Goal: Information Seeking & Learning: Learn about a topic

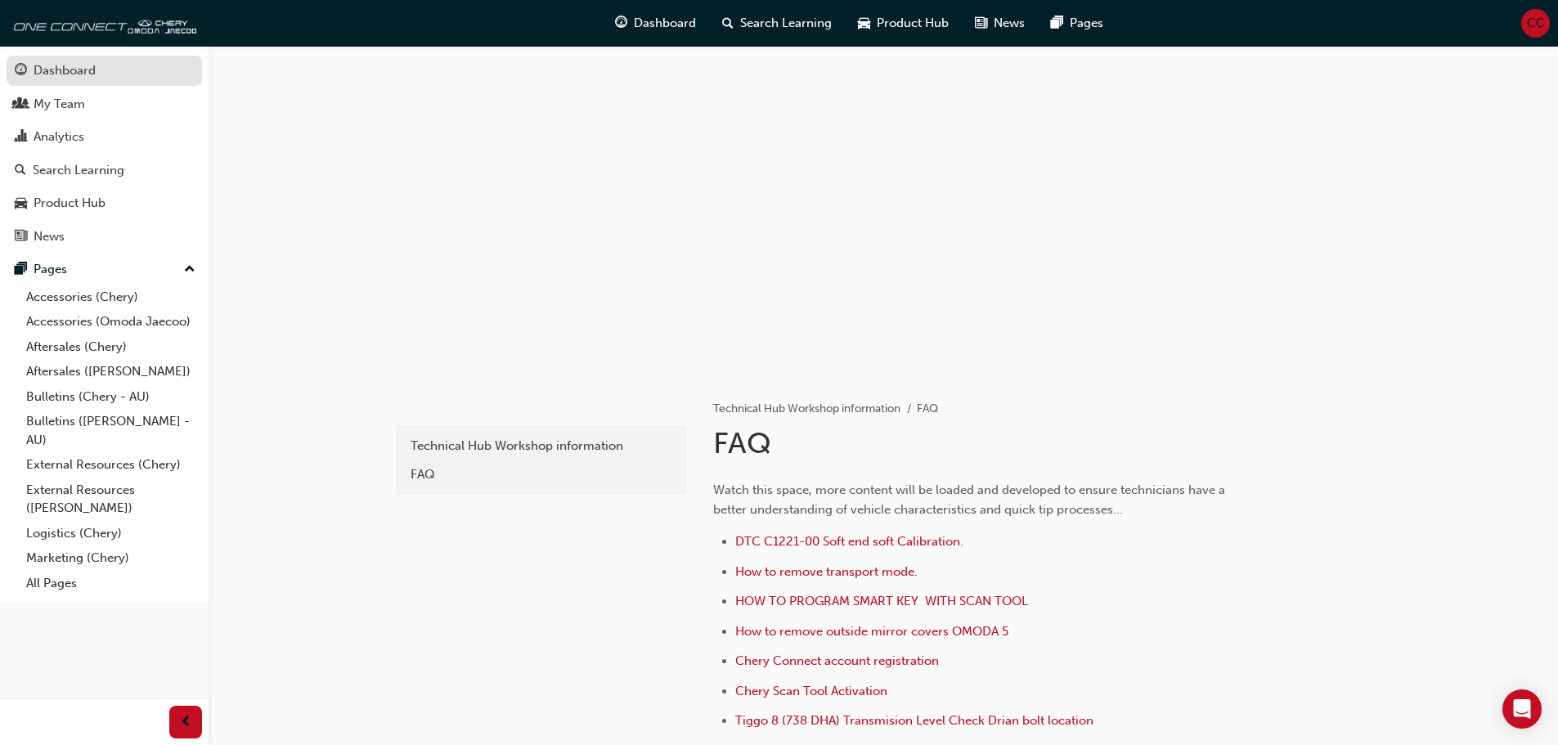
click at [67, 65] on div "Dashboard" at bounding box center [65, 70] width 62 height 19
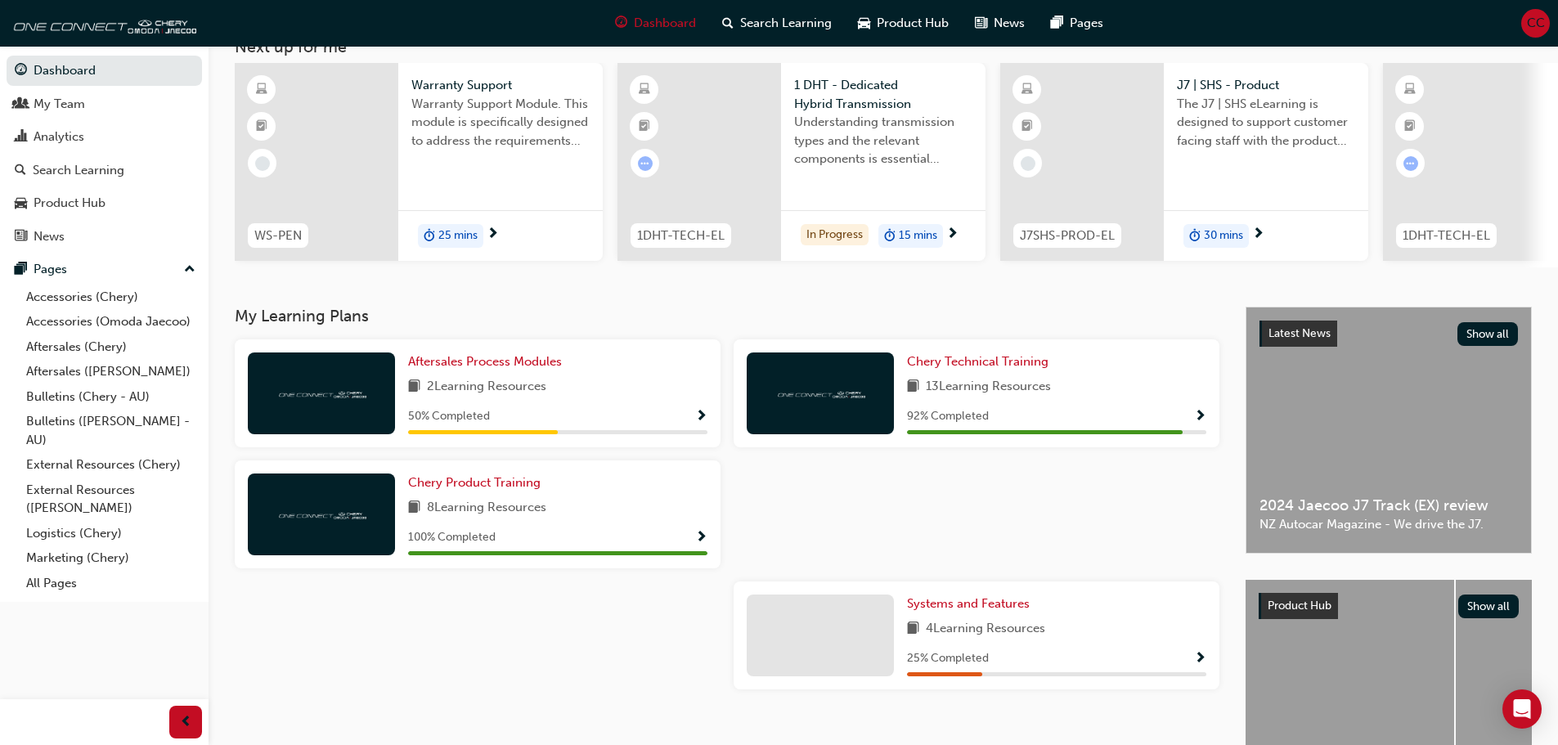
scroll to position [164, 0]
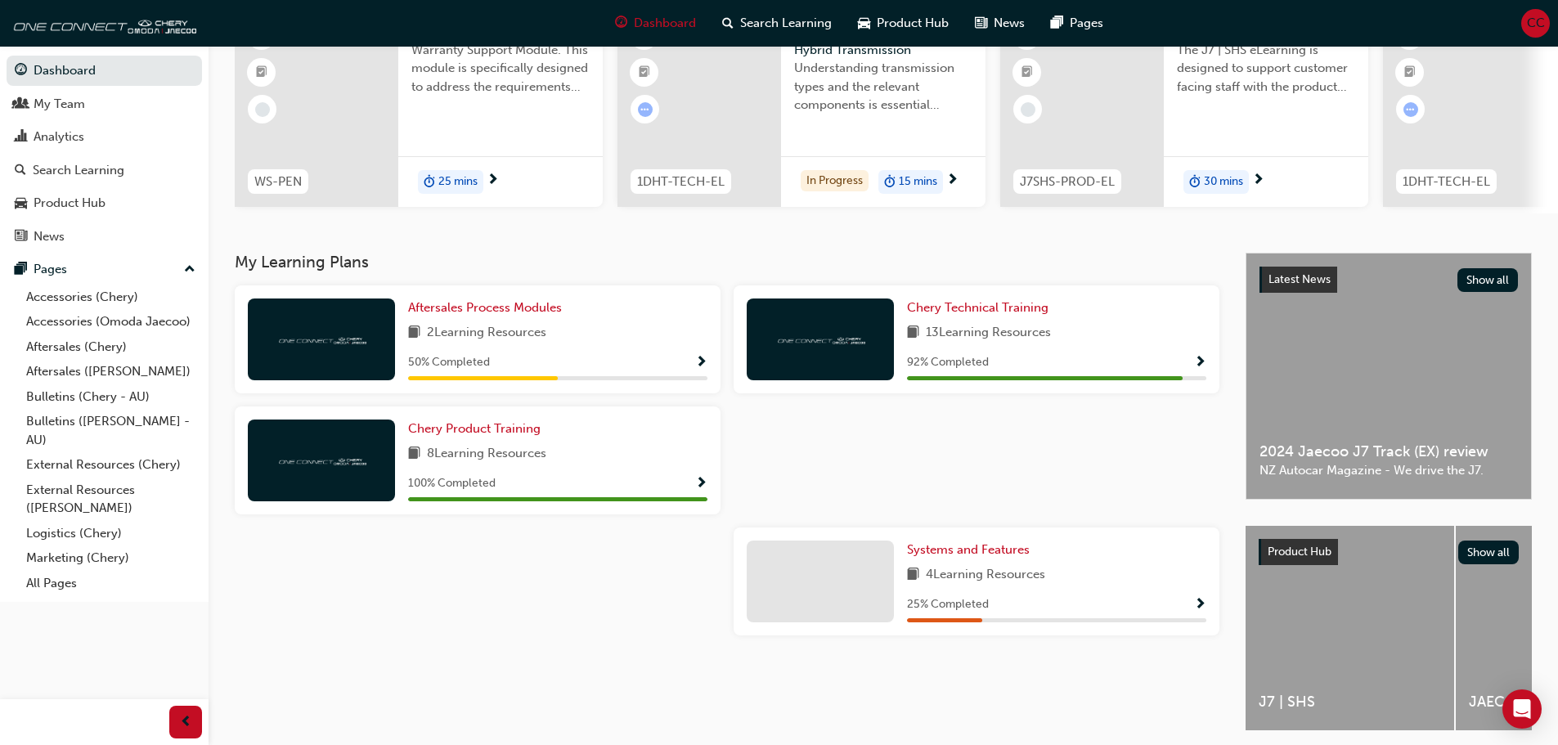
click at [354, 347] on img at bounding box center [321, 339] width 90 height 16
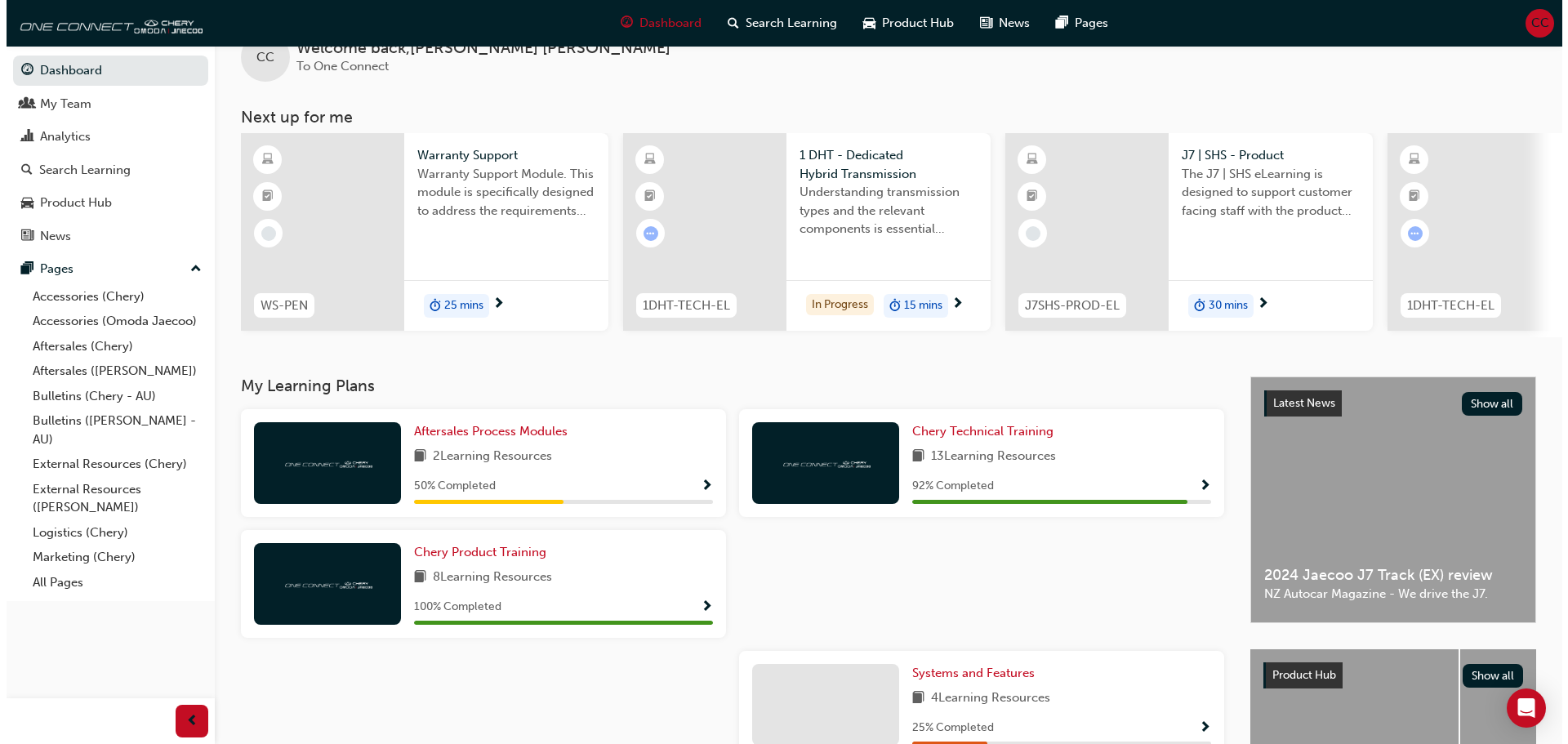
scroll to position [0, 0]
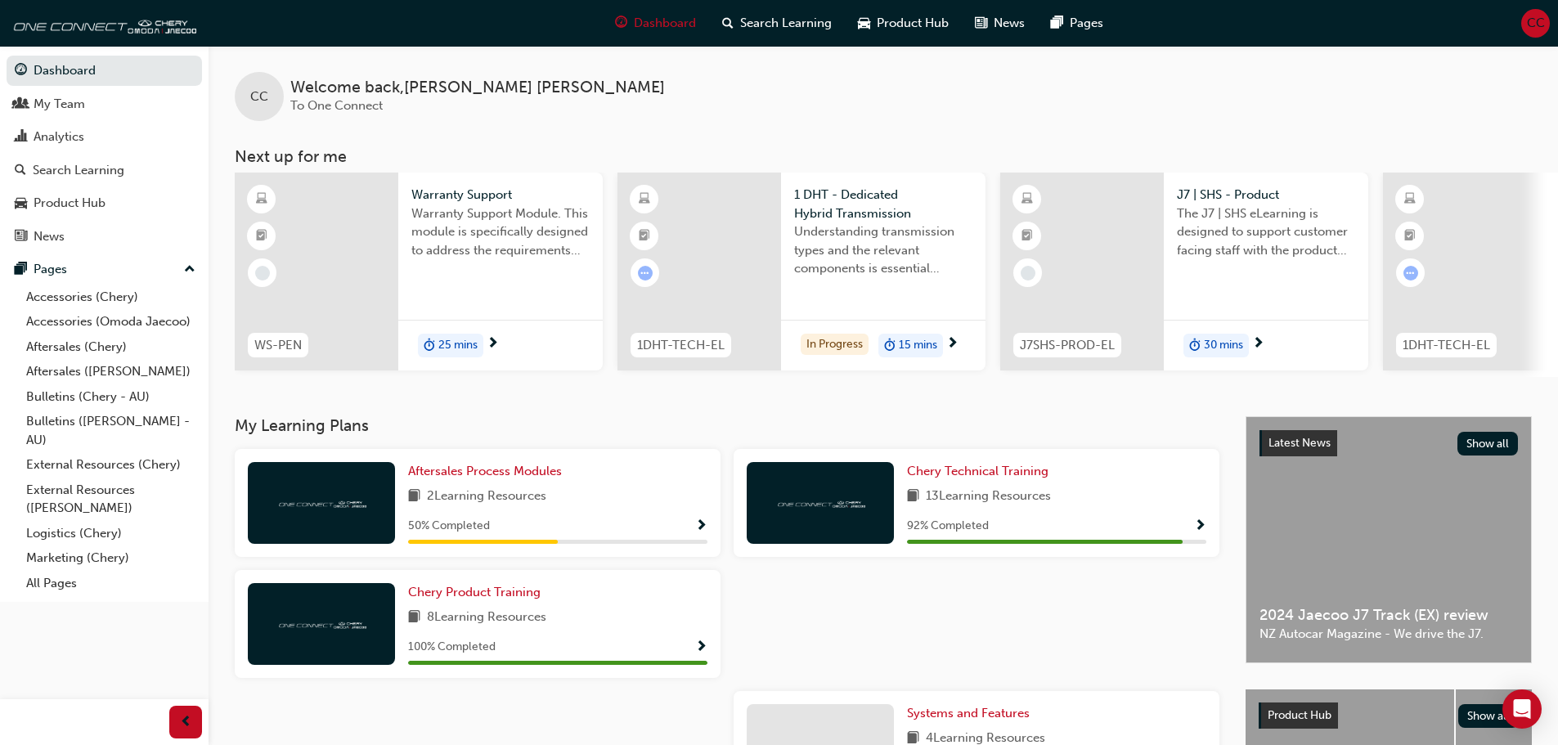
click at [884, 215] on span "1 DHT - Dedicated Hybrid Transmission" at bounding box center [883, 204] width 178 height 37
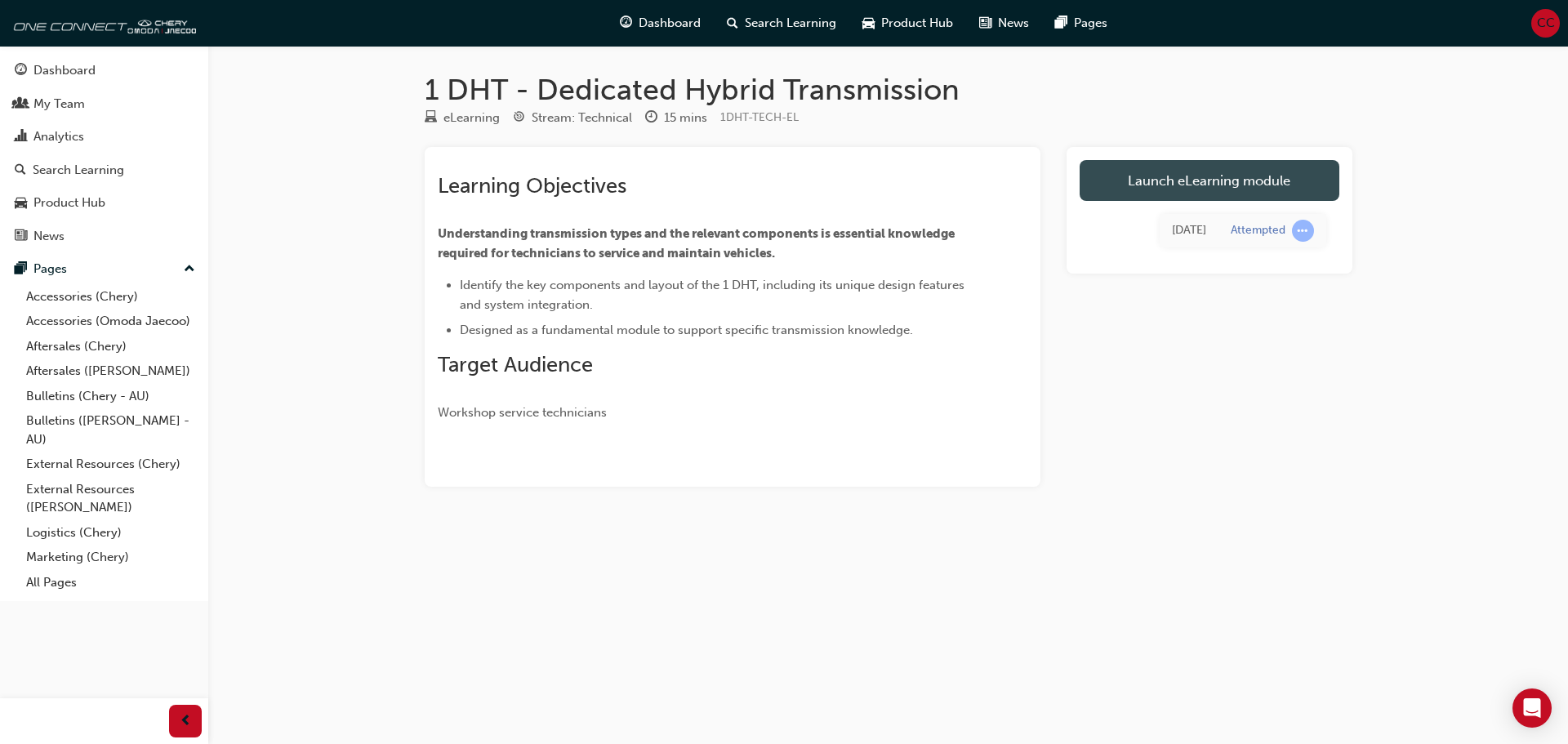
click at [1126, 167] on link "Launch eLearning module" at bounding box center [1209, 180] width 260 height 41
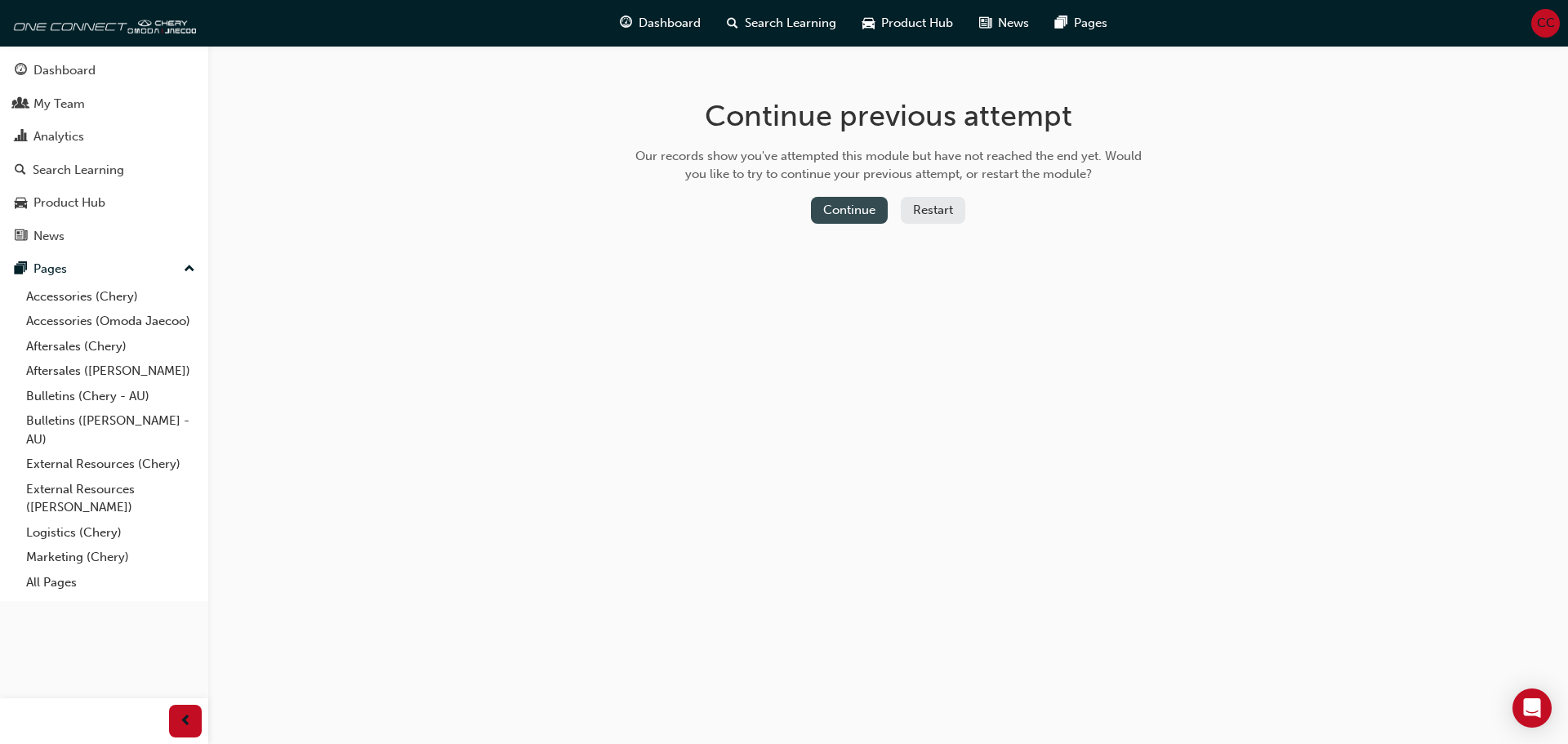
click at [859, 209] on button "Continue" at bounding box center [849, 210] width 77 height 27
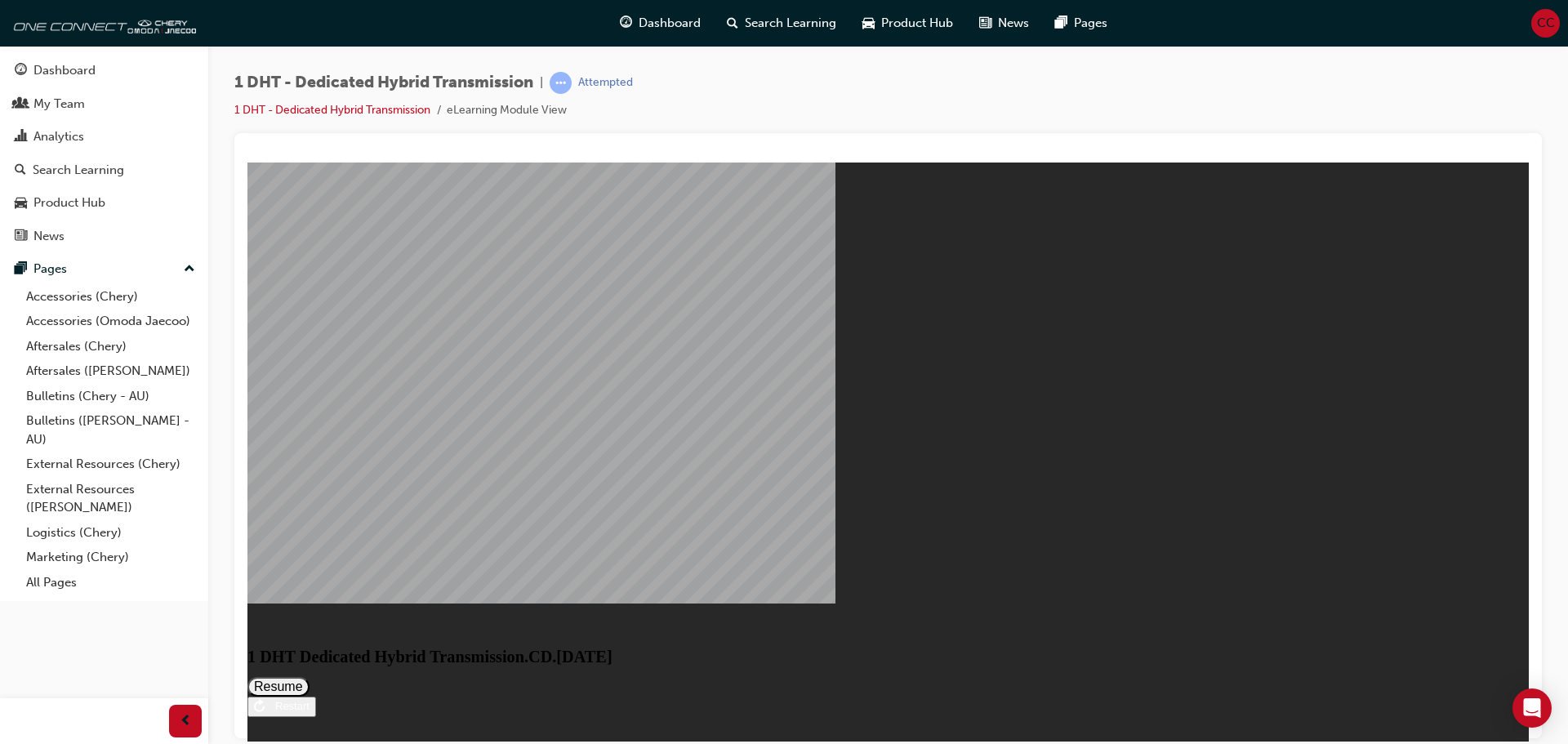
click at [310, 676] on button "Resume" at bounding box center [279, 686] width 62 height 20
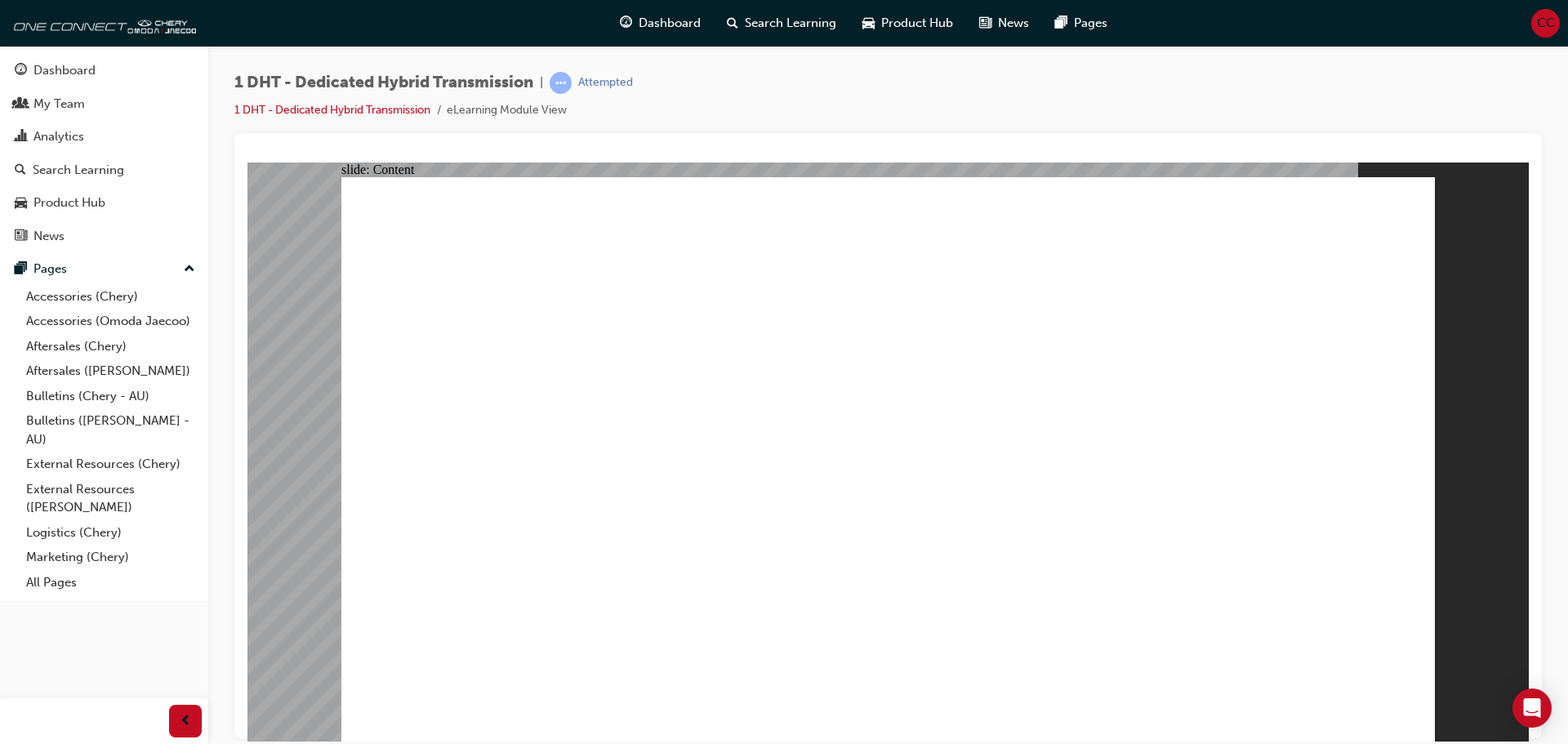
drag, startPoint x: 1244, startPoint y: 620, endPoint x: 1279, endPoint y: 628, distance: 35.9
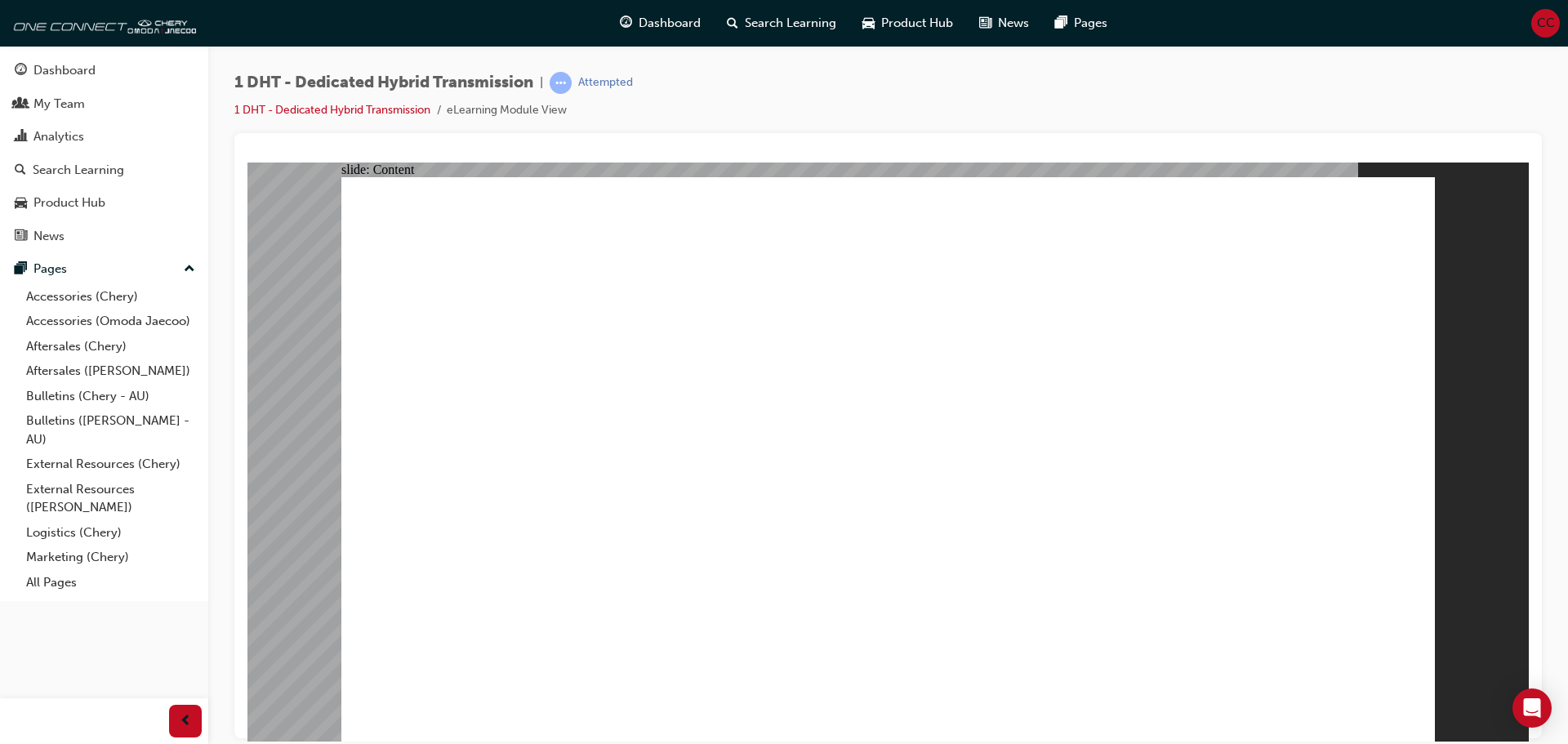
type input "24"
drag, startPoint x: 1192, startPoint y: 652, endPoint x: 1388, endPoint y: 632, distance: 197.0
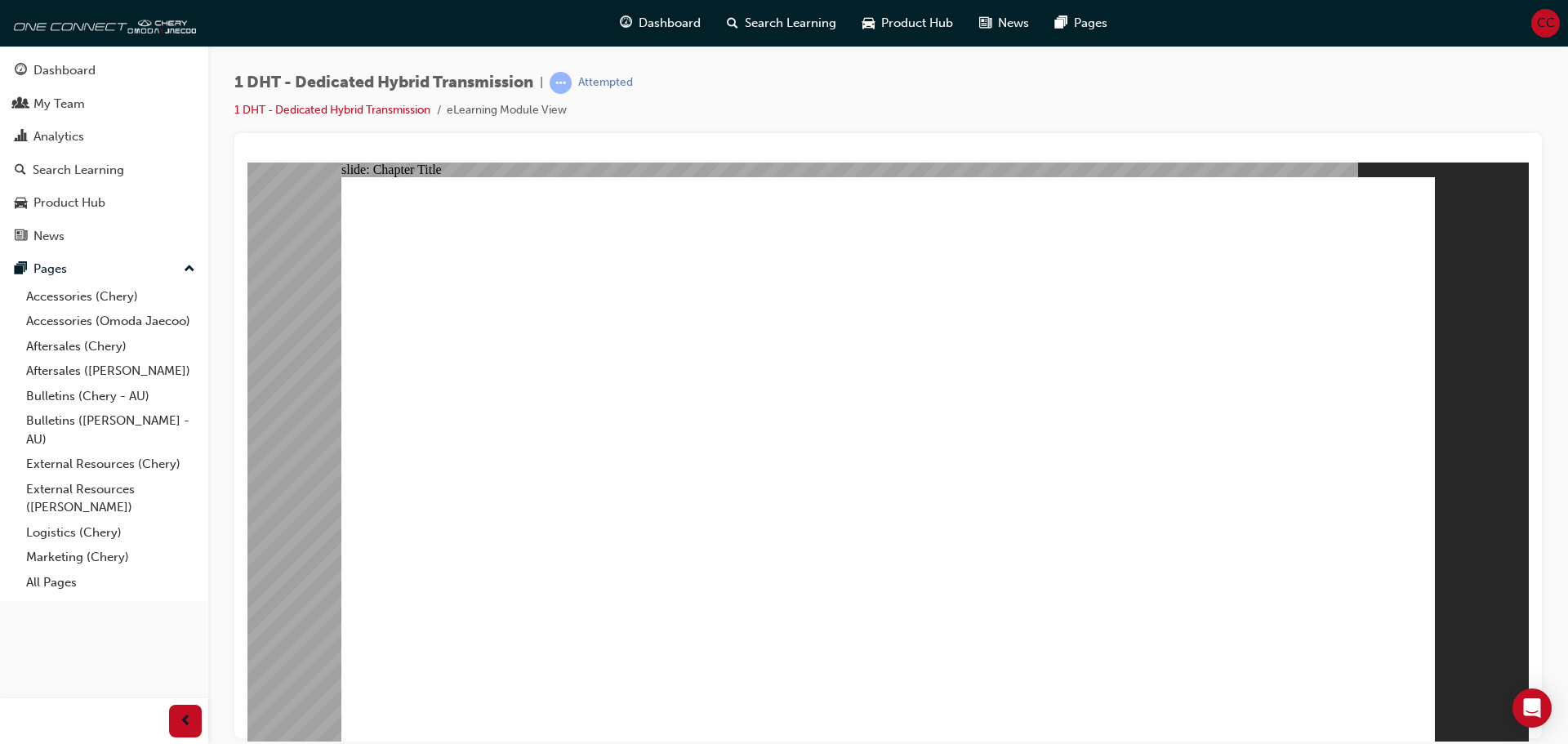
radio input "true"
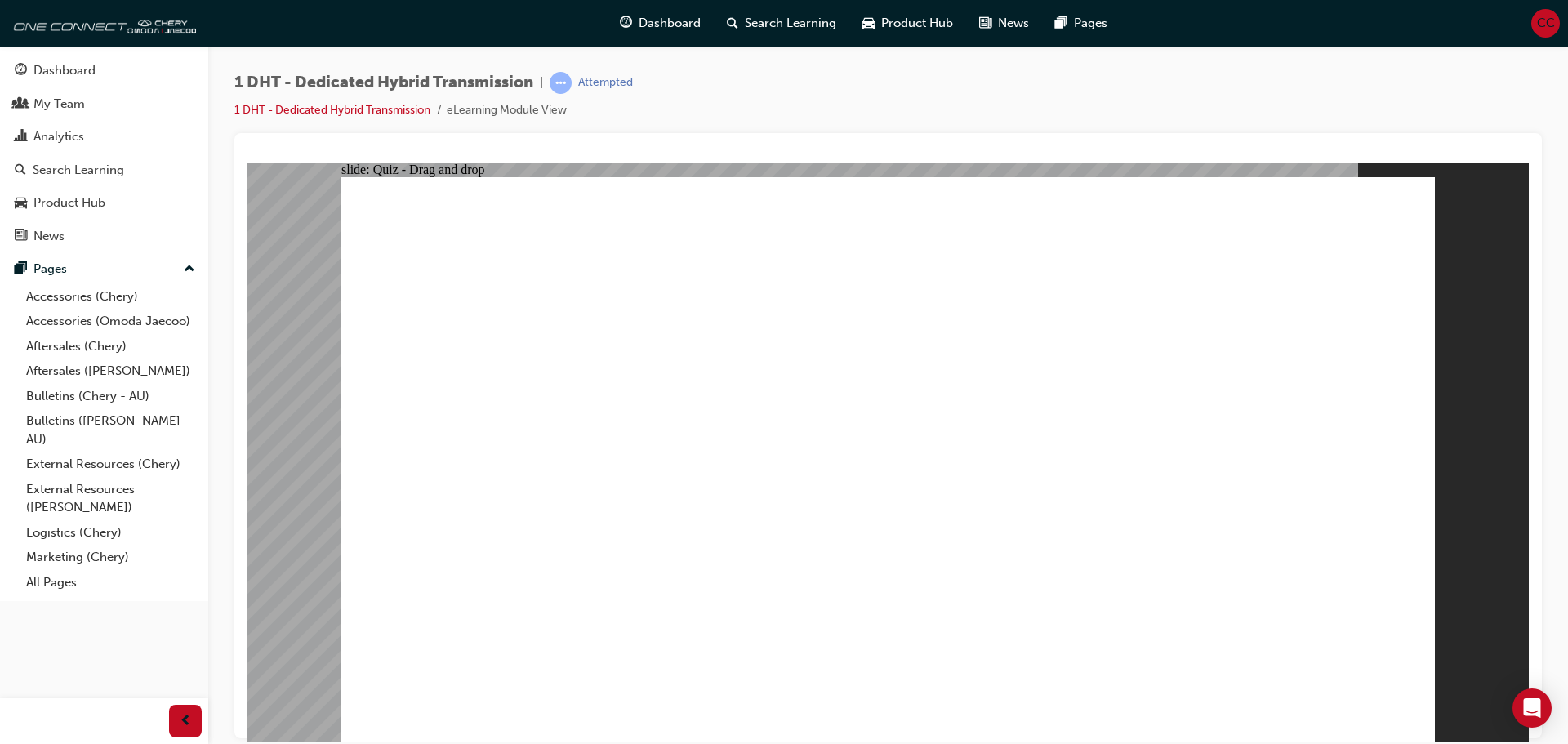
drag, startPoint x: 896, startPoint y: 608, endPoint x: 888, endPoint y: 279, distance: 329.1
drag, startPoint x: 962, startPoint y: 593, endPoint x: 938, endPoint y: 304, distance: 290.0
drag, startPoint x: 1055, startPoint y: 610, endPoint x: 954, endPoint y: 274, distance: 350.9
drag, startPoint x: 783, startPoint y: 614, endPoint x: 917, endPoint y: 374, distance: 274.9
drag, startPoint x: 553, startPoint y: 608, endPoint x: 909, endPoint y: 365, distance: 431.0
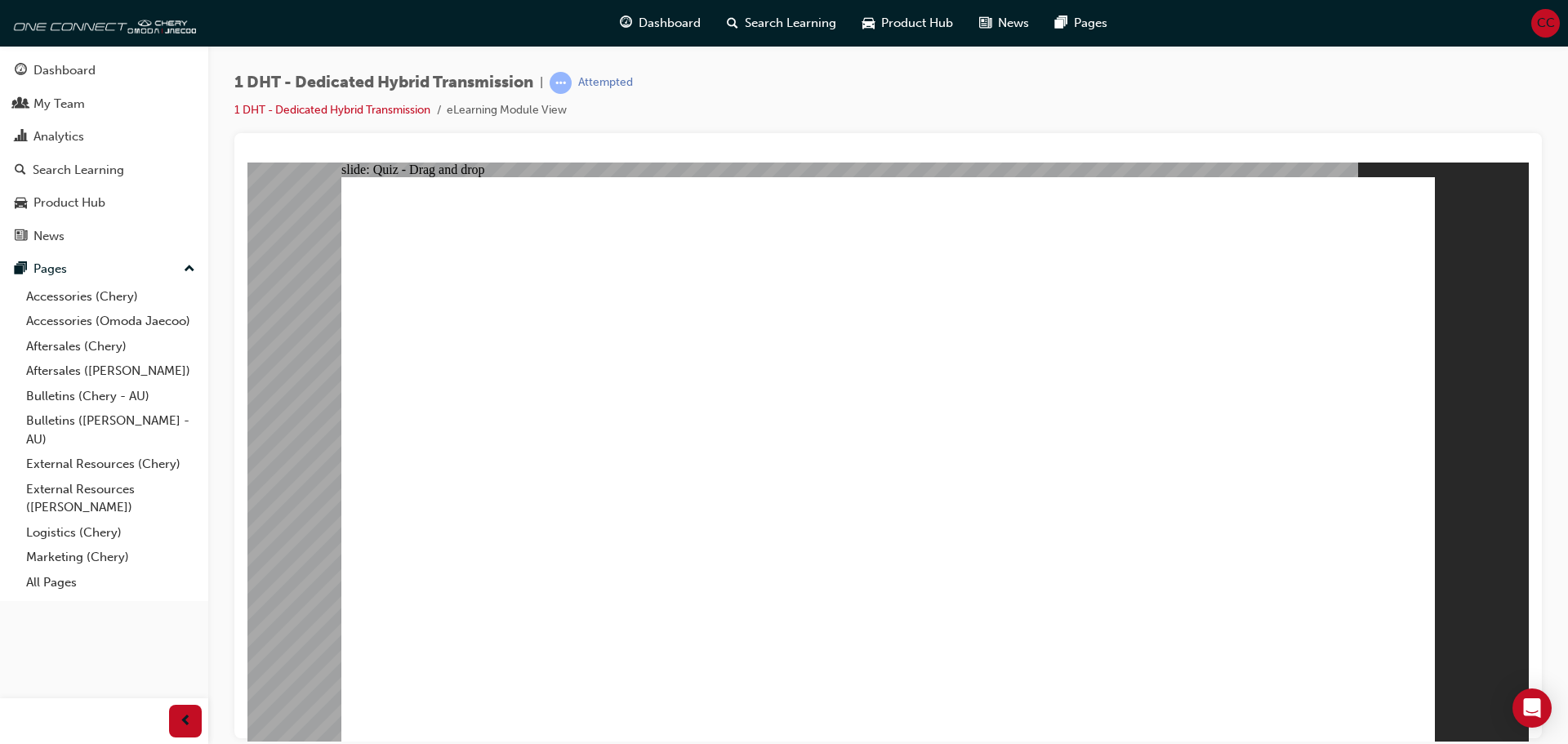
drag, startPoint x: 904, startPoint y: 474, endPoint x: 1169, endPoint y: 498, distance: 266.1
radio input "true"
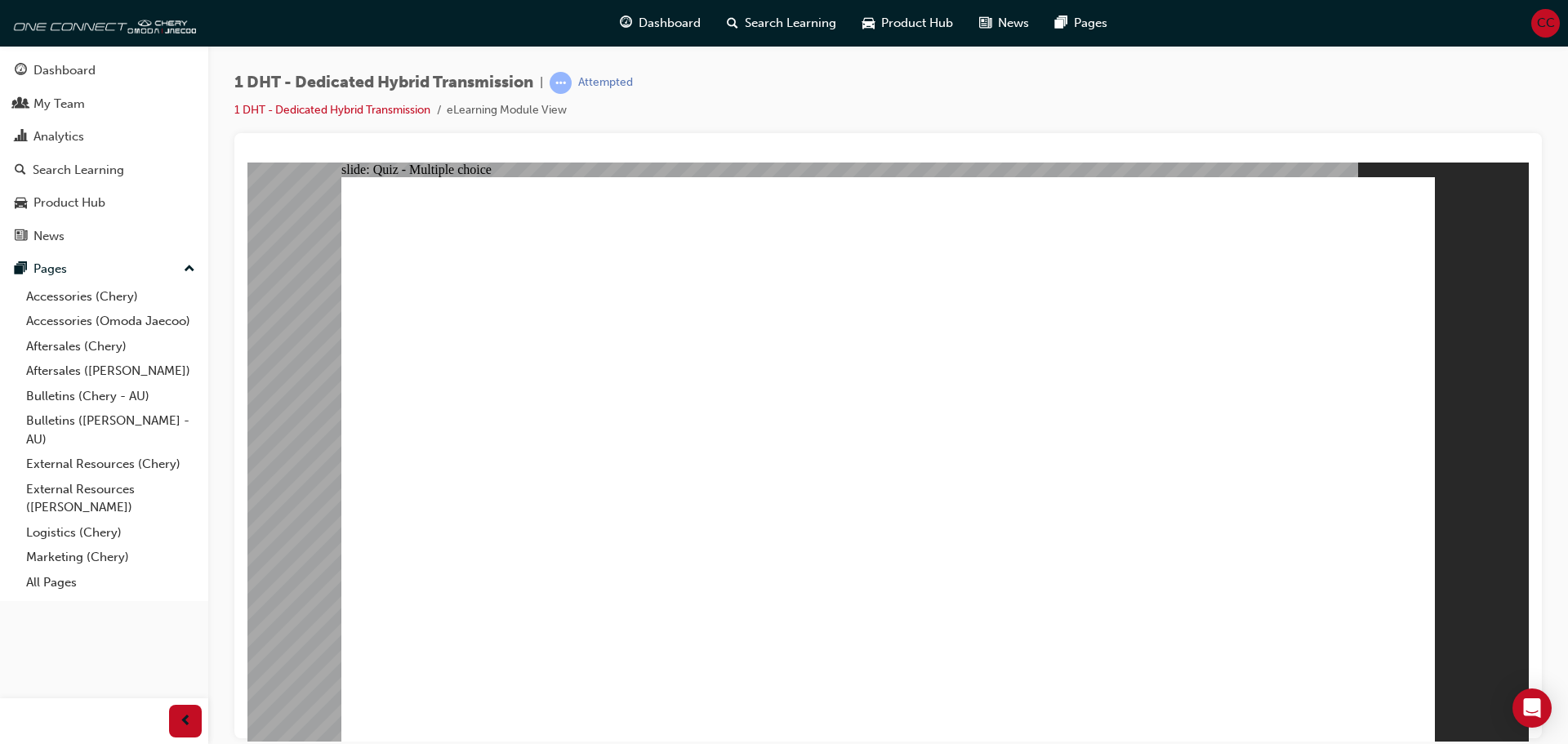
radio input "true"
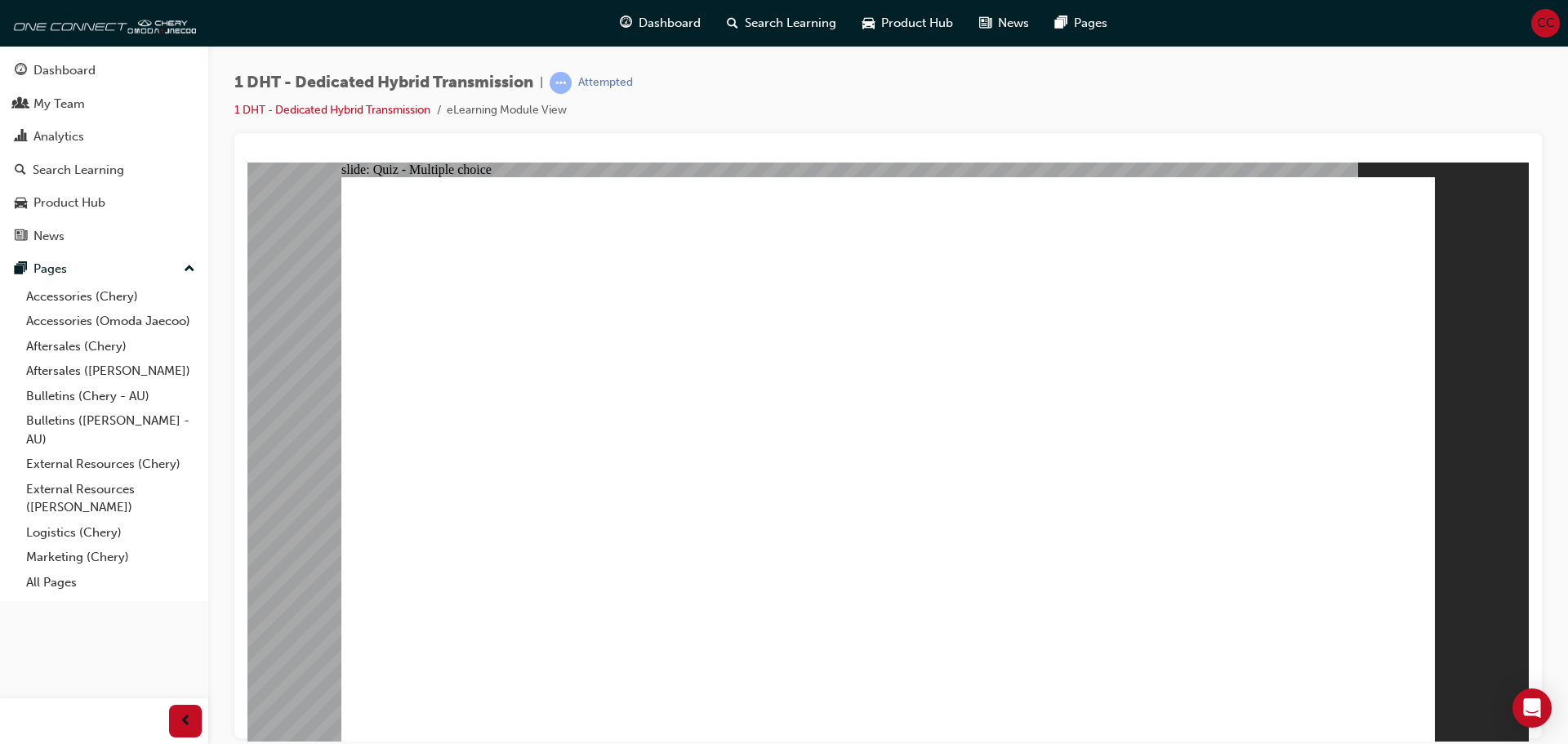
checkbox input "true"
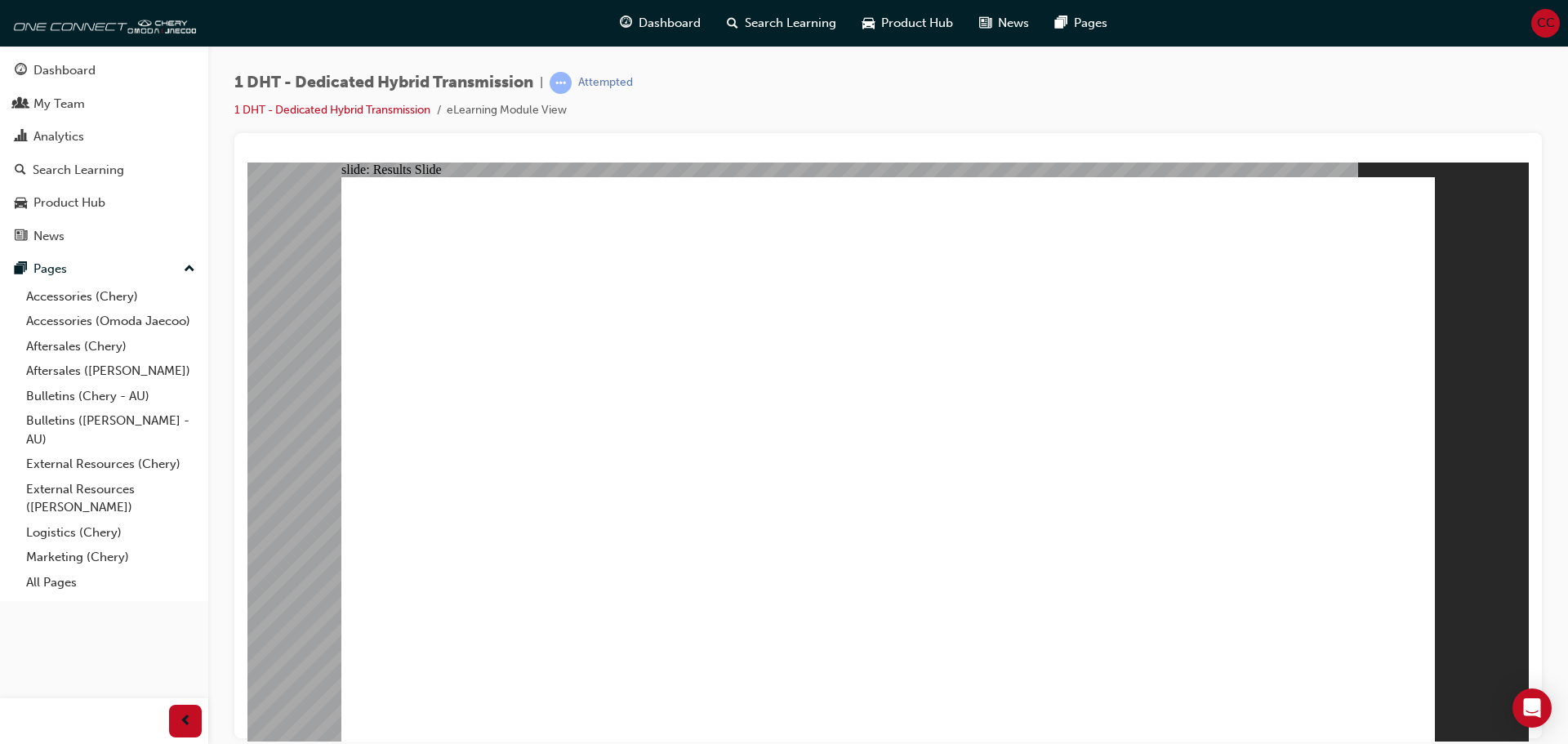
radio input "true"
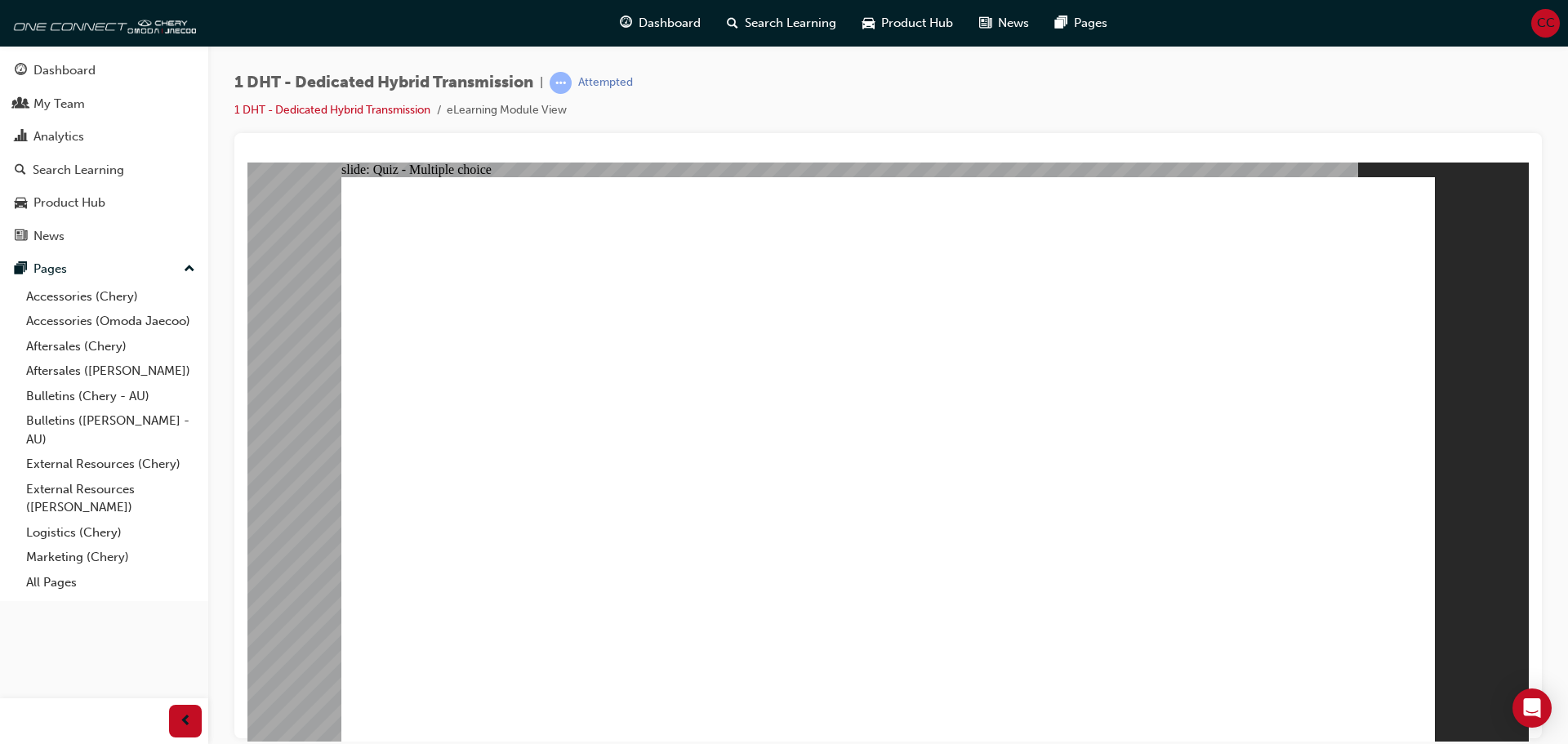
drag, startPoint x: 1171, startPoint y: 596, endPoint x: 1001, endPoint y: 339, distance: 308.1
drag, startPoint x: 900, startPoint y: 617, endPoint x: 931, endPoint y: 323, distance: 295.6
drag, startPoint x: 761, startPoint y: 607, endPoint x: 679, endPoint y: 509, distance: 127.8
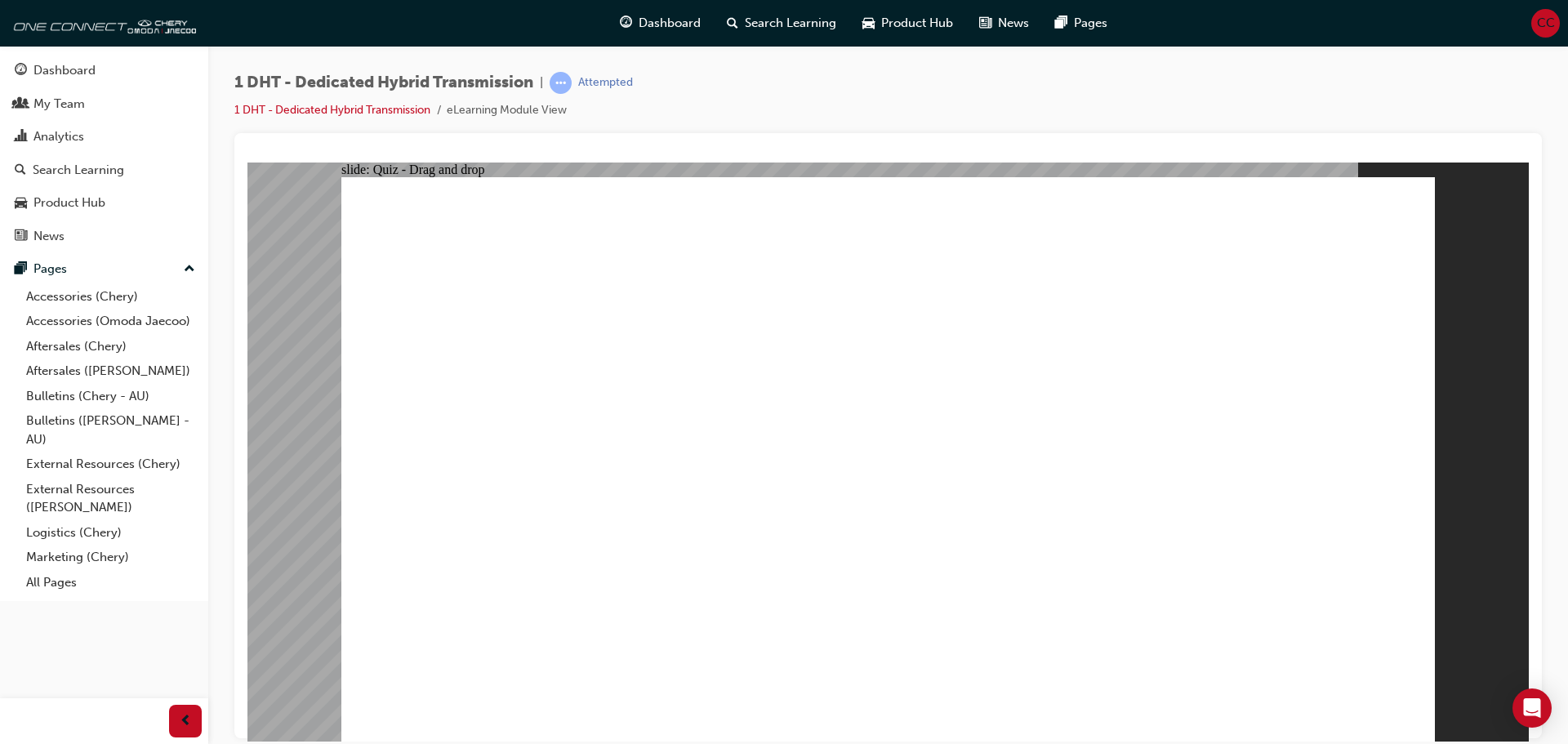
drag, startPoint x: 550, startPoint y: 612, endPoint x: 868, endPoint y: 381, distance: 393.0
drag, startPoint x: 693, startPoint y: 625, endPoint x: 894, endPoint y: 346, distance: 343.9
drag, startPoint x: 946, startPoint y: 593, endPoint x: 974, endPoint y: 361, distance: 233.7
drag, startPoint x: 1056, startPoint y: 600, endPoint x: 954, endPoint y: 384, distance: 238.9
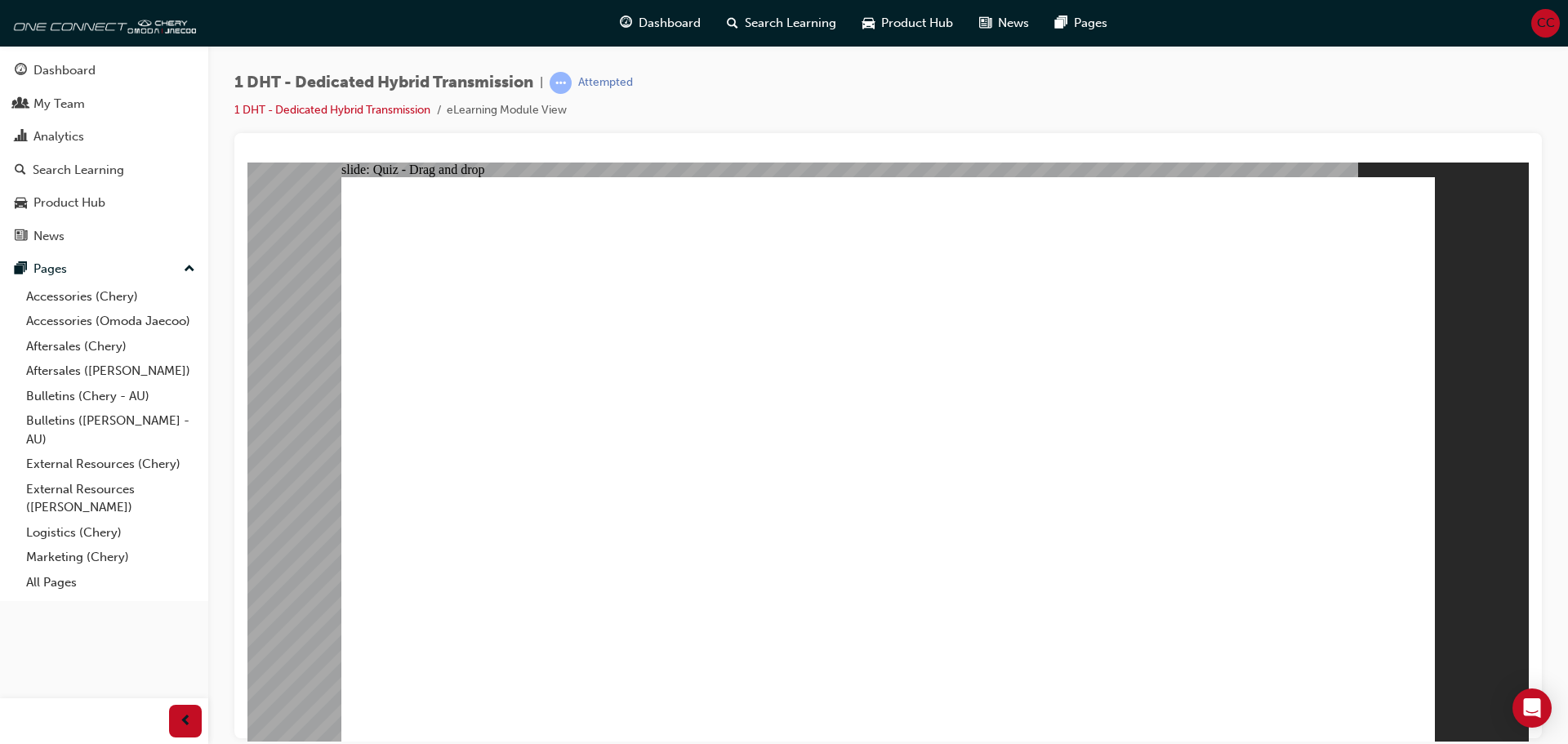
radio input "true"
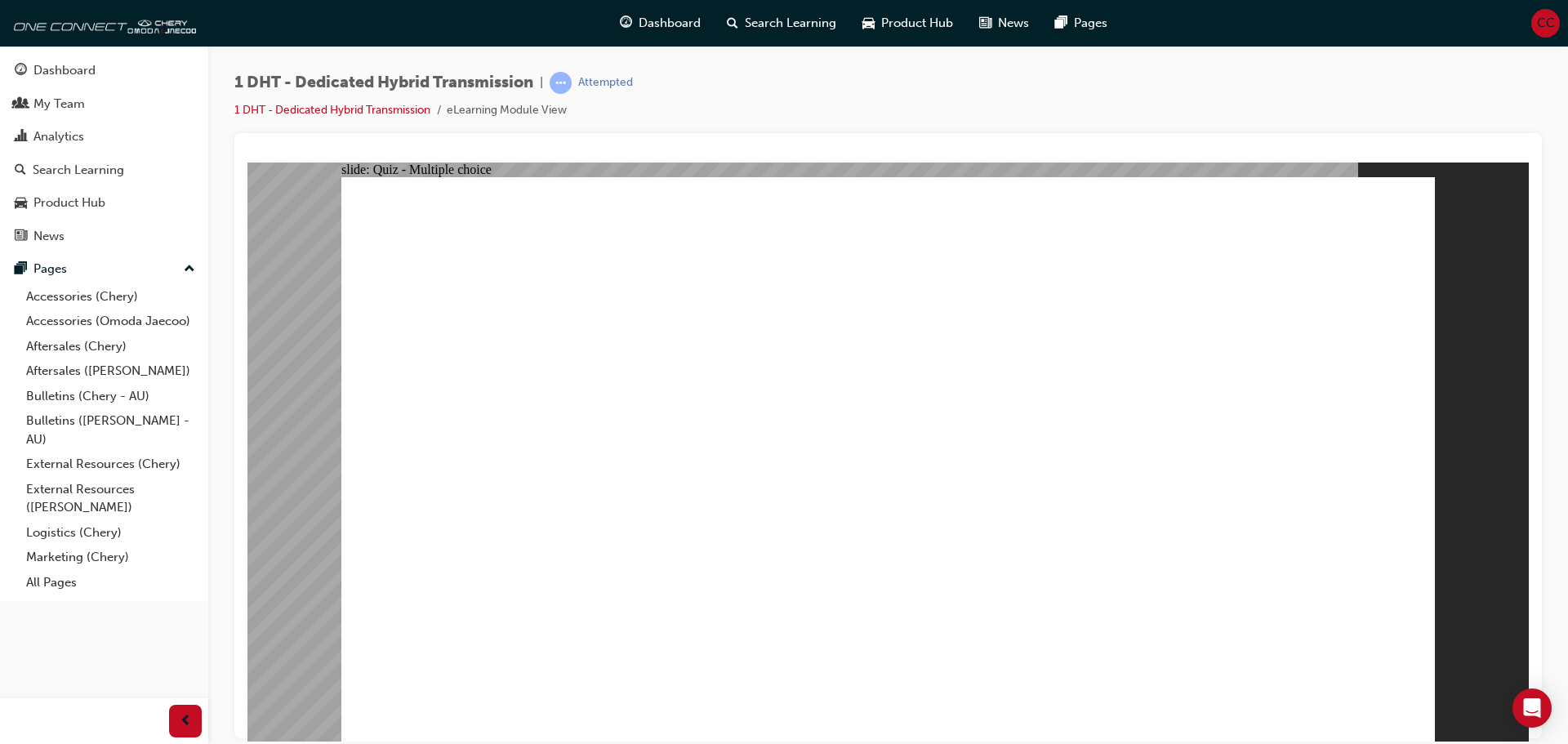
radio input "true"
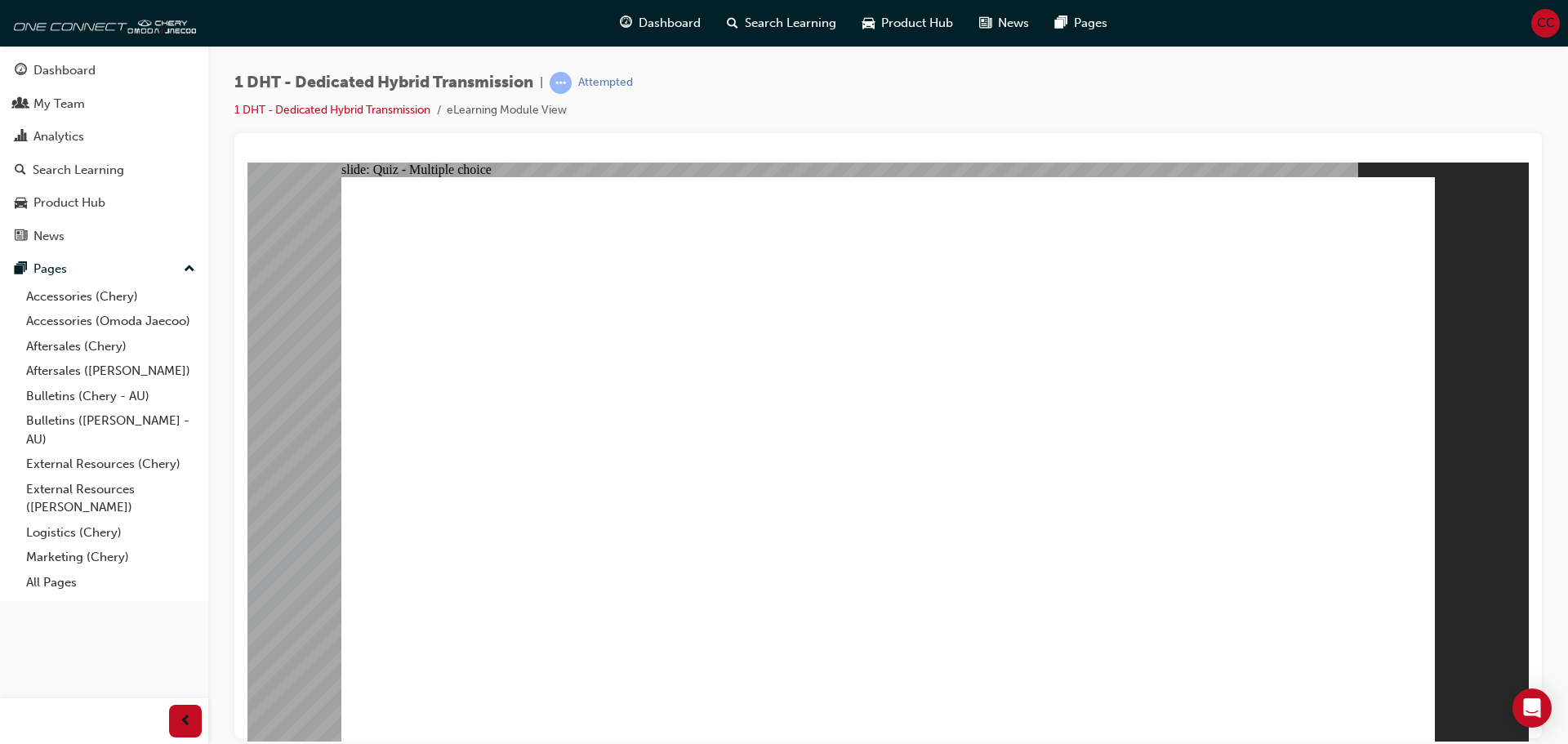
checkbox input "true"
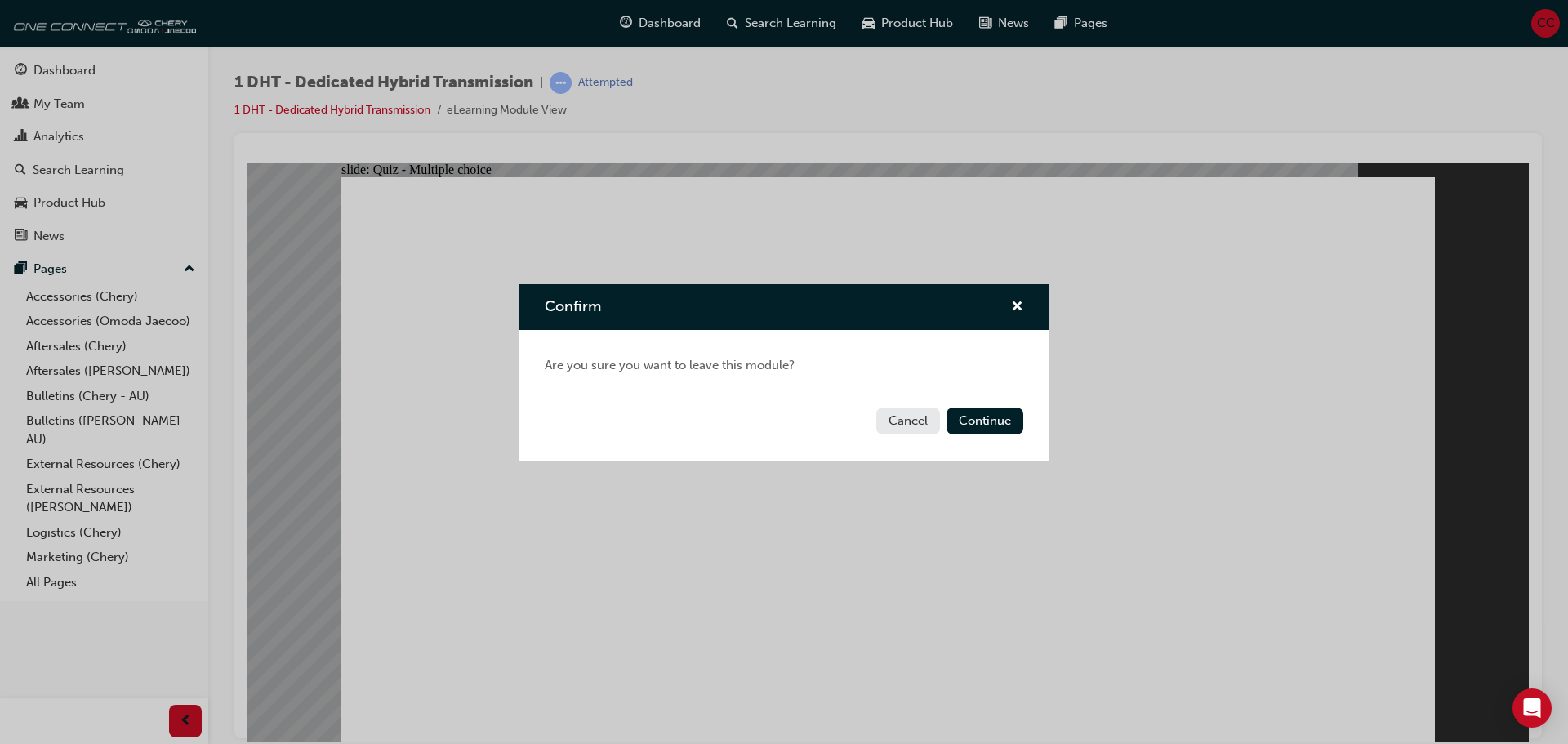
click at [906, 420] on button "Cancel" at bounding box center [909, 420] width 64 height 27
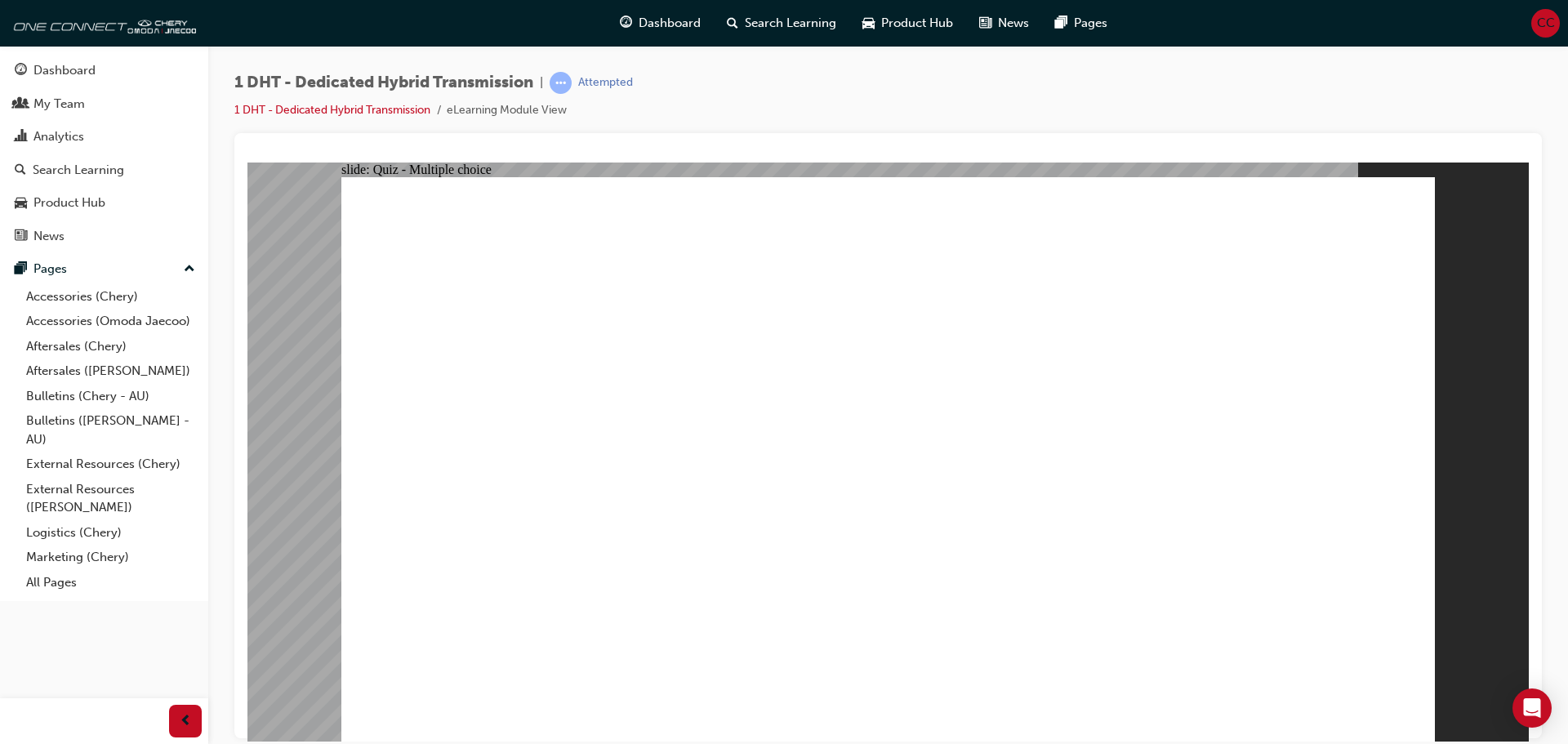
radio input "true"
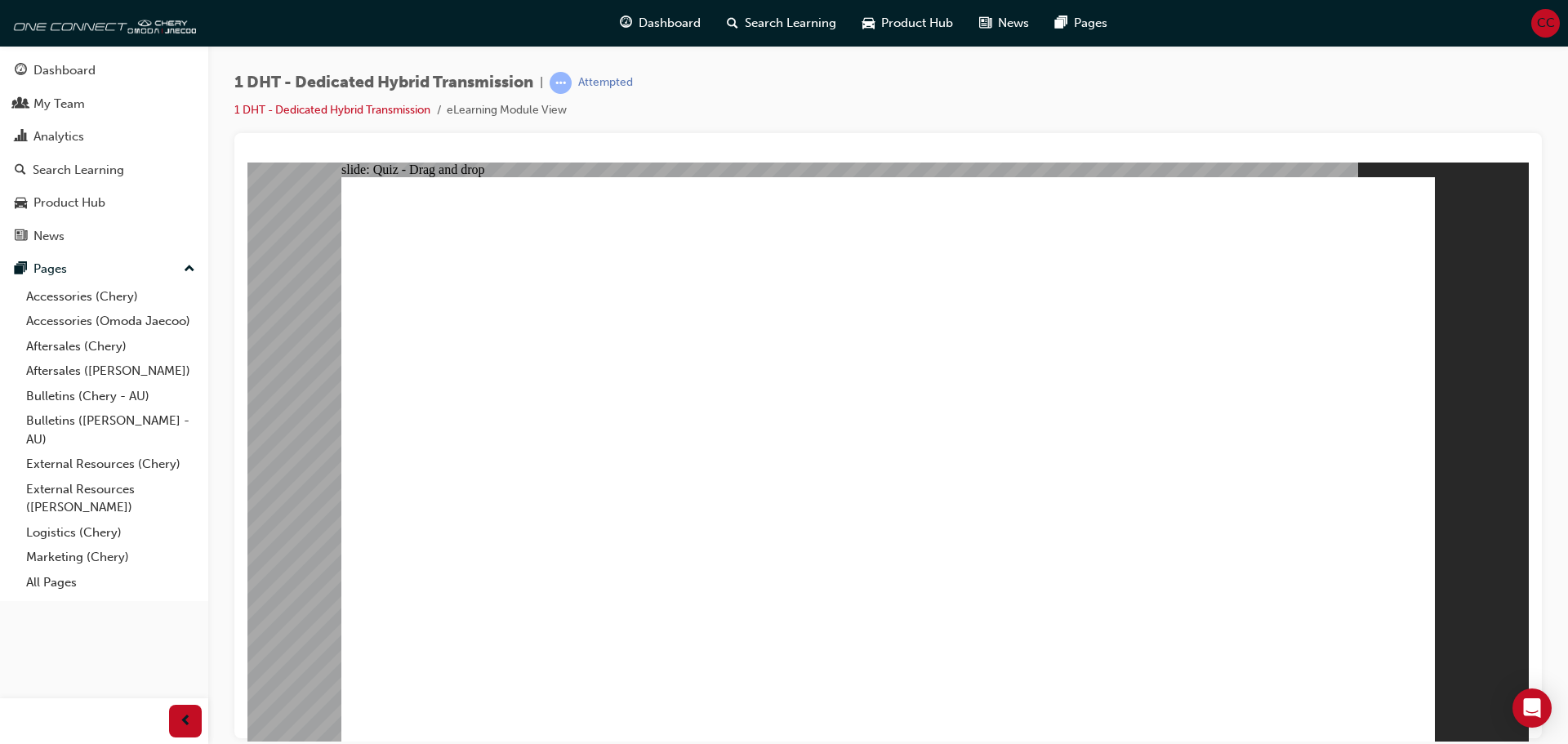
drag, startPoint x: 652, startPoint y: 606, endPoint x: 1168, endPoint y: 407, distance: 553.0
drag, startPoint x: 1085, startPoint y: 616, endPoint x: 981, endPoint y: 344, distance: 291.2
drag, startPoint x: 871, startPoint y: 414, endPoint x: 873, endPoint y: 366, distance: 48.0
drag, startPoint x: 967, startPoint y: 612, endPoint x: 1219, endPoint y: 398, distance: 330.6
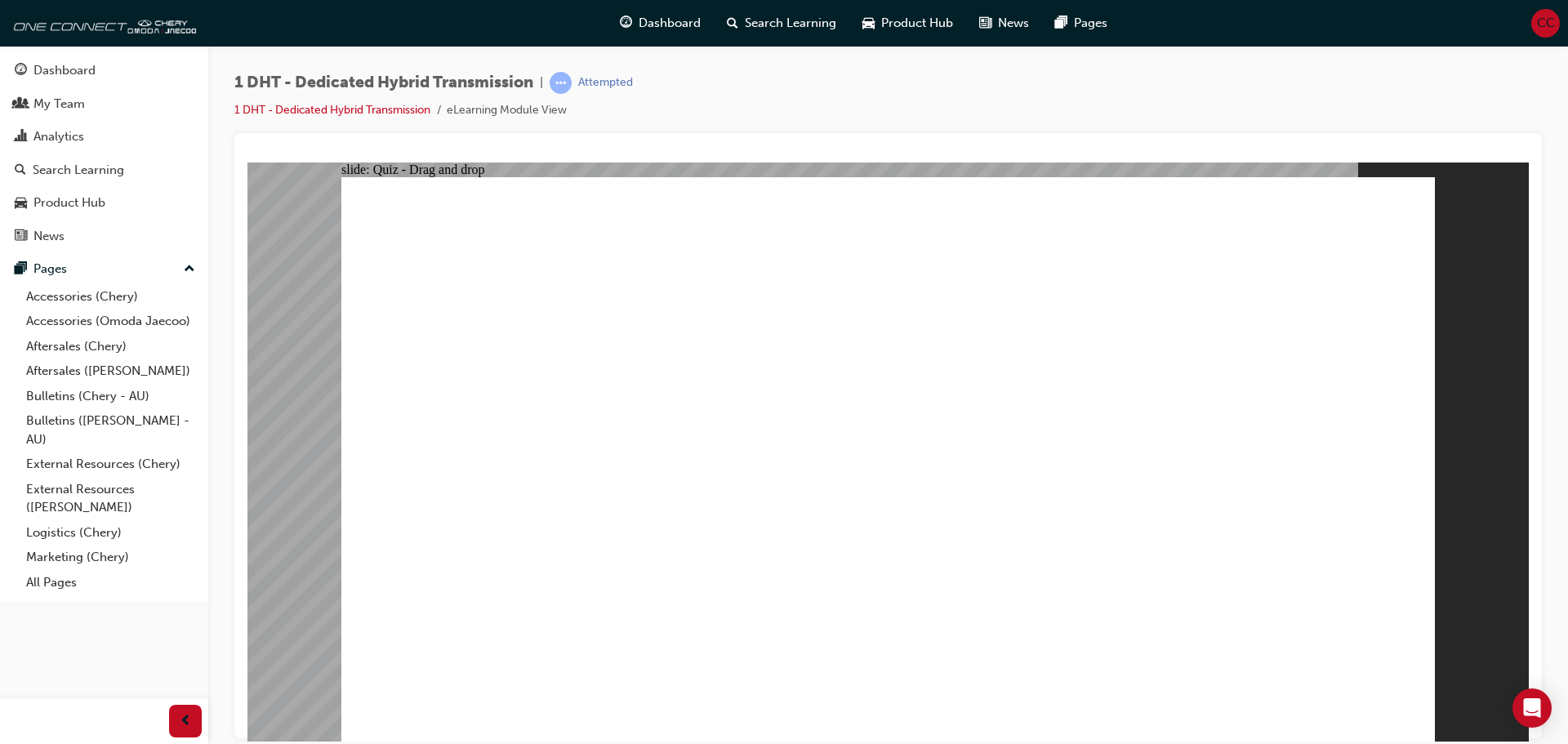
drag, startPoint x: 1172, startPoint y: 599, endPoint x: 1170, endPoint y: 366, distance: 233.0
drag, startPoint x: 558, startPoint y: 631, endPoint x: 940, endPoint y: 429, distance: 432.1
drag, startPoint x: 782, startPoint y: 619, endPoint x: 944, endPoint y: 344, distance: 319.2
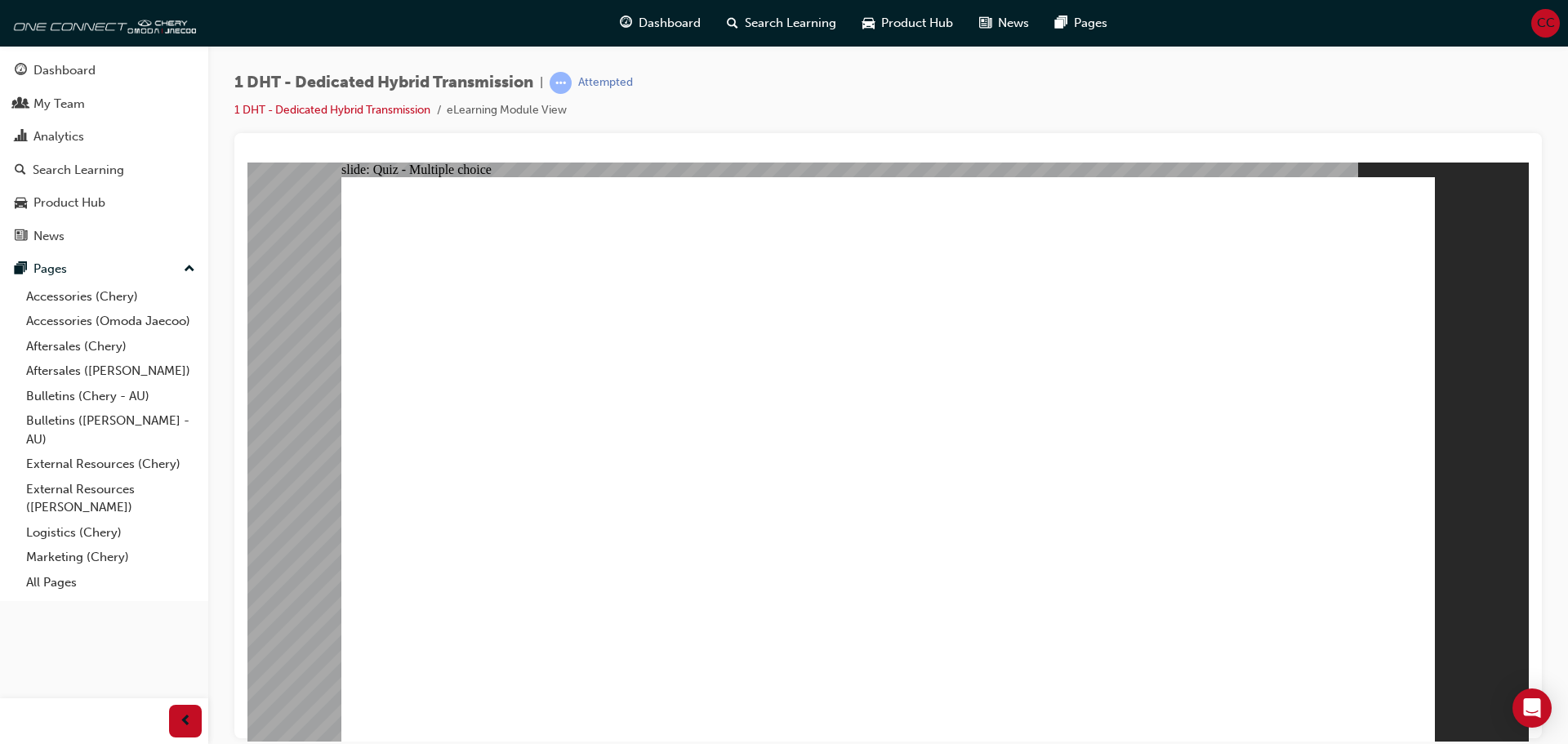
radio input "true"
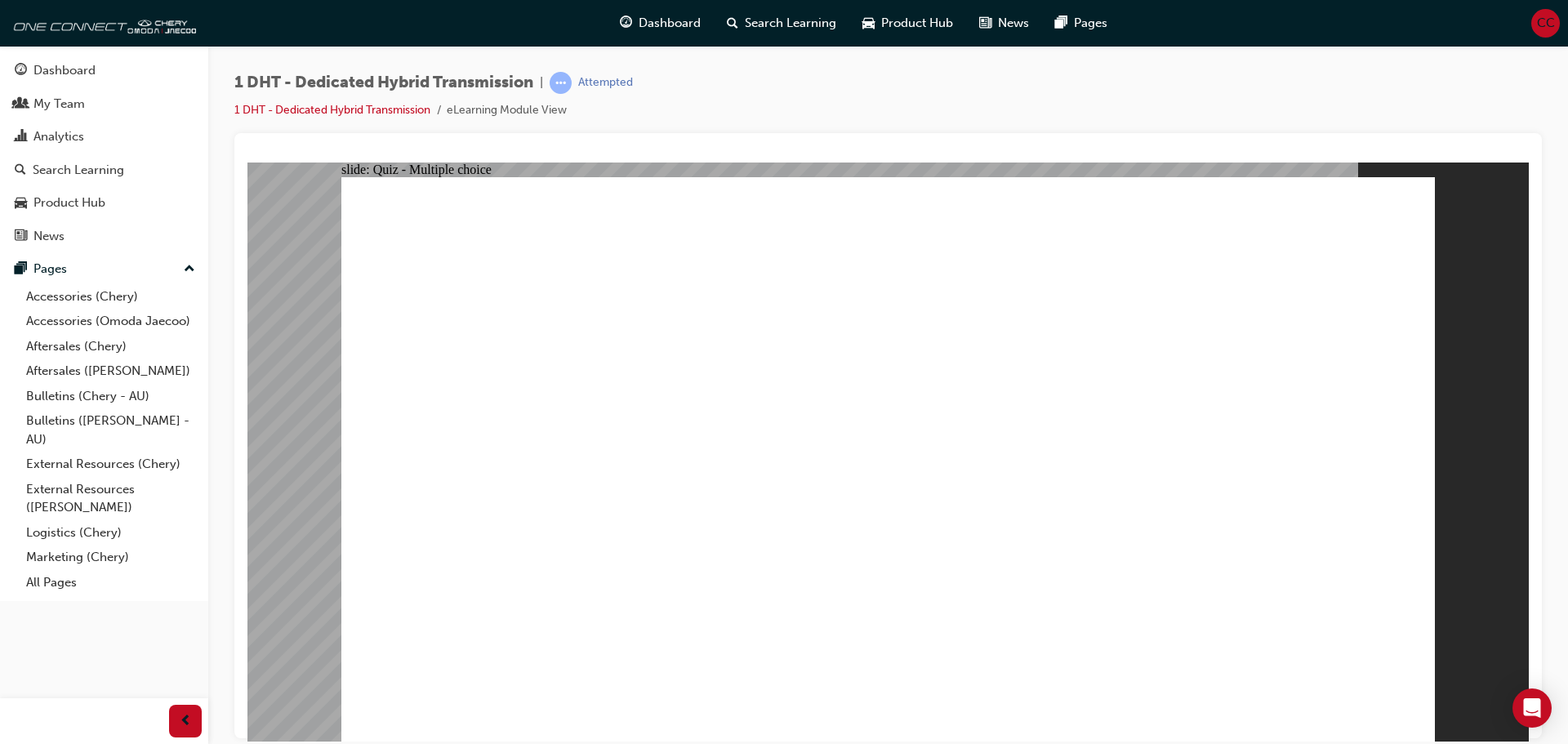
radio input "true"
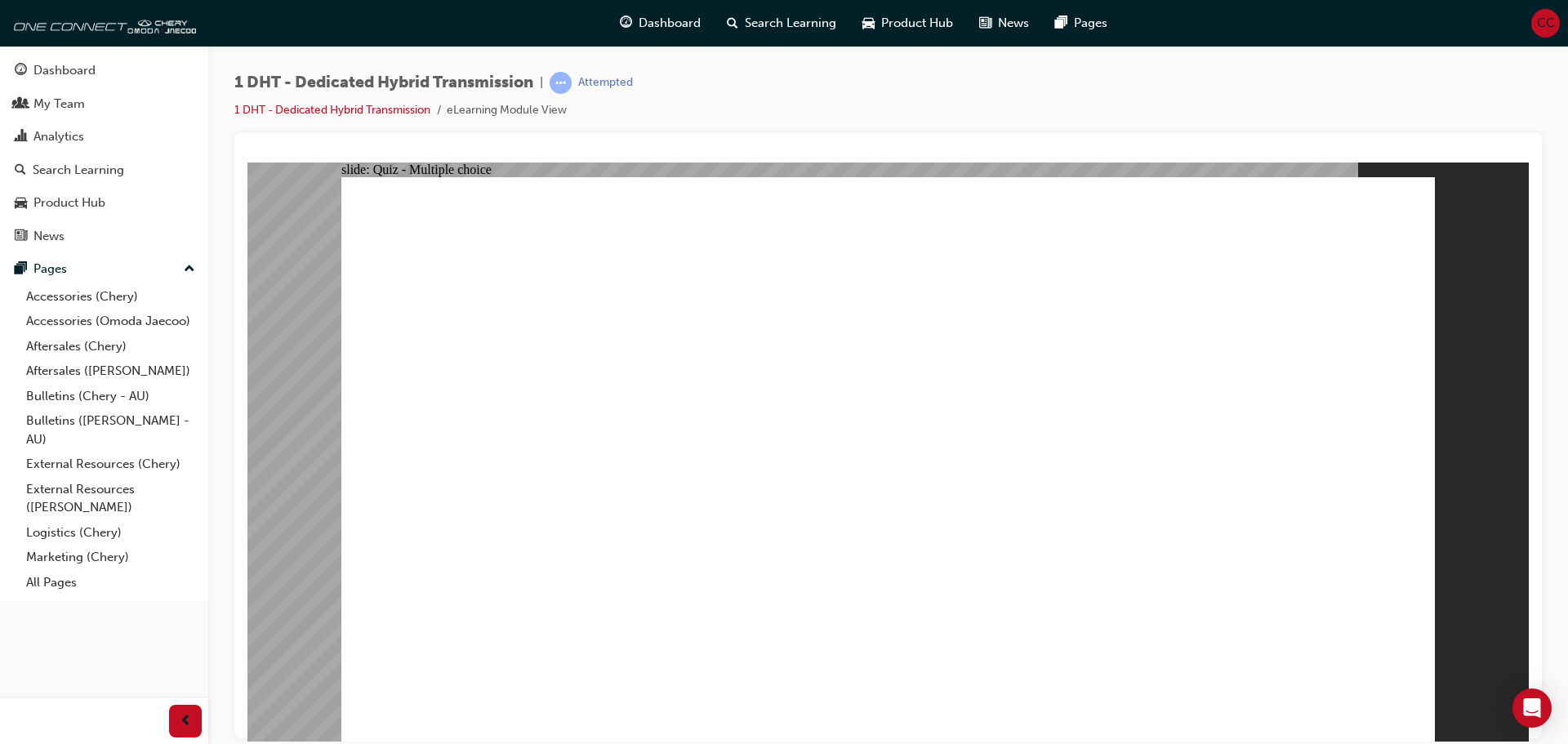
checkbox input "true"
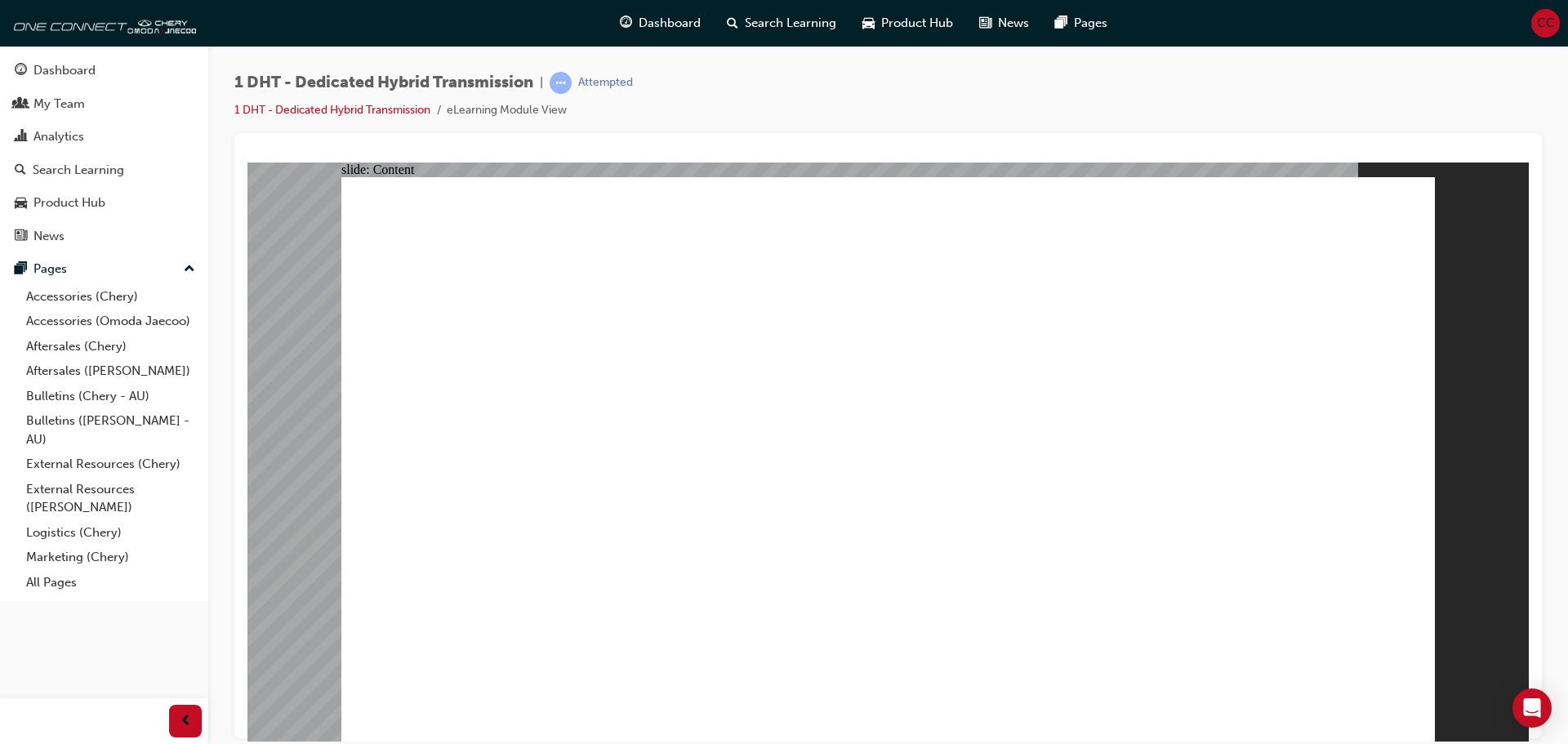
drag, startPoint x: 1352, startPoint y: 659, endPoint x: 1166, endPoint y: 658, distance: 186.0
drag, startPoint x: 1166, startPoint y: 658, endPoint x: 1326, endPoint y: 594, distance: 172.3
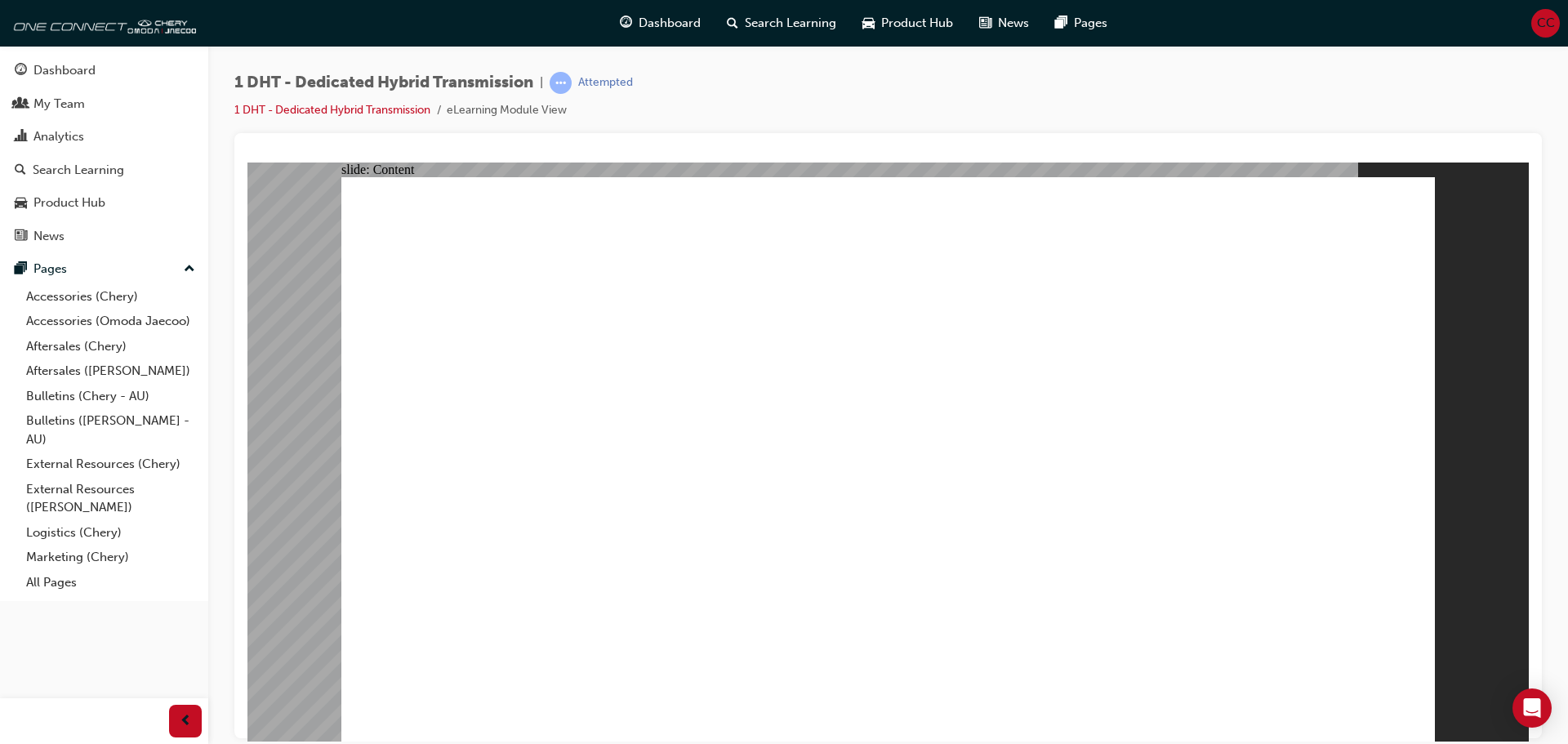
type input "21"
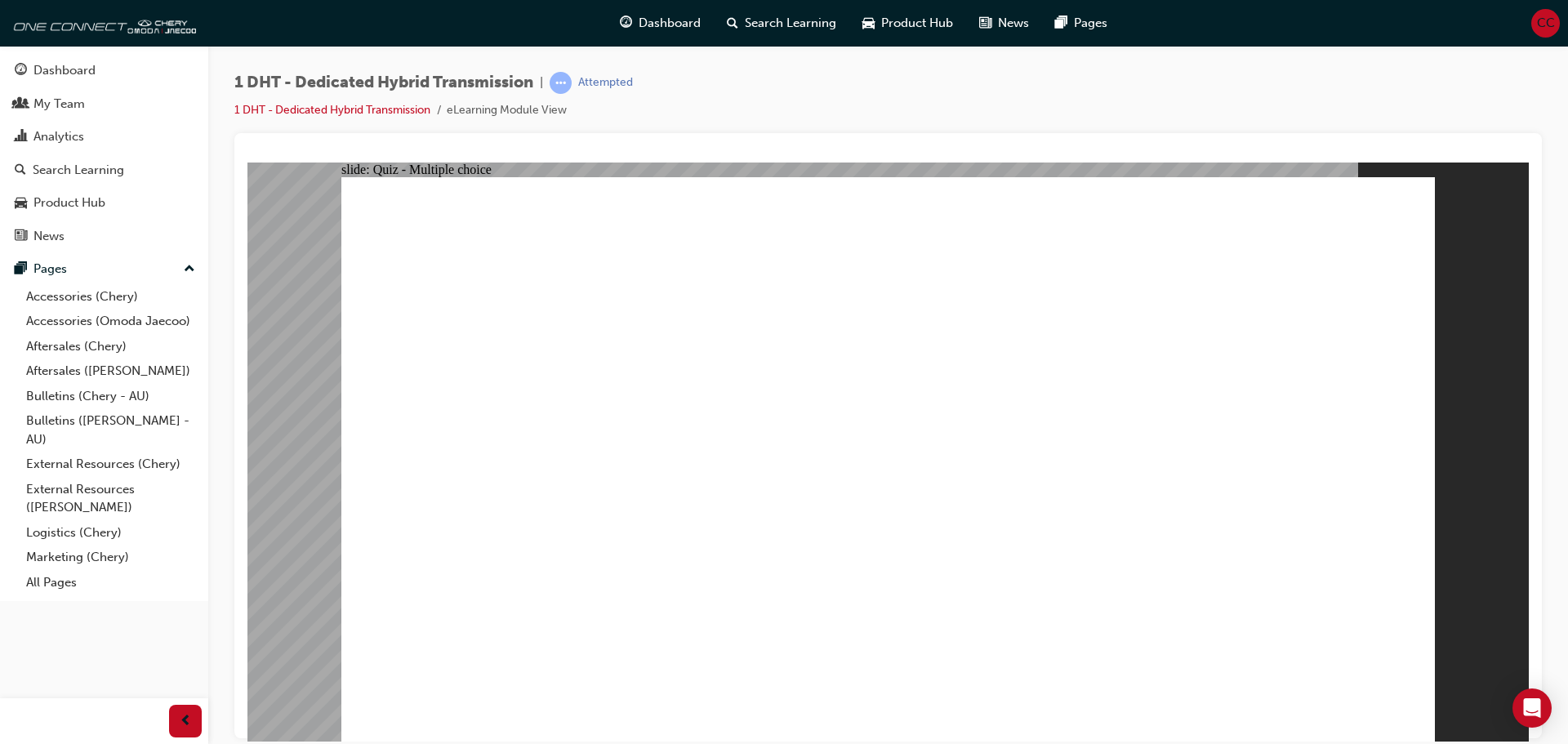
radio input "true"
drag, startPoint x: 542, startPoint y: 608, endPoint x: 954, endPoint y: 346, distance: 488.2
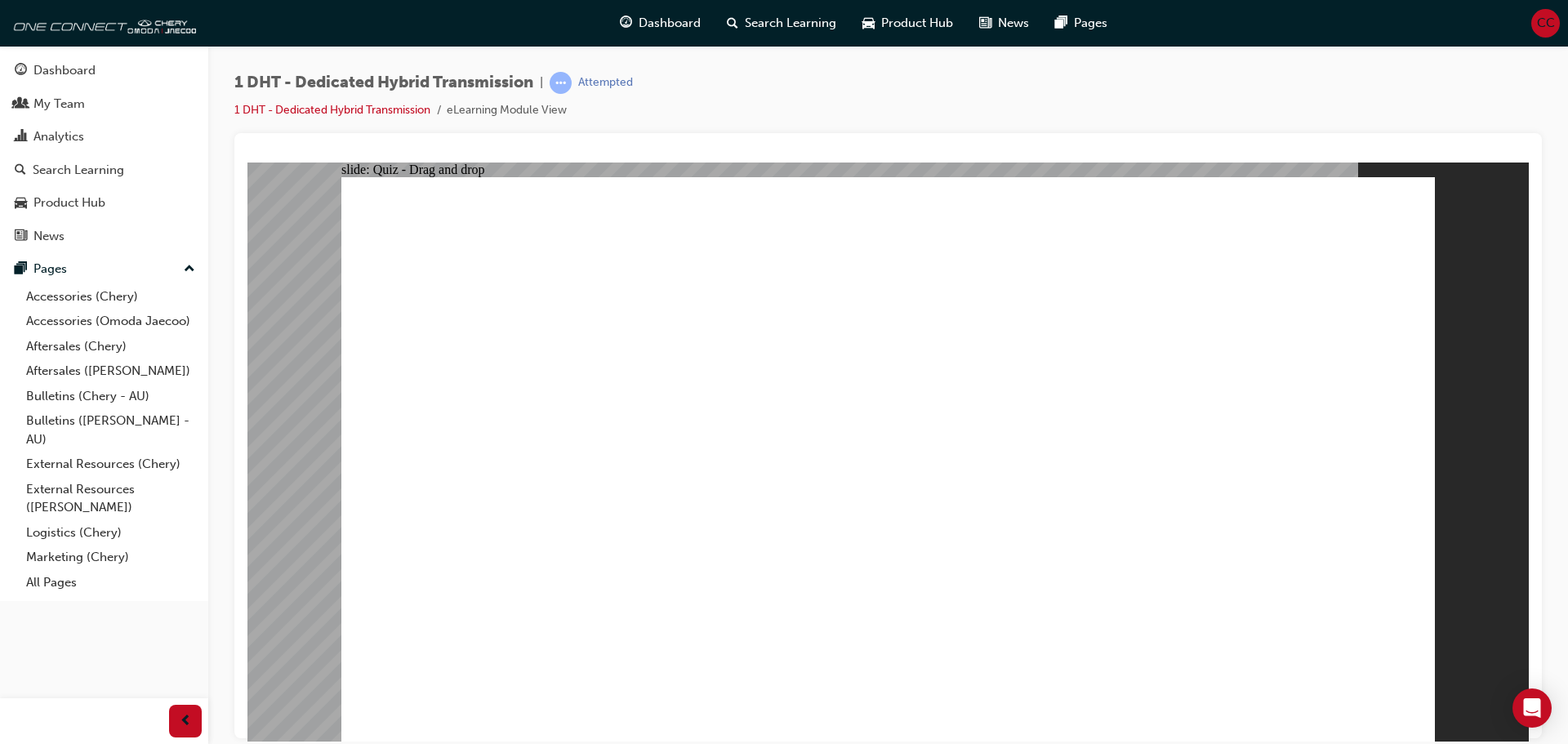
drag, startPoint x: 535, startPoint y: 617, endPoint x: 885, endPoint y: 363, distance: 432.5
drag, startPoint x: 566, startPoint y: 588, endPoint x: 850, endPoint y: 392, distance: 345.1
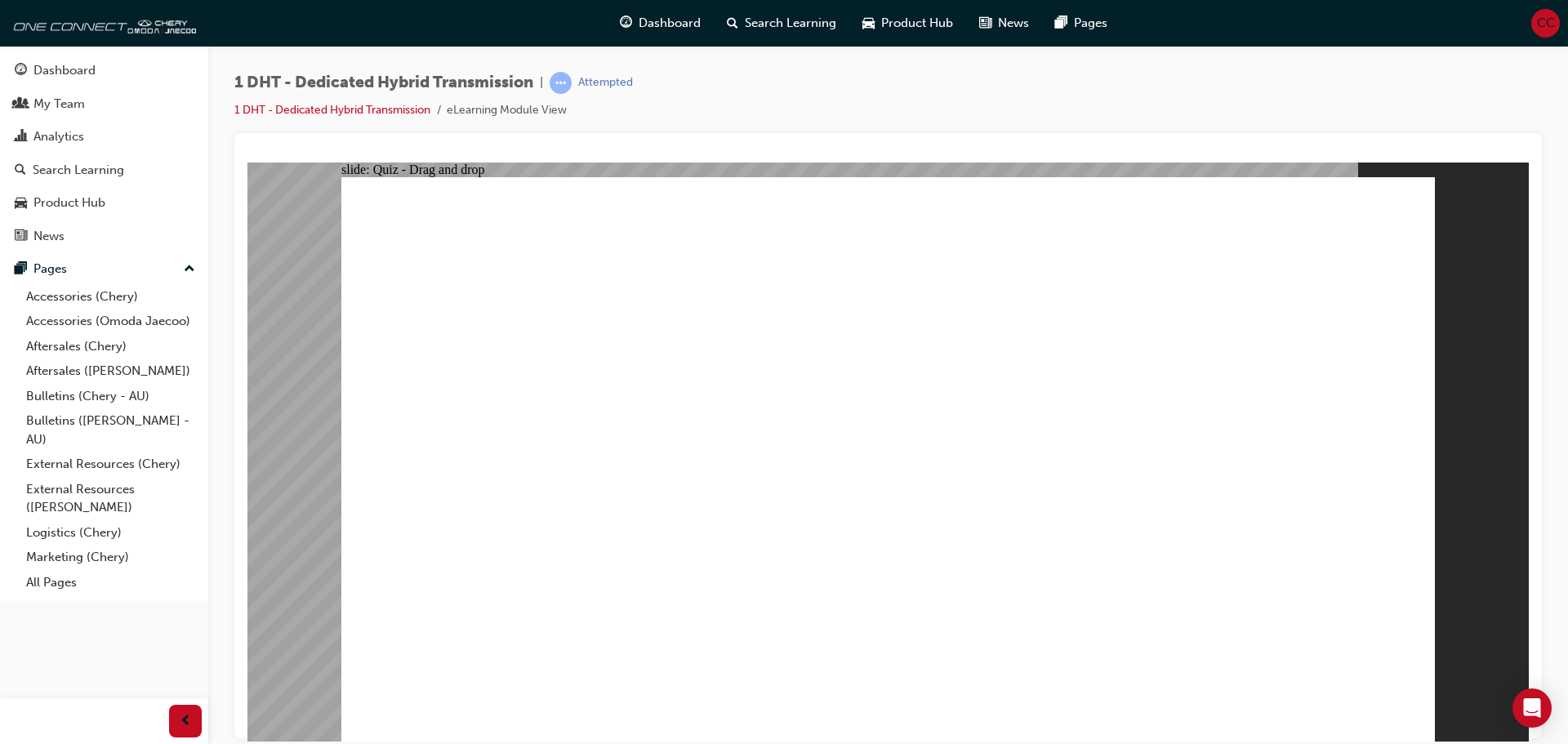
drag, startPoint x: 762, startPoint y: 598, endPoint x: 777, endPoint y: 571, distance: 30.9
drag, startPoint x: 895, startPoint y: 604, endPoint x: 940, endPoint y: 357, distance: 251.1
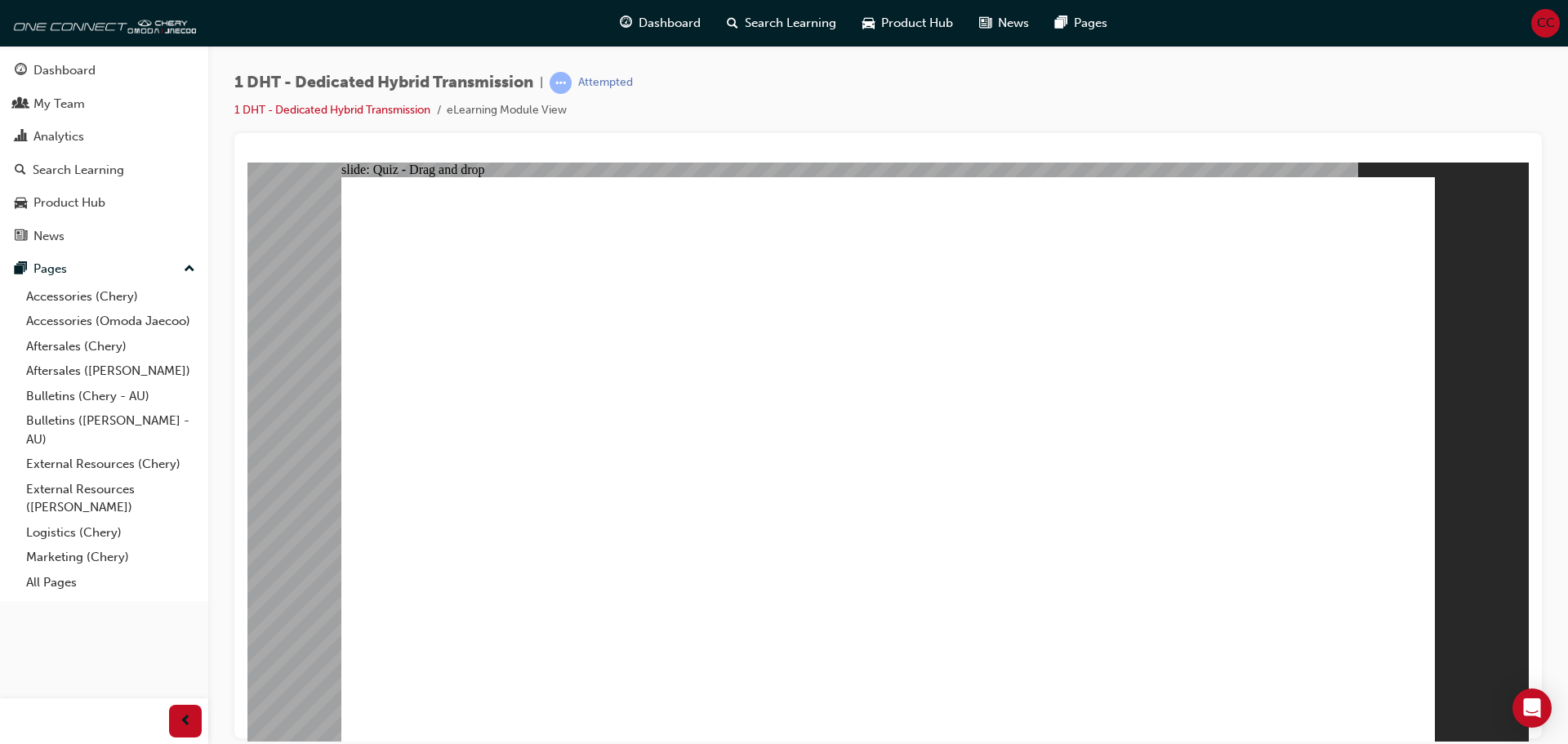
drag, startPoint x: 963, startPoint y: 603, endPoint x: 1029, endPoint y: 322, distance: 288.6
click at [780, 504] on button "OK" at bounding box center [765, 494] width 29 height 17
drag, startPoint x: 1162, startPoint y: 612, endPoint x: 1170, endPoint y: 381, distance: 231.1
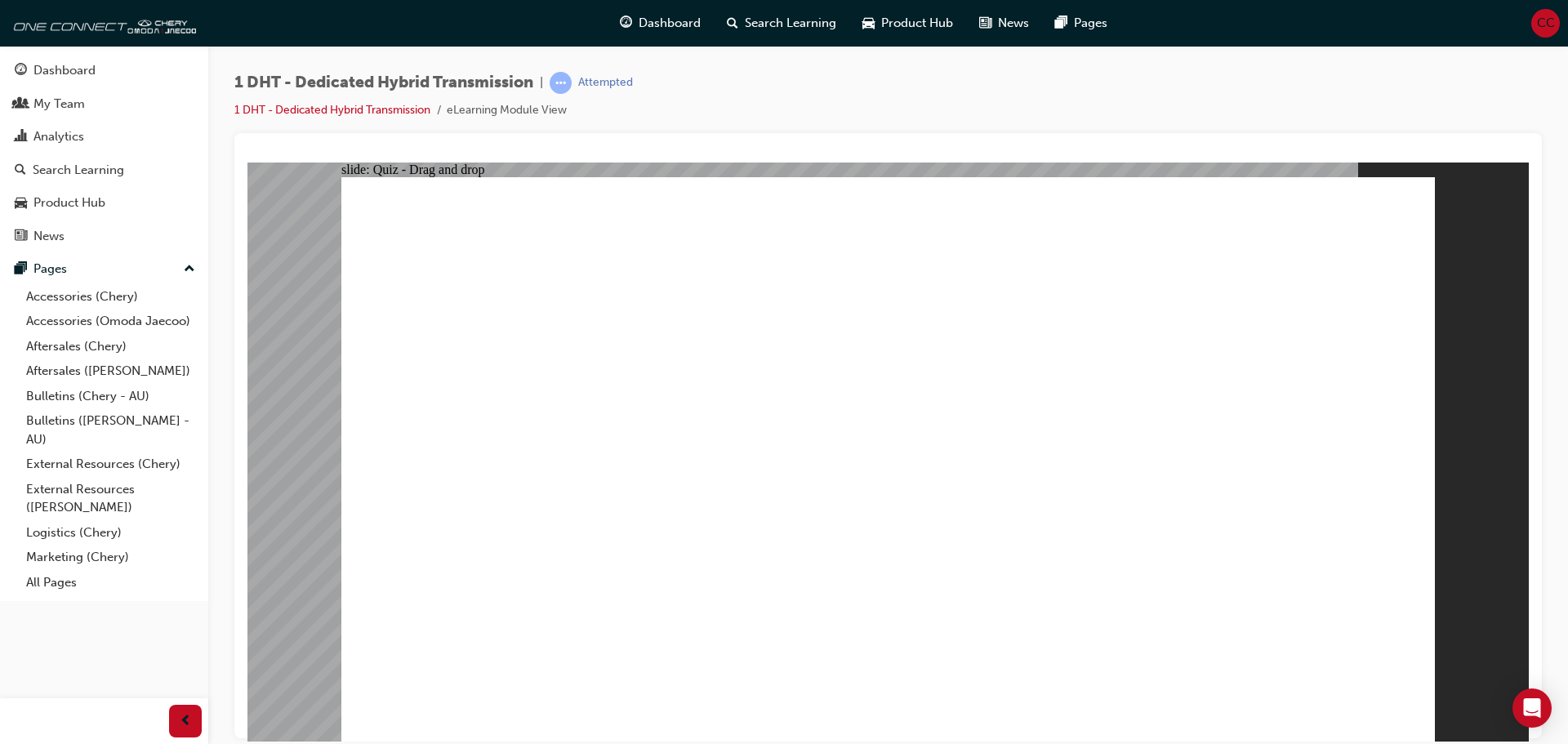
drag, startPoint x: 390, startPoint y: 703, endPoint x: 446, endPoint y: 634, distance: 88.9
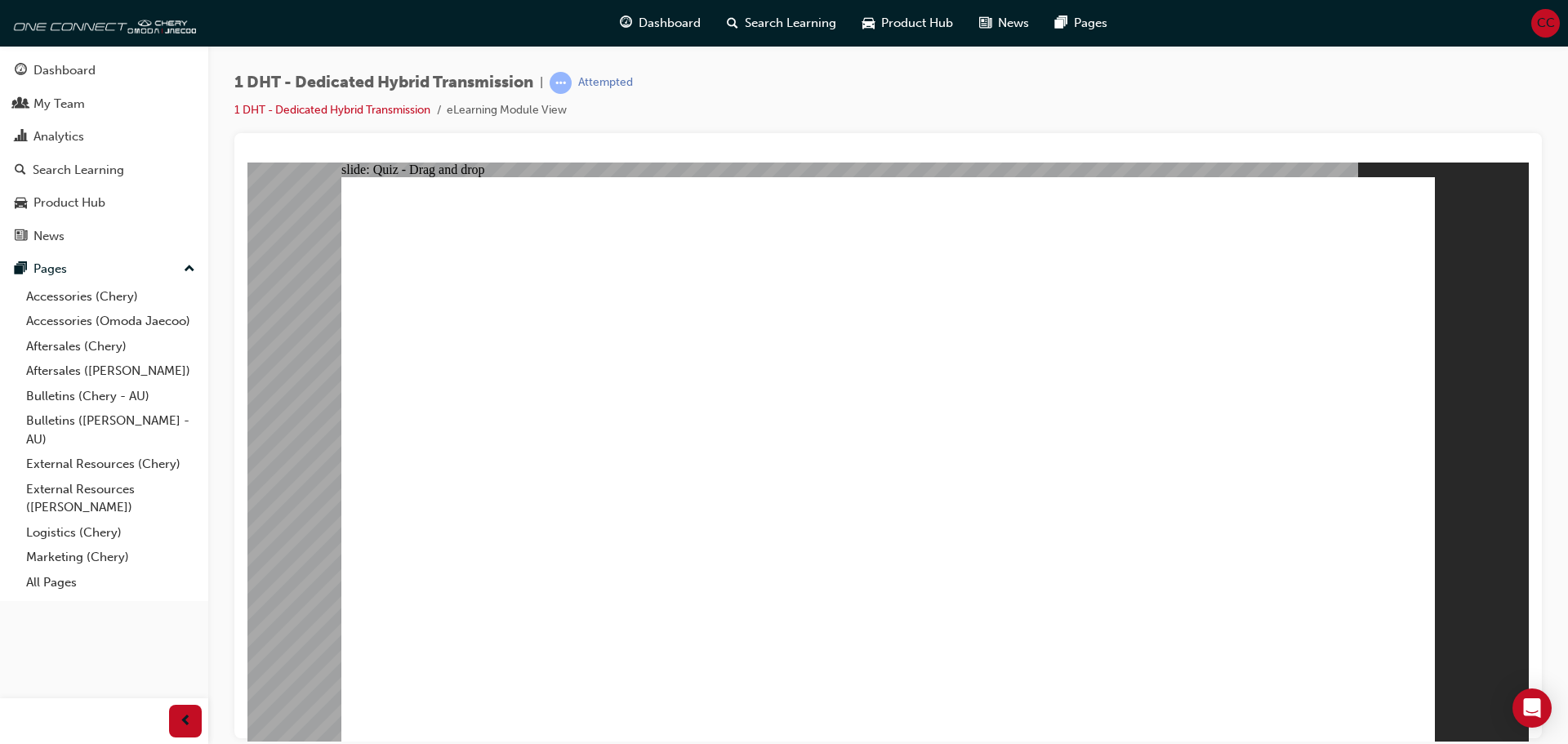
click at [1389, 658] on div at bounding box center [888, 451] width 1281 height 579
click at [780, 499] on button "OK" at bounding box center [765, 494] width 29 height 17
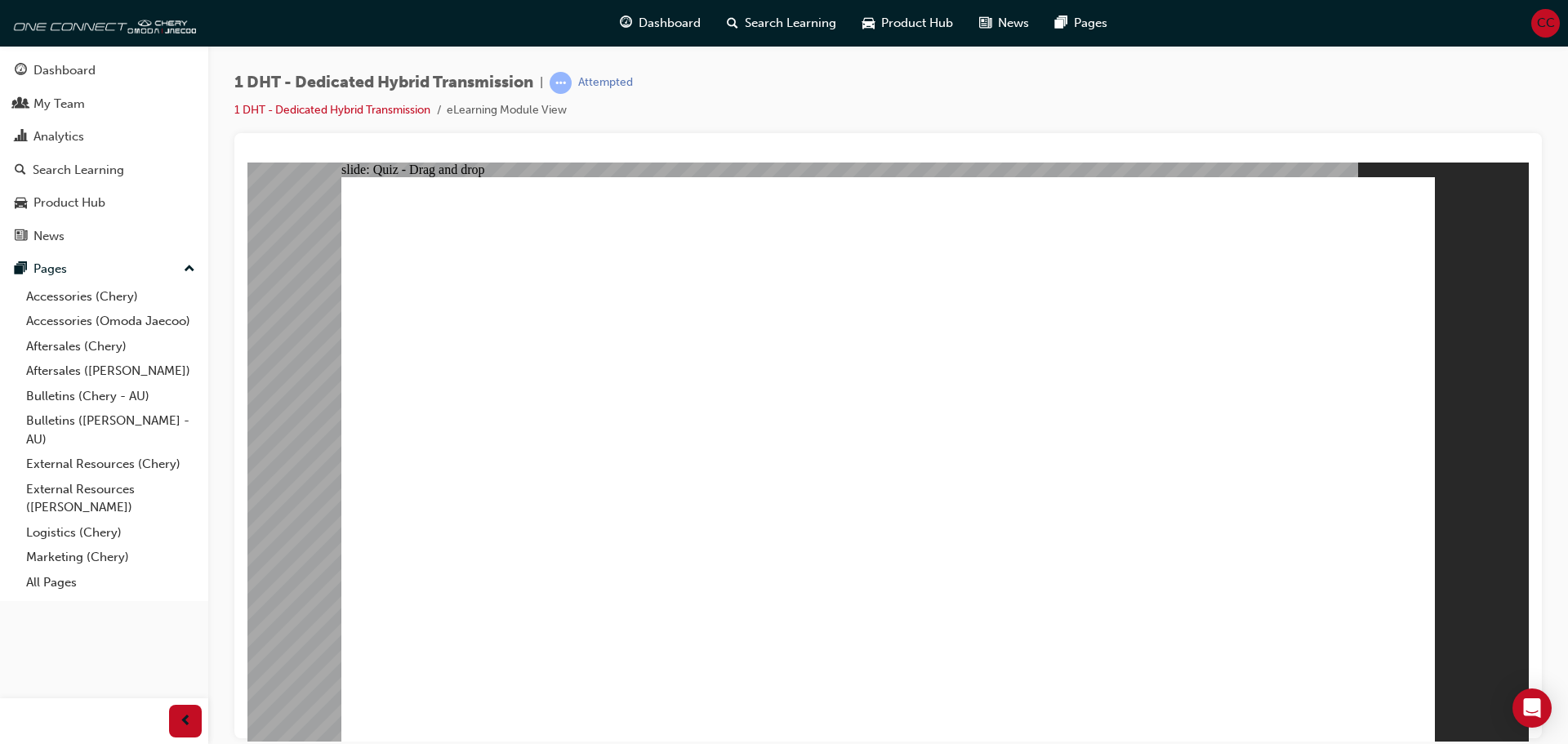
drag, startPoint x: 653, startPoint y: 602, endPoint x: 838, endPoint y: 383, distance: 286.7
drag, startPoint x: 881, startPoint y: 612, endPoint x: 842, endPoint y: 247, distance: 367.1
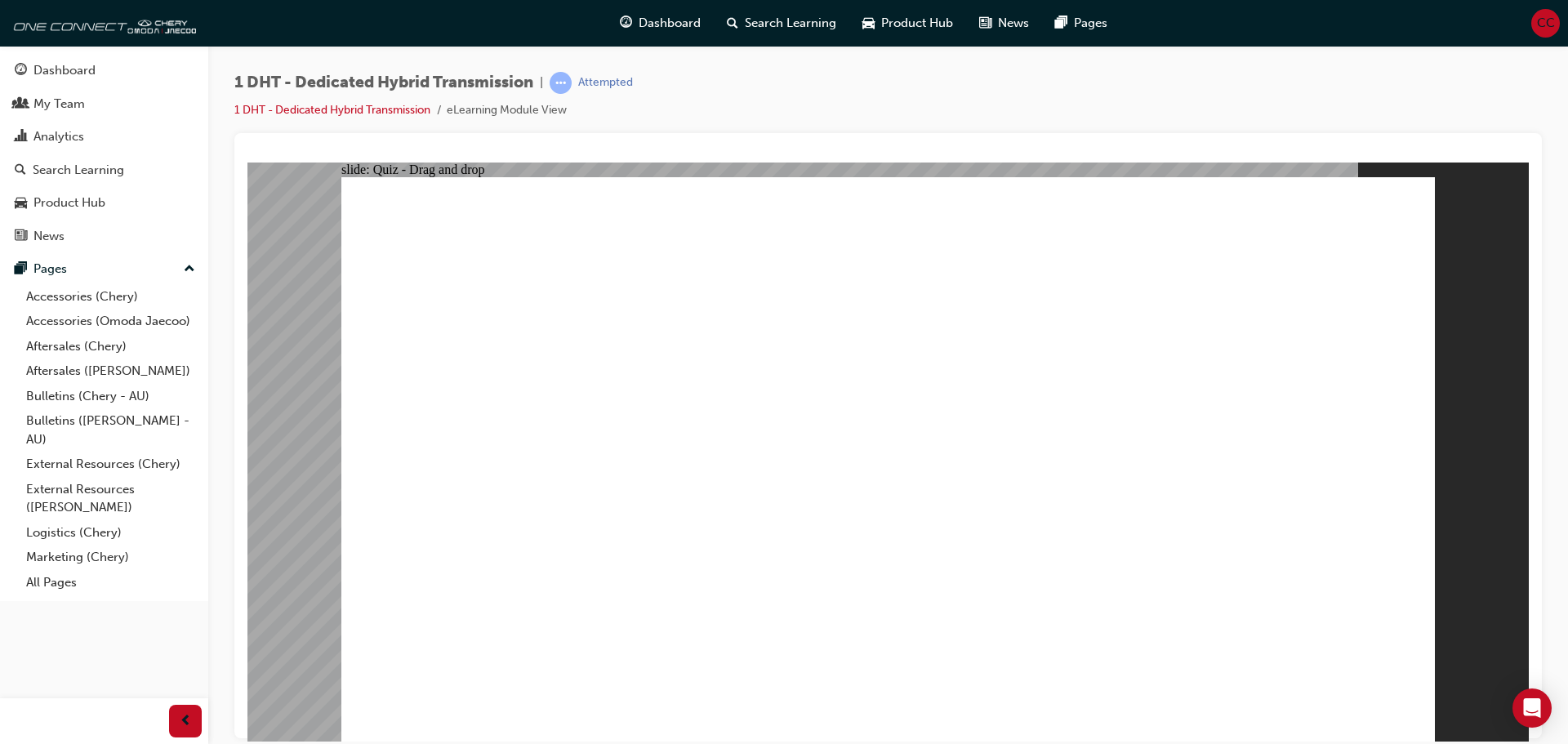
drag, startPoint x: 733, startPoint y: 294, endPoint x: 732, endPoint y: 304, distance: 10.0
click at [595, 72] on div "Attempted" at bounding box center [590, 83] width 83 height 22
click at [599, 82] on div "Attempted" at bounding box center [605, 83] width 55 height 16
click at [410, 104] on link "1 DHT - Dedicated Hybrid Transmission" at bounding box center [333, 110] width 196 height 14
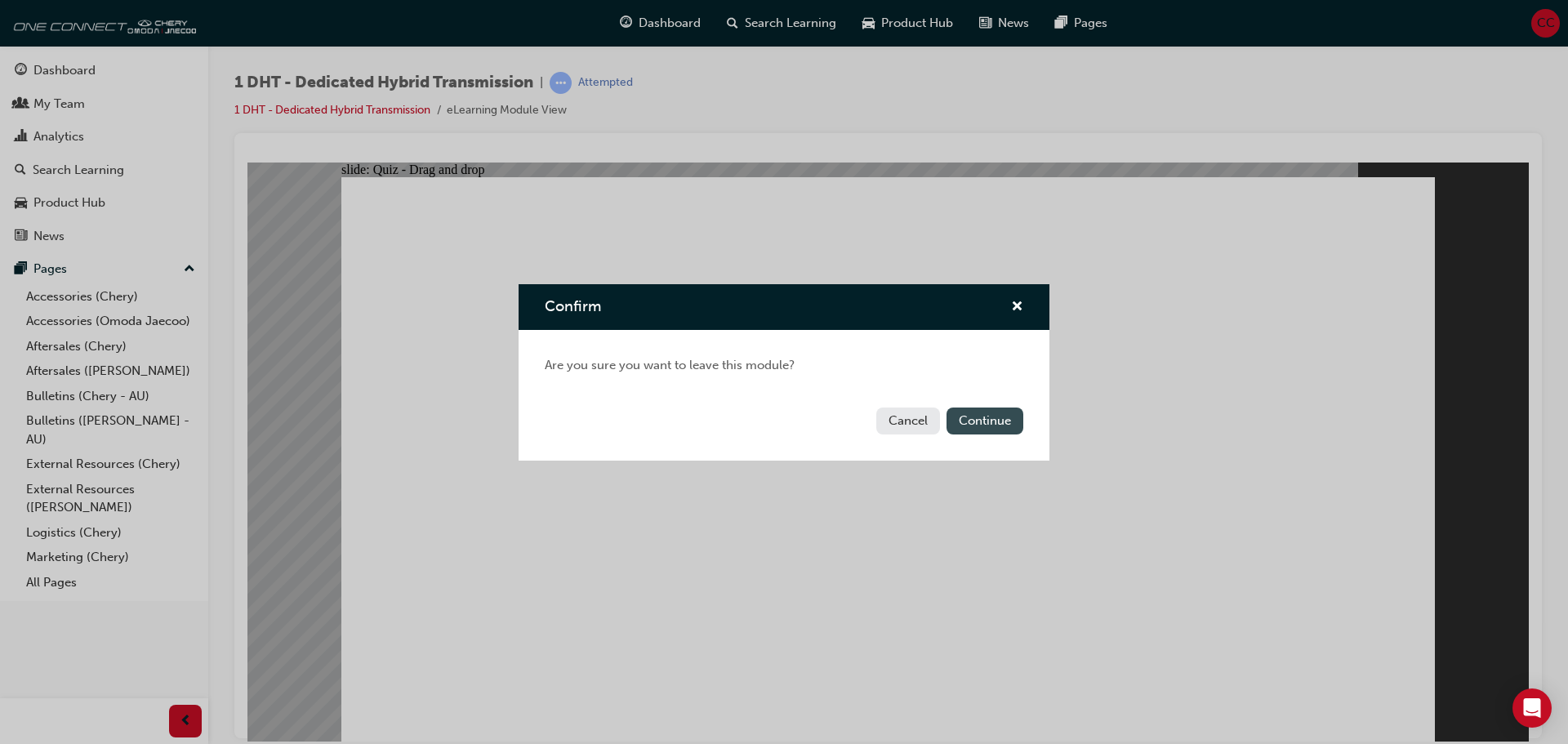
click at [999, 423] on button "Continue" at bounding box center [985, 420] width 77 height 27
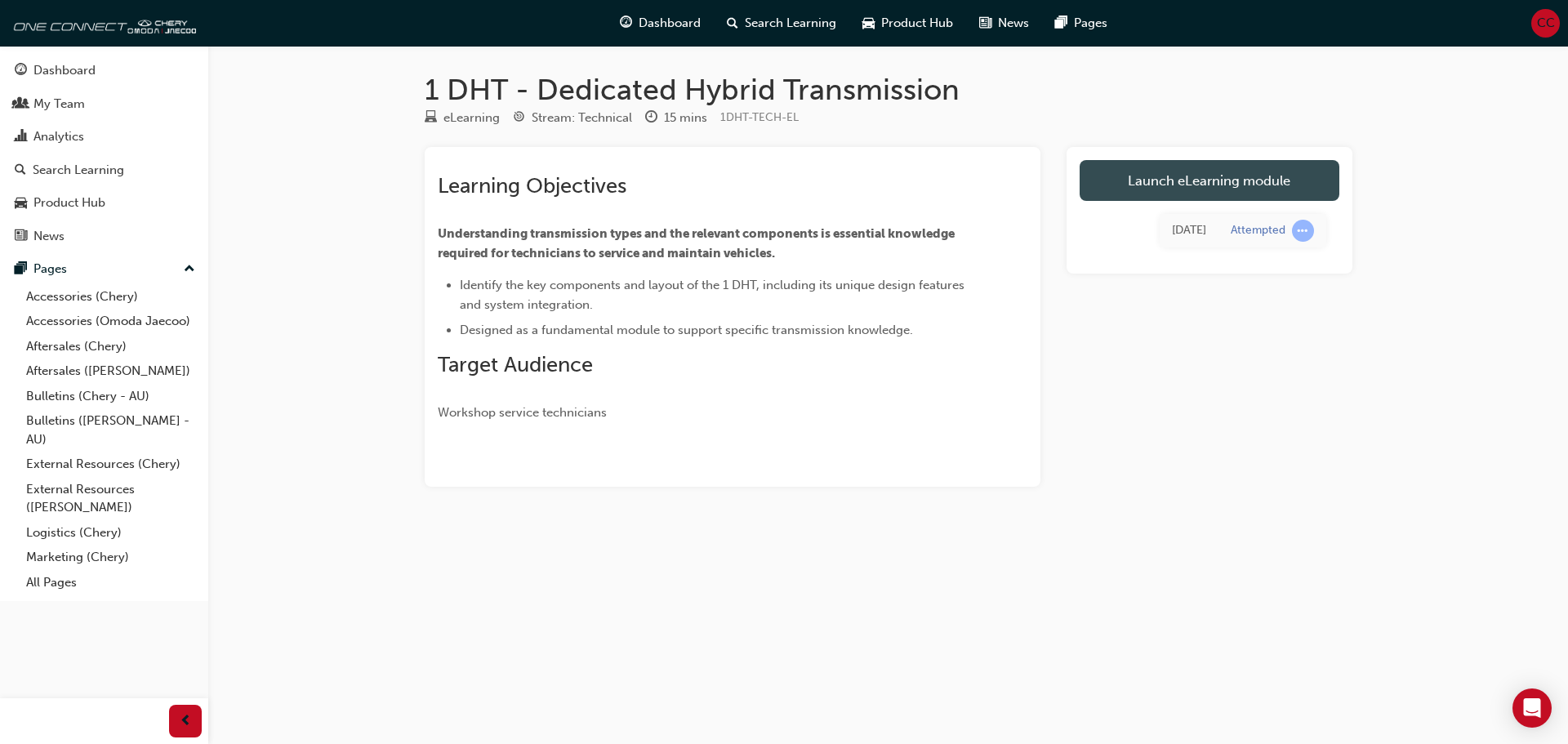
click at [1192, 186] on link "Launch eLearning module" at bounding box center [1209, 180] width 260 height 41
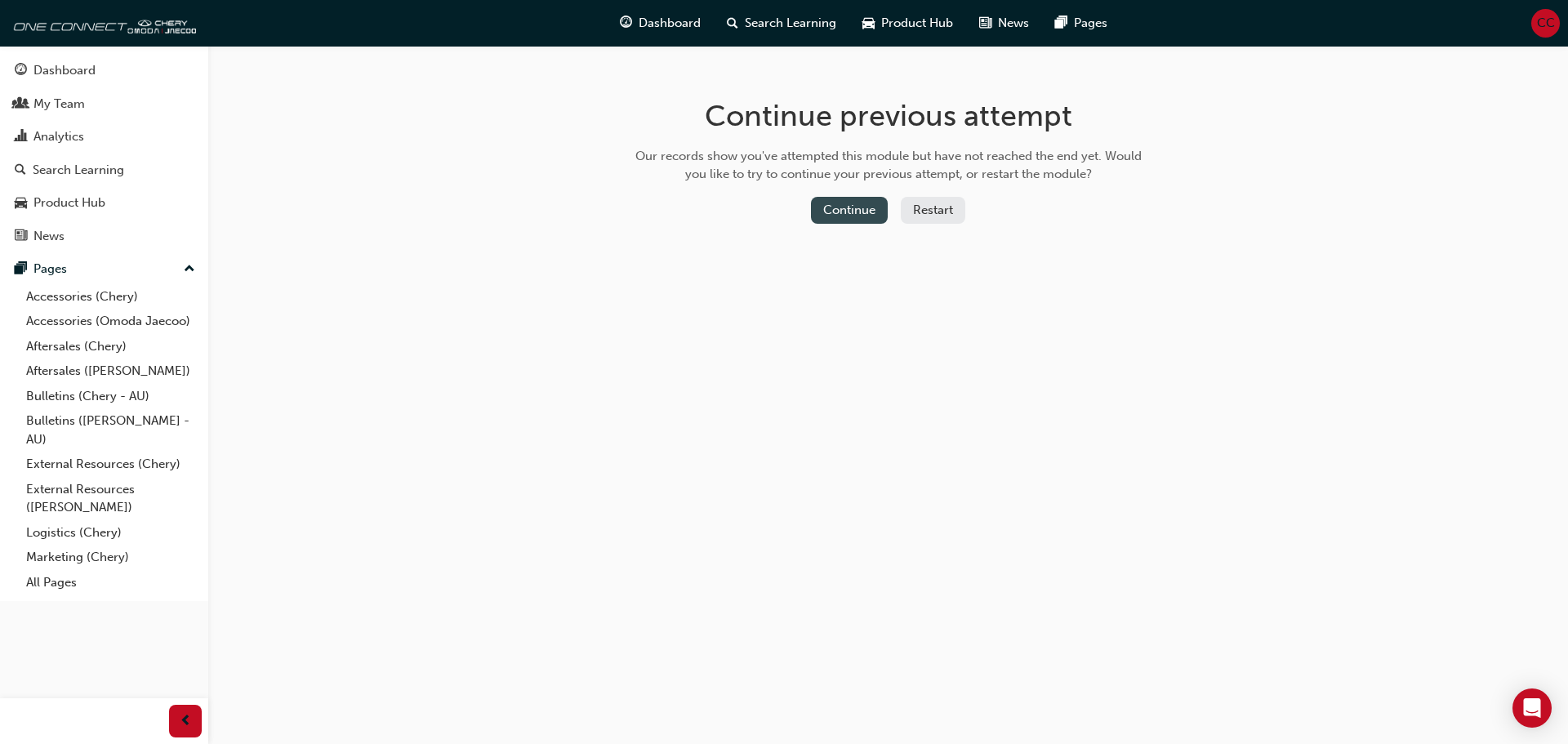
click at [837, 208] on button "Continue" at bounding box center [849, 210] width 77 height 27
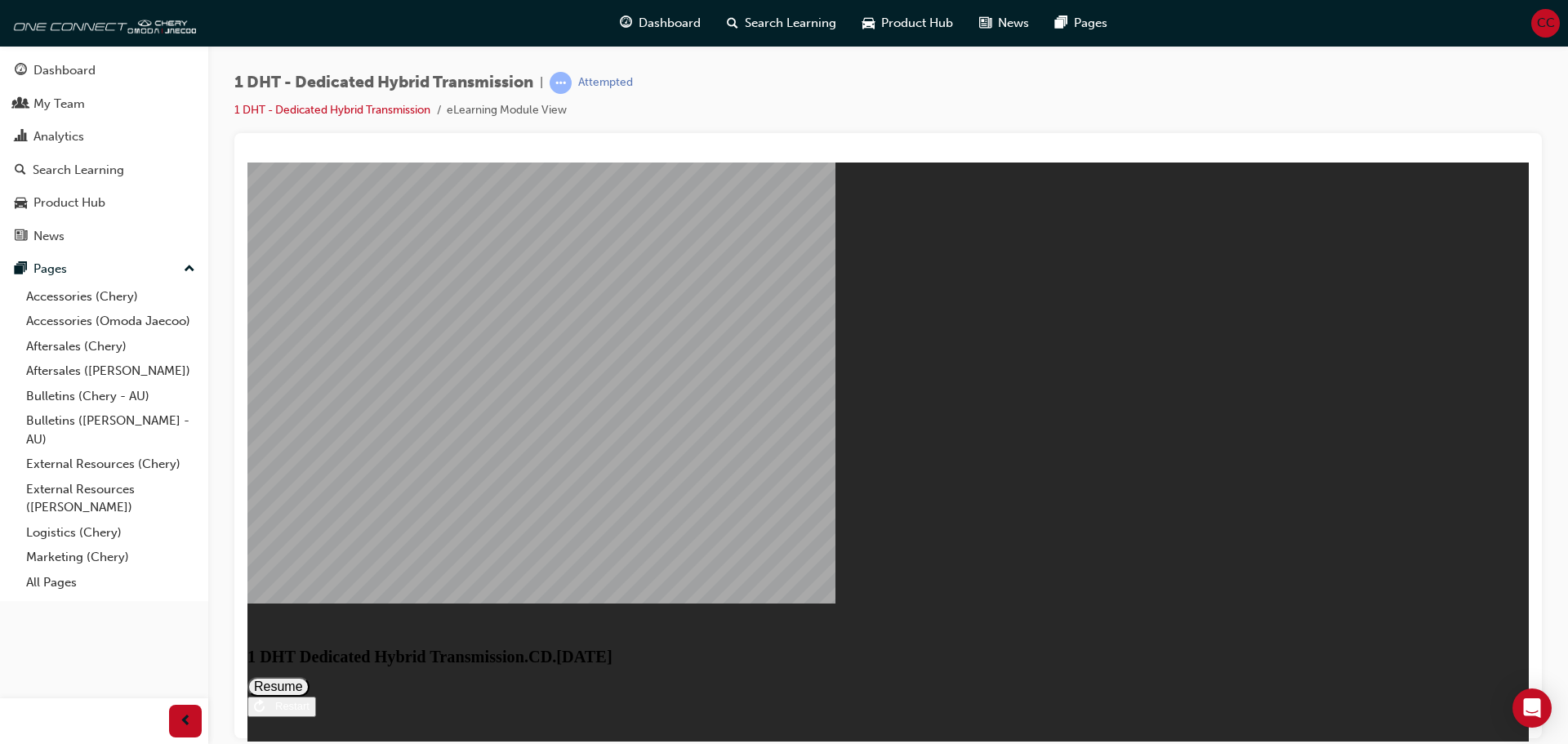
click at [310, 676] on button "Resume" at bounding box center [279, 686] width 62 height 20
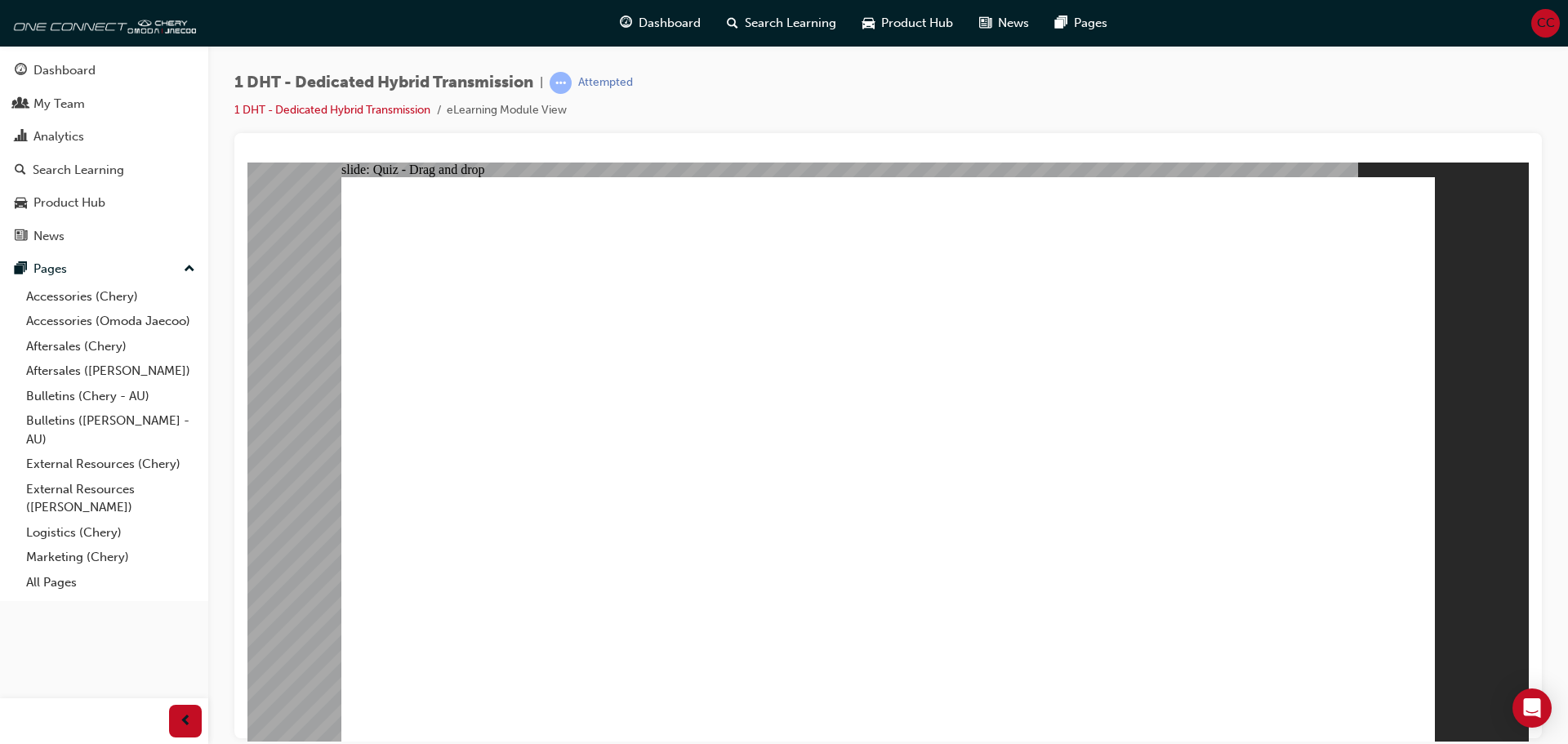
drag, startPoint x: 661, startPoint y: 612, endPoint x: 857, endPoint y: 400, distance: 288.7
drag, startPoint x: 776, startPoint y: 609, endPoint x: 921, endPoint y: 343, distance: 303.0
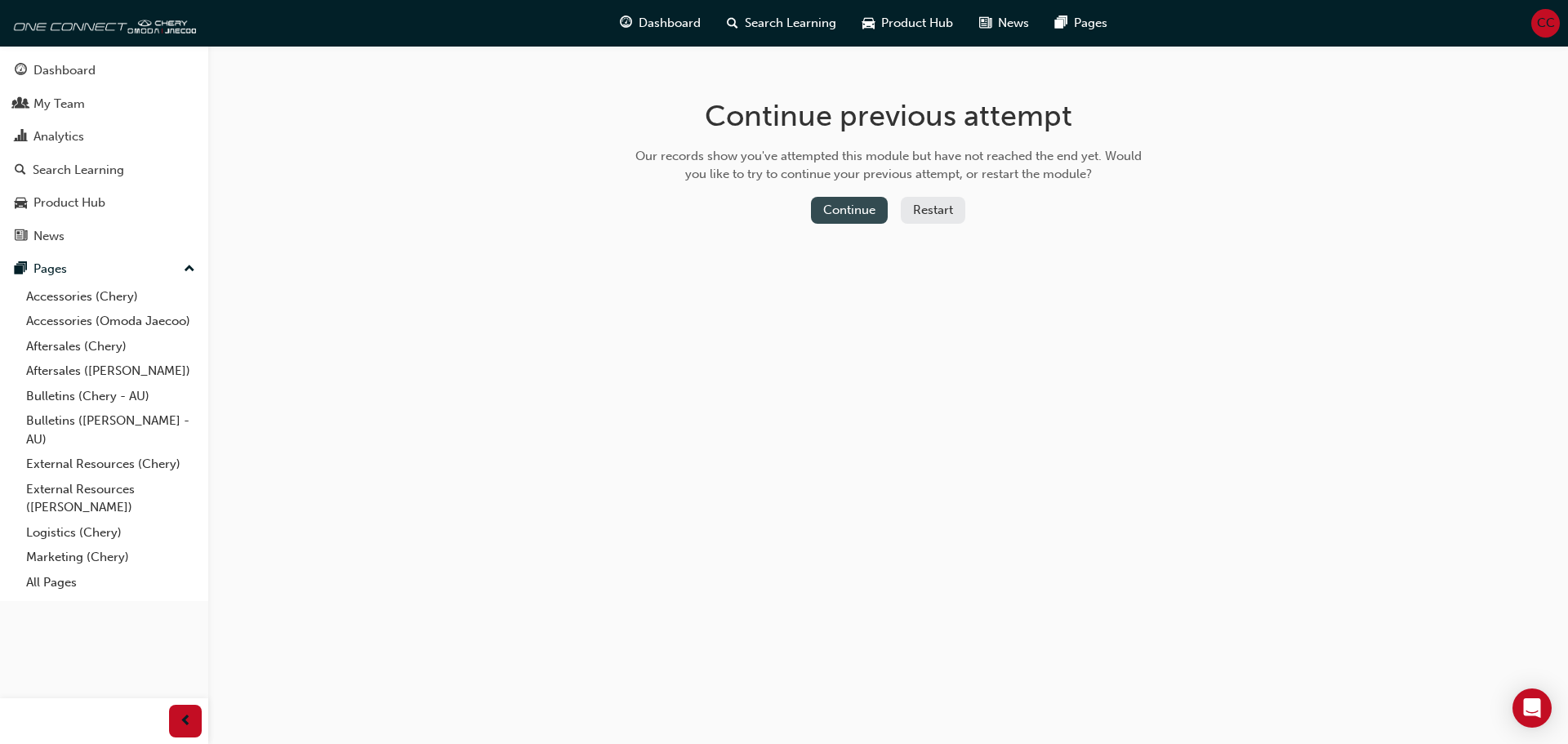
click at [854, 212] on button "Continue" at bounding box center [849, 210] width 77 height 27
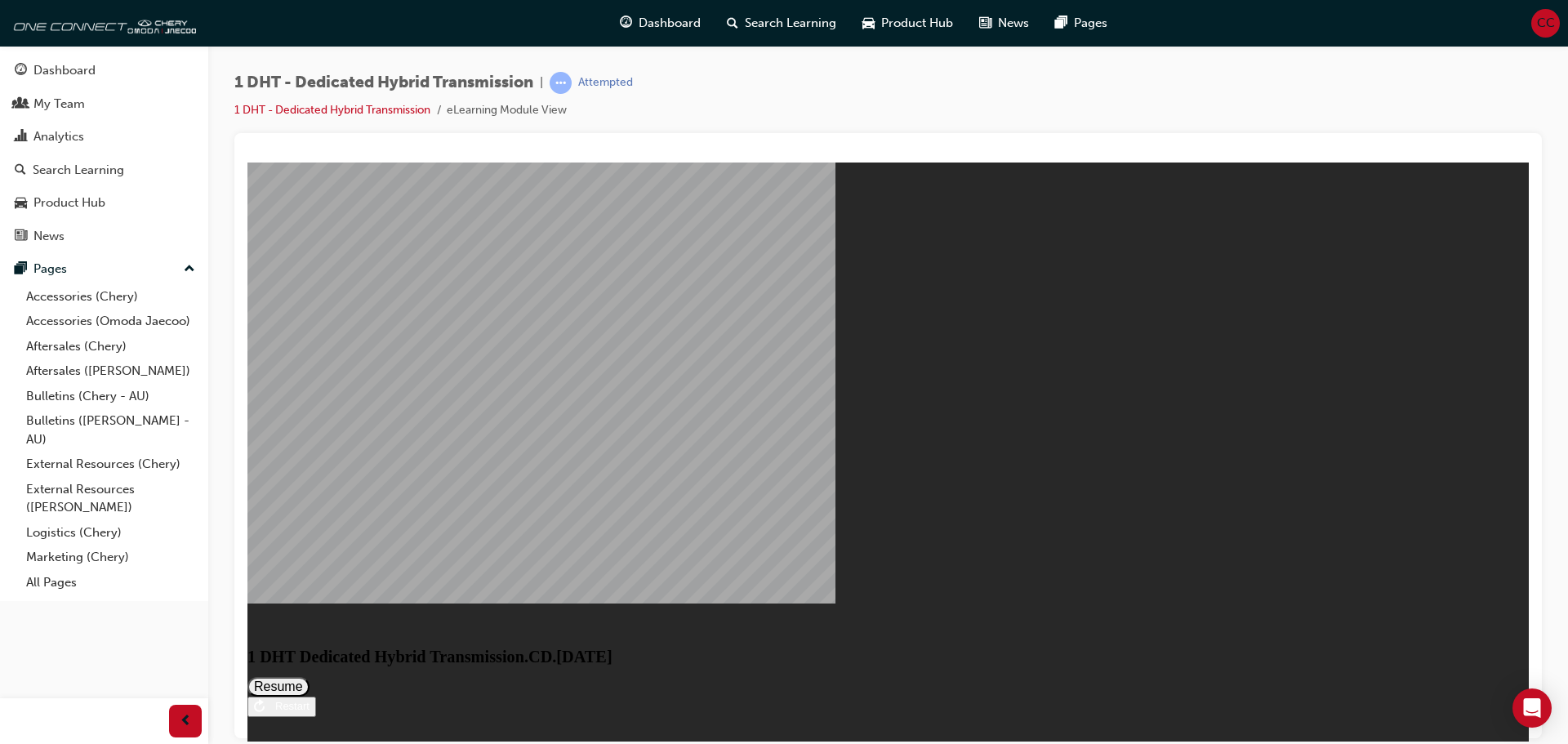
click at [310, 676] on button "Resume" at bounding box center [279, 686] width 62 height 20
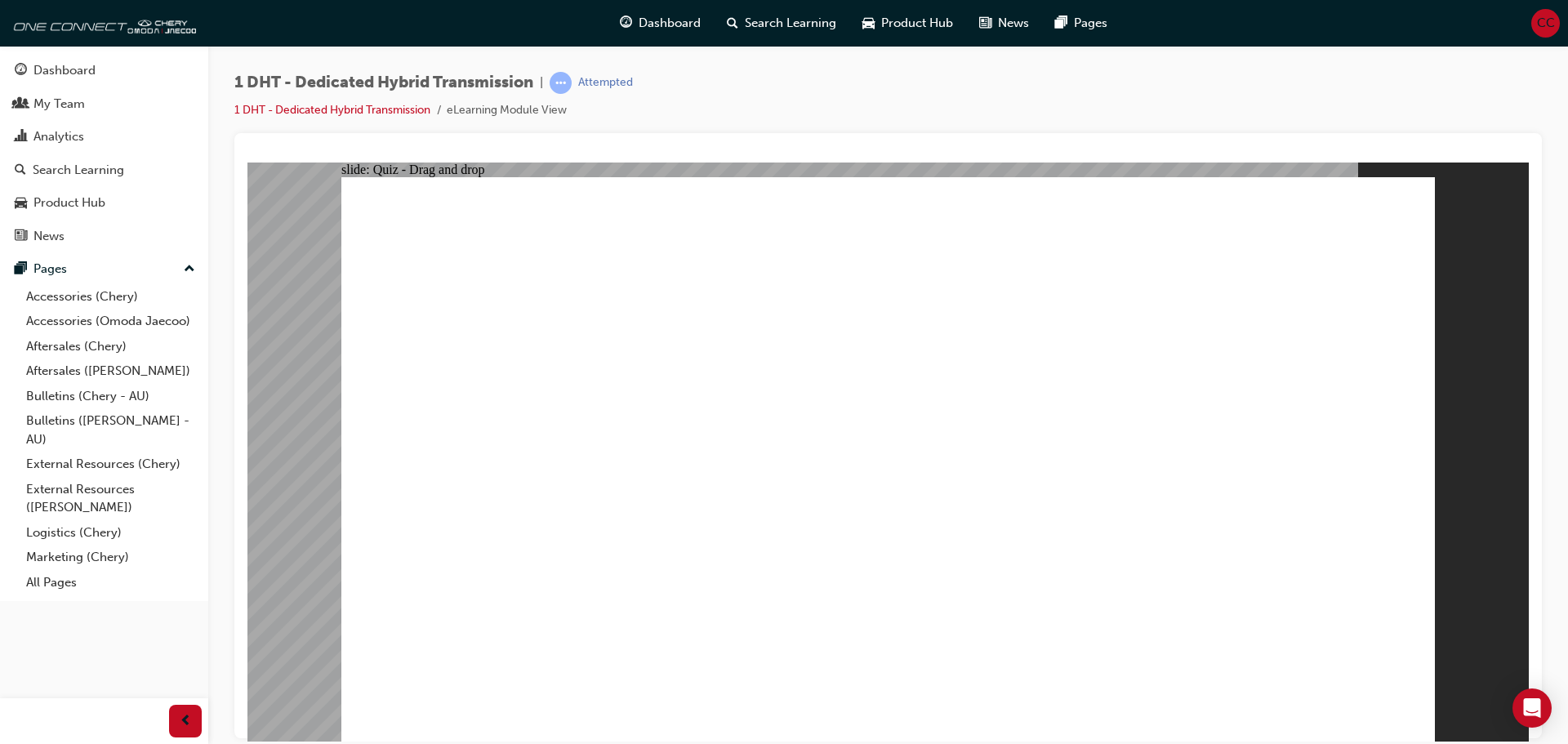
drag, startPoint x: 558, startPoint y: 617, endPoint x: 605, endPoint y: 593, distance: 52.8
drag, startPoint x: 548, startPoint y: 613, endPoint x: 916, endPoint y: 378, distance: 436.6
drag, startPoint x: 904, startPoint y: 592, endPoint x: 948, endPoint y: 591, distance: 44.0
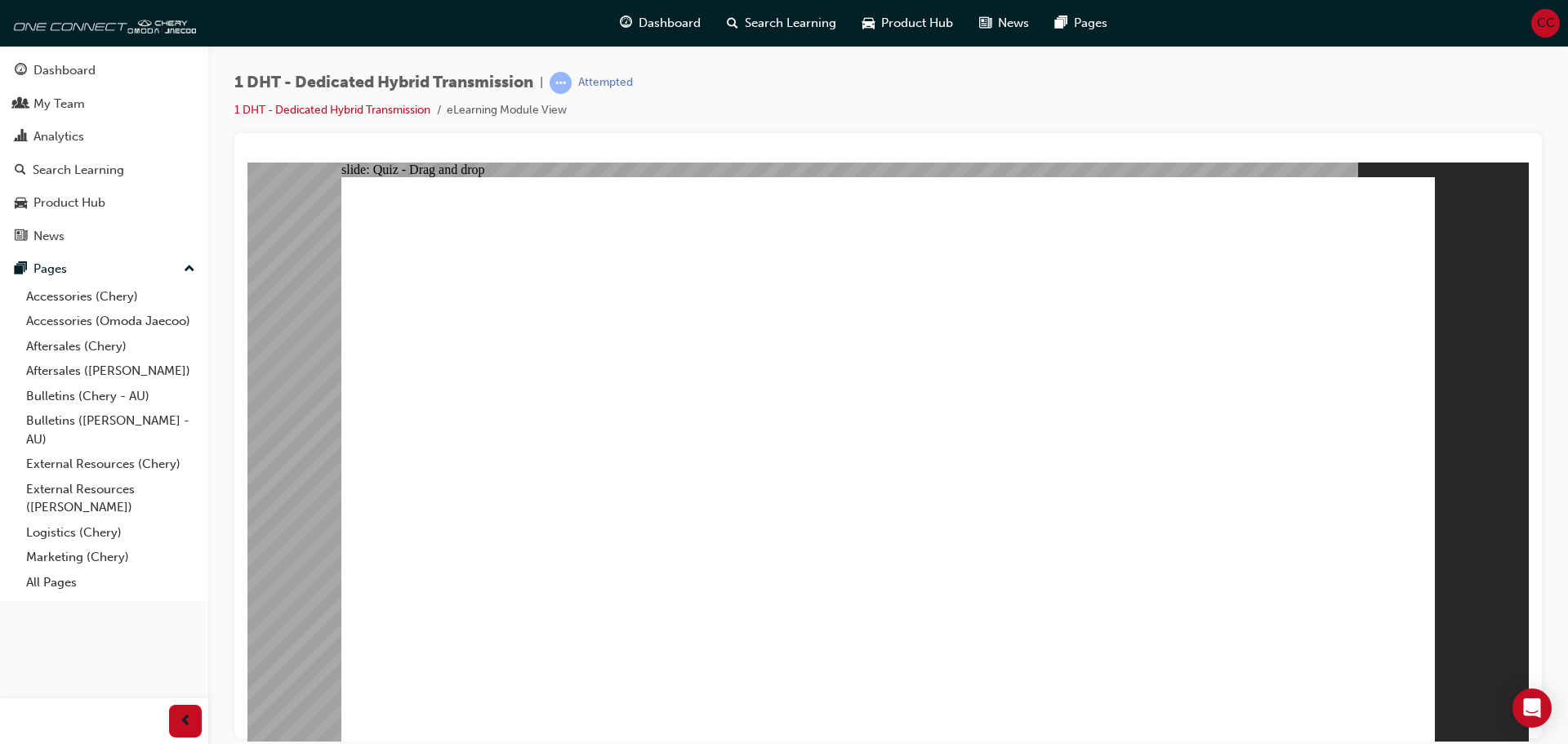
drag, startPoint x: 1043, startPoint y: 609, endPoint x: 1249, endPoint y: 416, distance: 282.3
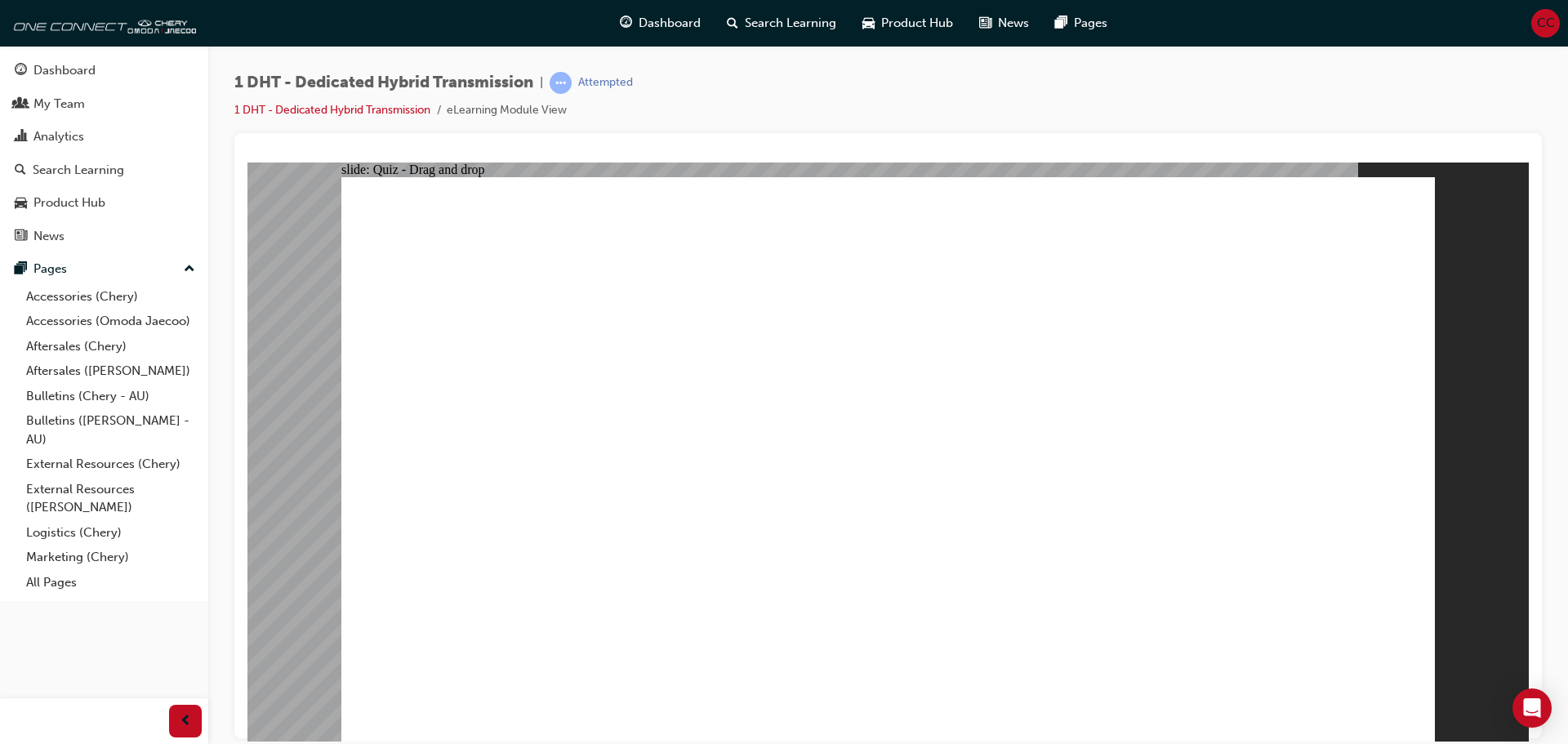
drag, startPoint x: 1217, startPoint y: 484, endPoint x: 1138, endPoint y: 621, distance: 158.1
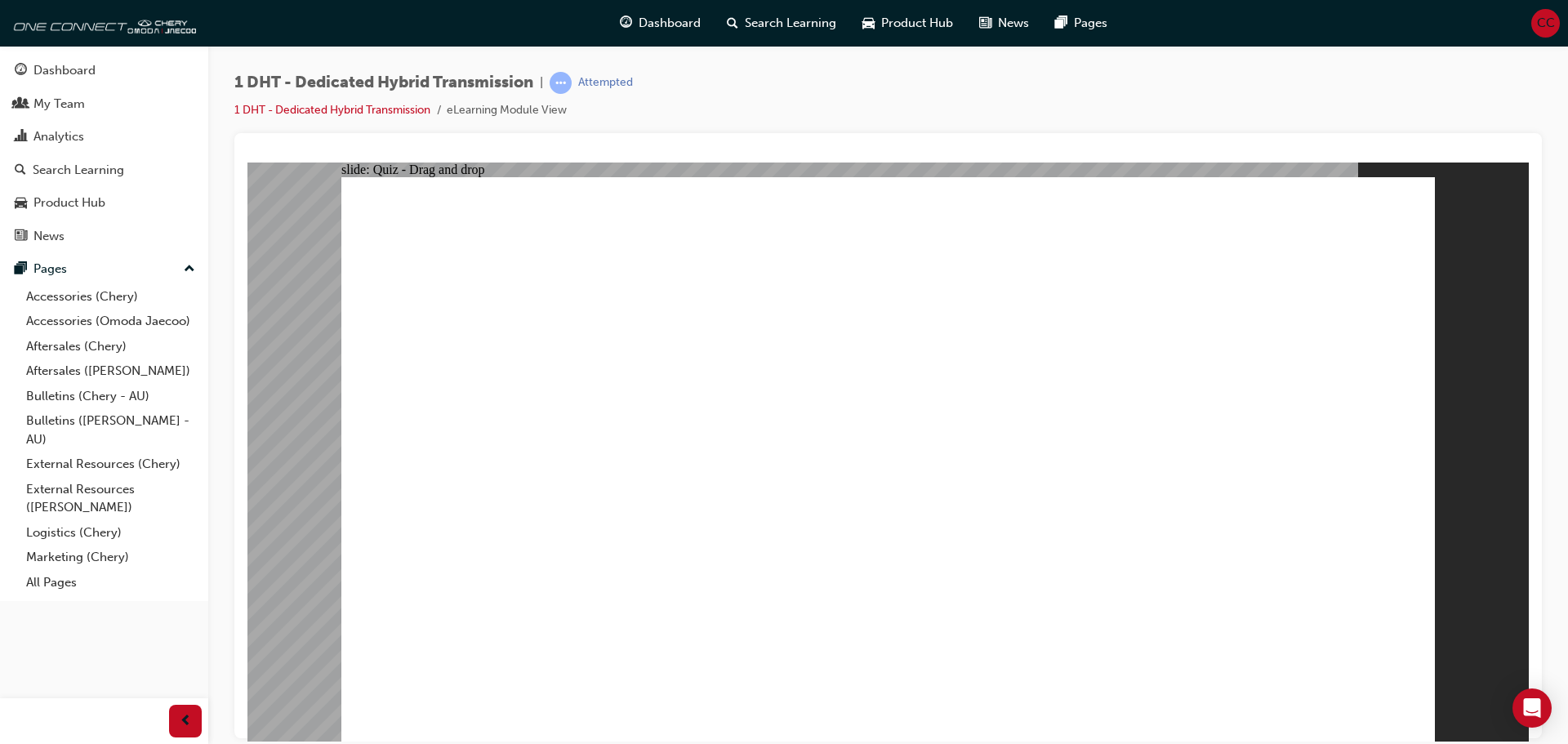
drag, startPoint x: 1157, startPoint y: 608, endPoint x: 1211, endPoint y: 295, distance: 317.6
drag, startPoint x: 1155, startPoint y: 618, endPoint x: 1211, endPoint y: 300, distance: 322.9
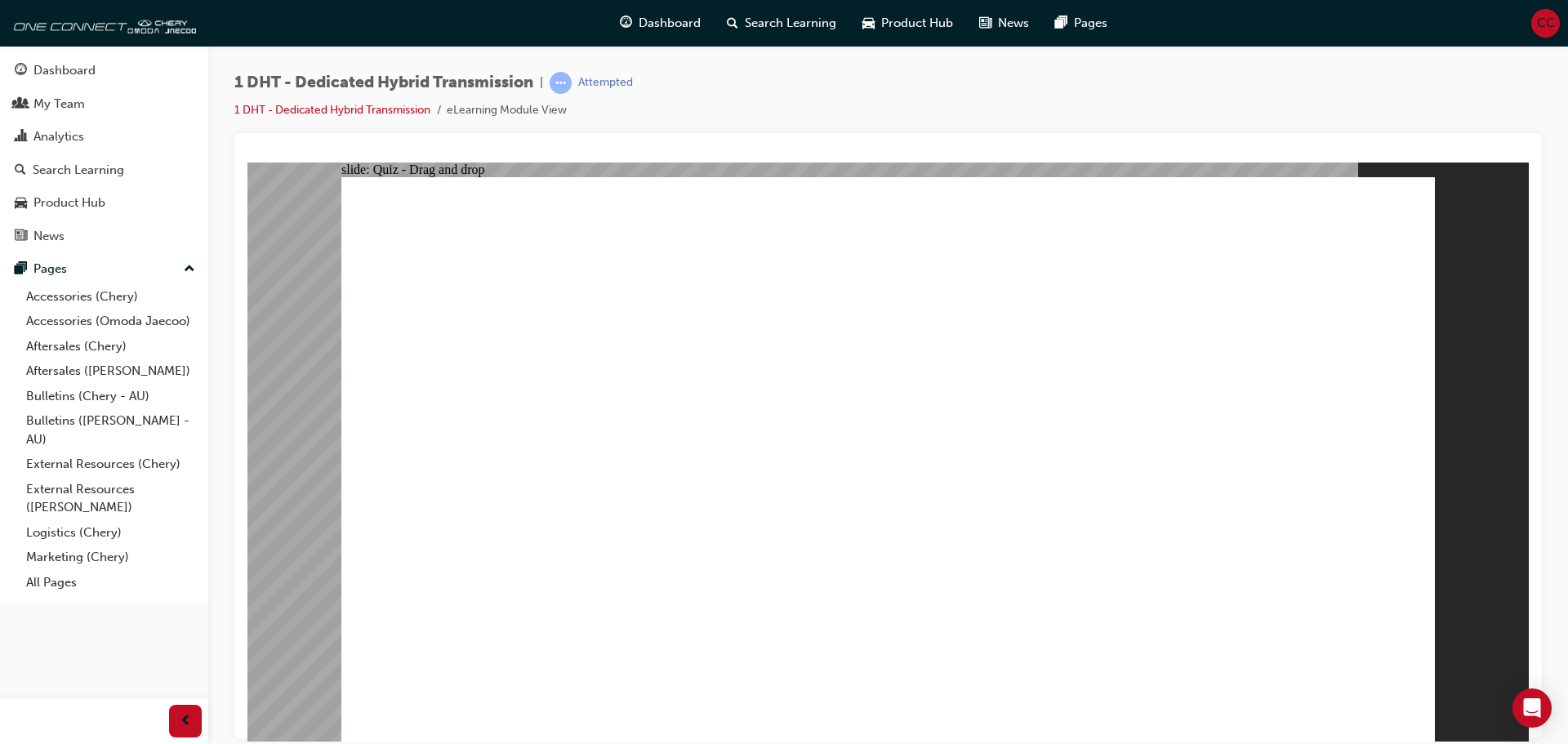
drag, startPoint x: 509, startPoint y: 600, endPoint x: 908, endPoint y: 267, distance: 519.7
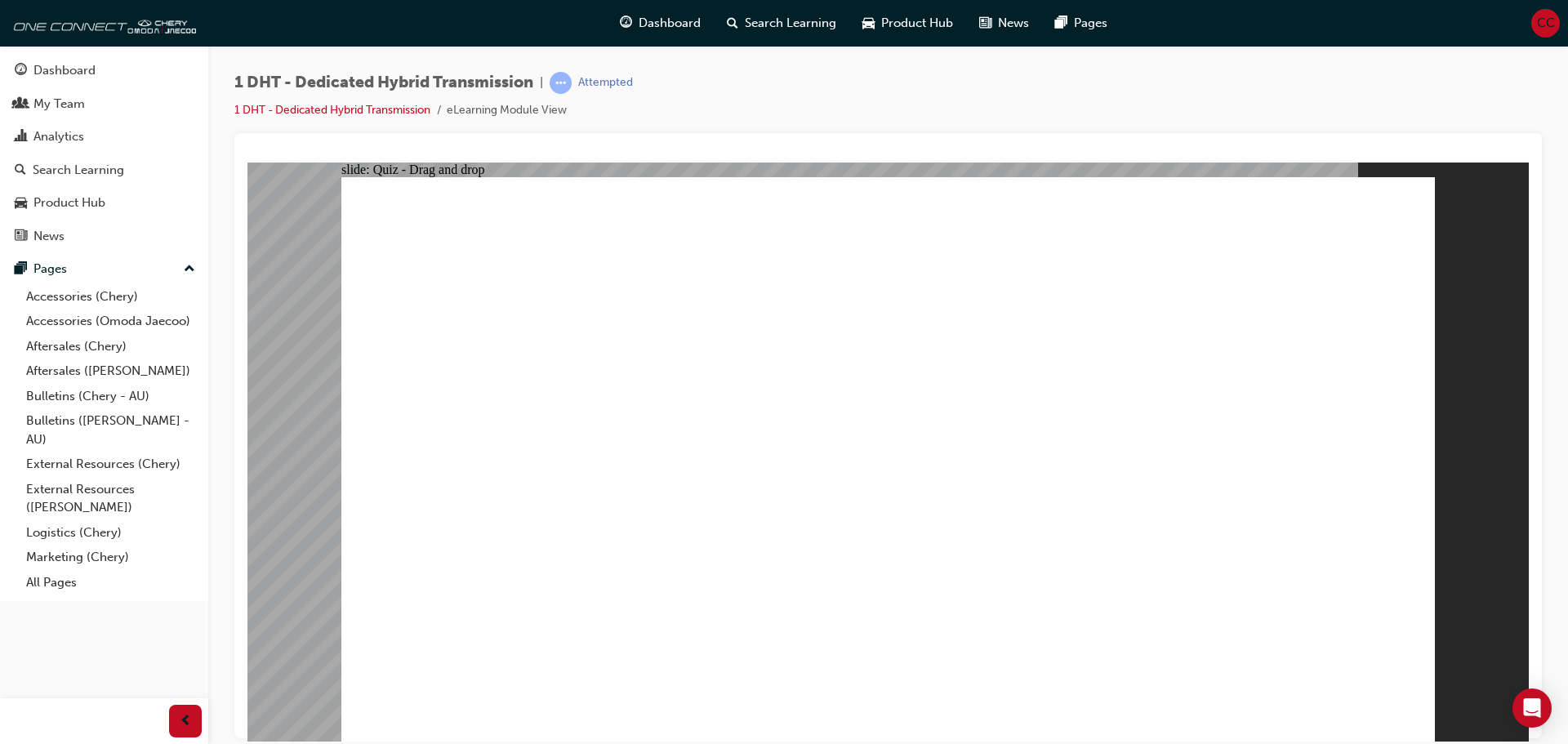
drag, startPoint x: 417, startPoint y: 705, endPoint x: 409, endPoint y: 723, distance: 19.7
drag, startPoint x: 409, startPoint y: 723, endPoint x: 390, endPoint y: 723, distance: 19.0
drag, startPoint x: 389, startPoint y: 723, endPoint x: 510, endPoint y: 708, distance: 121.9
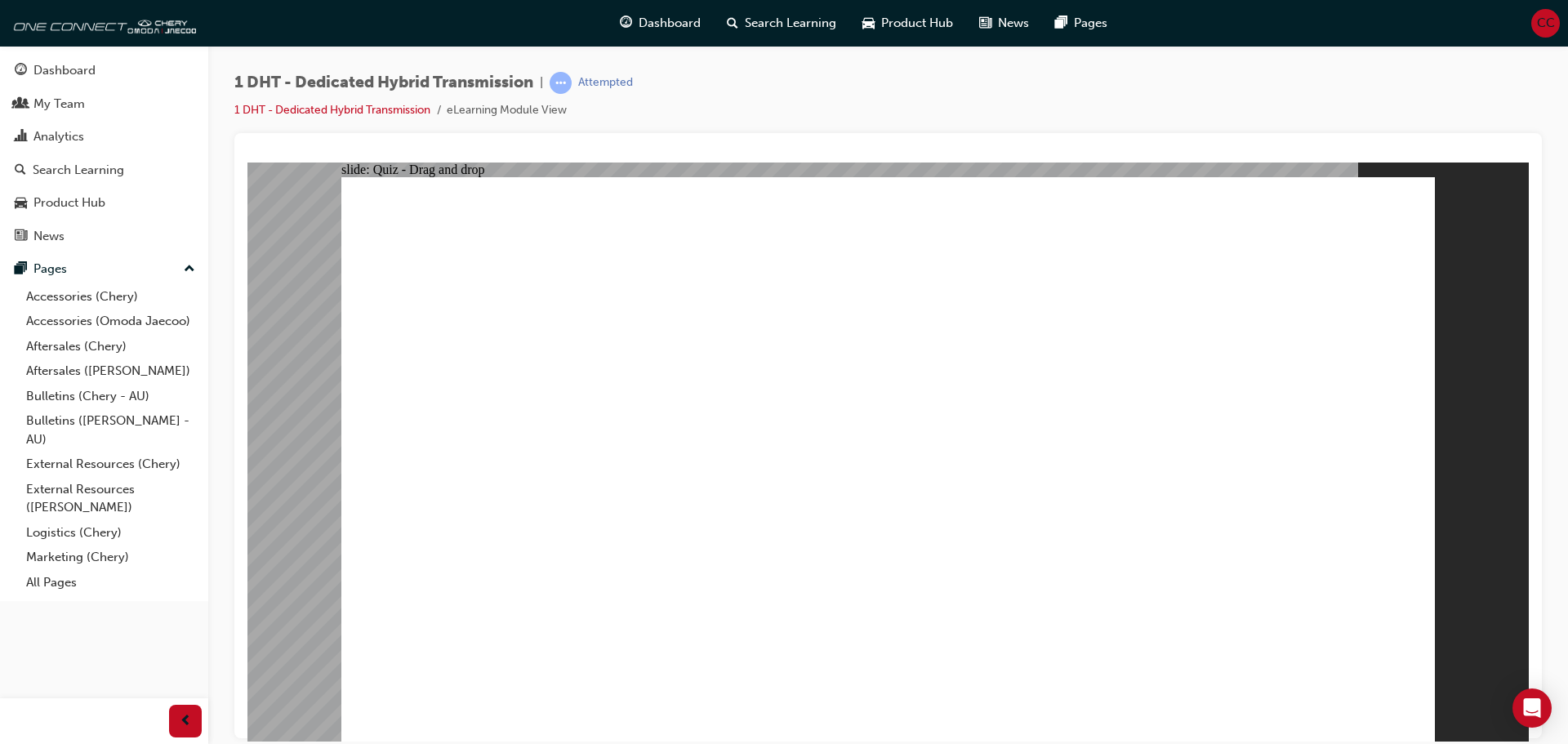
drag, startPoint x: 599, startPoint y: 706, endPoint x: 777, endPoint y: 703, distance: 178.0
click at [780, 501] on button "OK" at bounding box center [765, 494] width 29 height 17
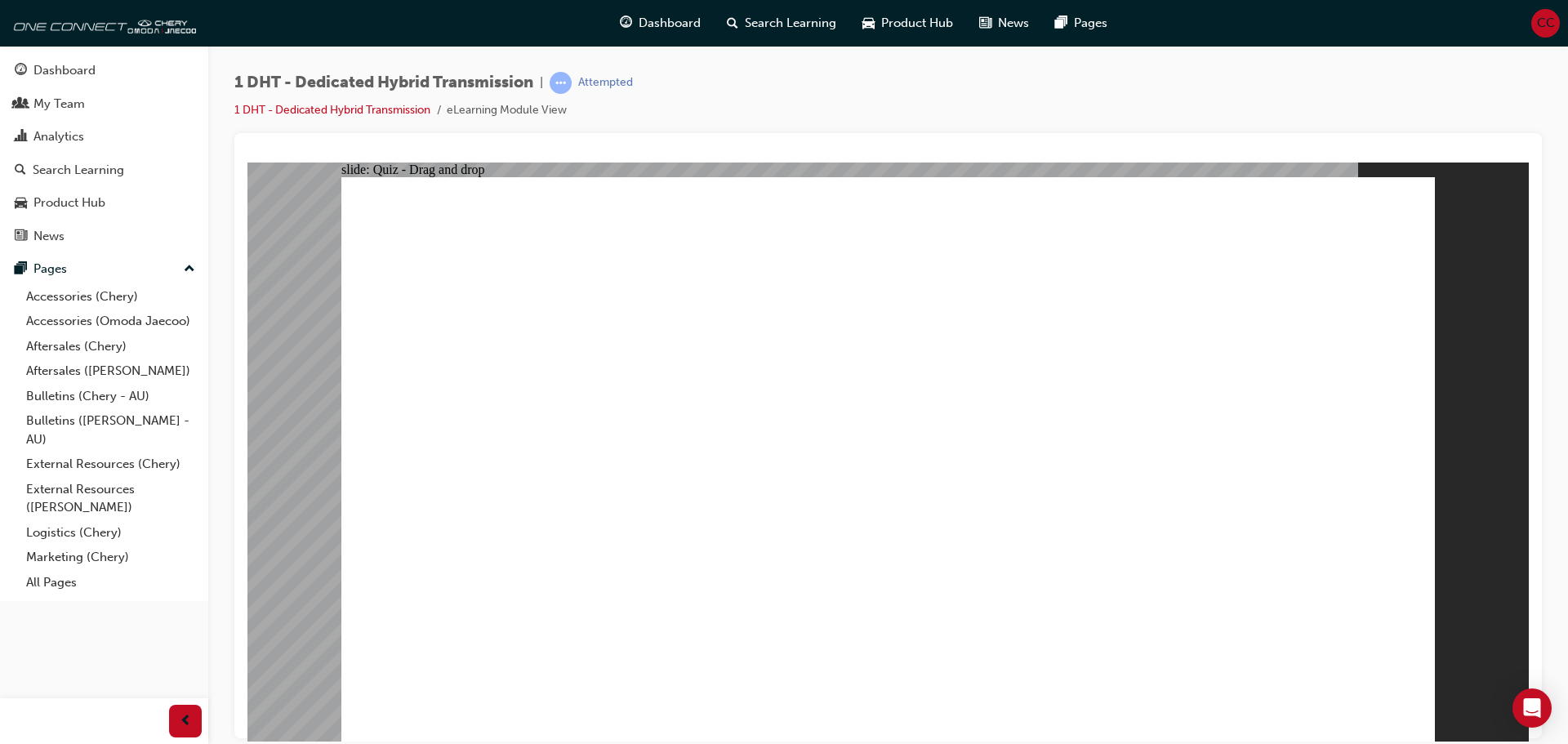
click at [607, 74] on div "Attempted" at bounding box center [590, 83] width 83 height 22
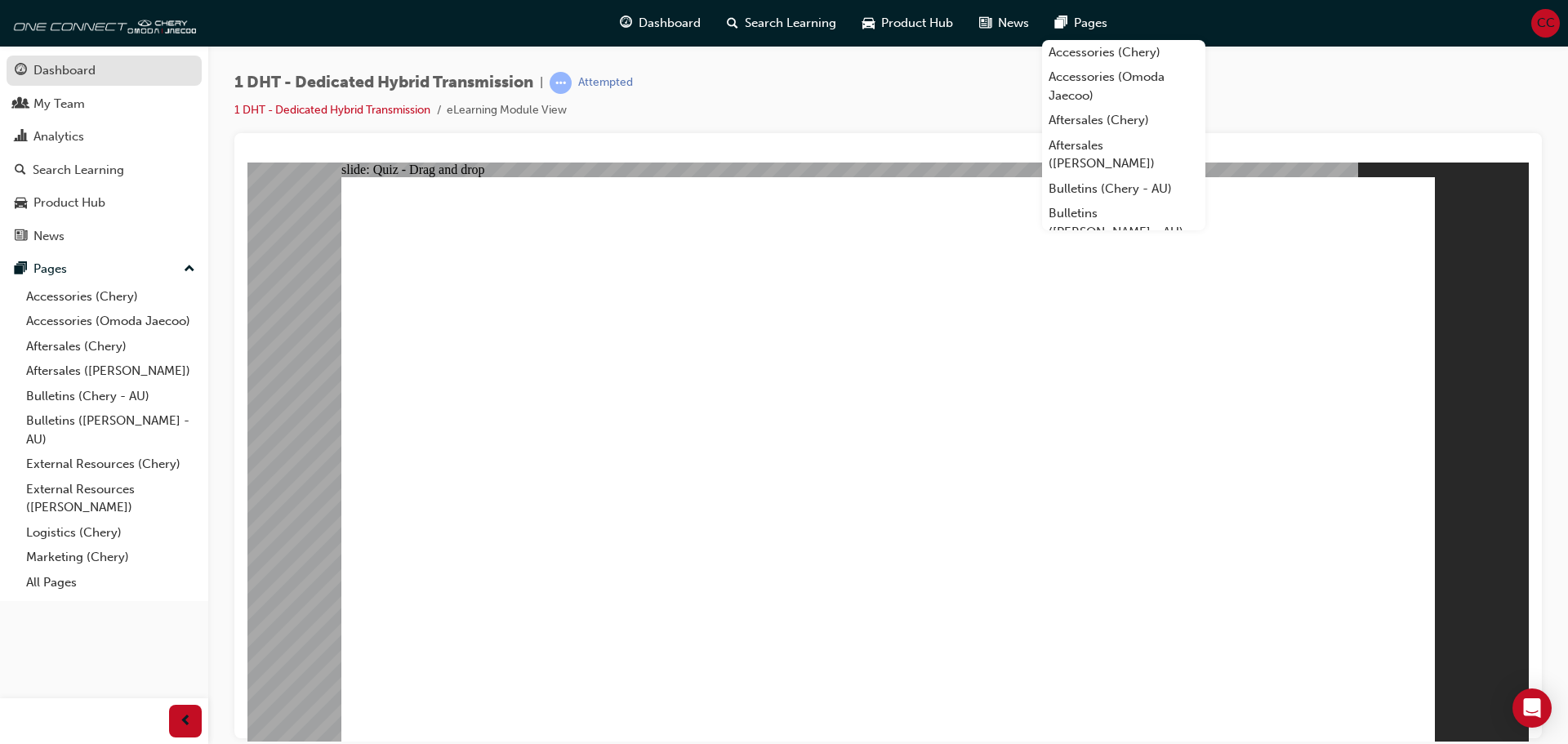
click at [76, 74] on div "Dashboard" at bounding box center [65, 70] width 62 height 19
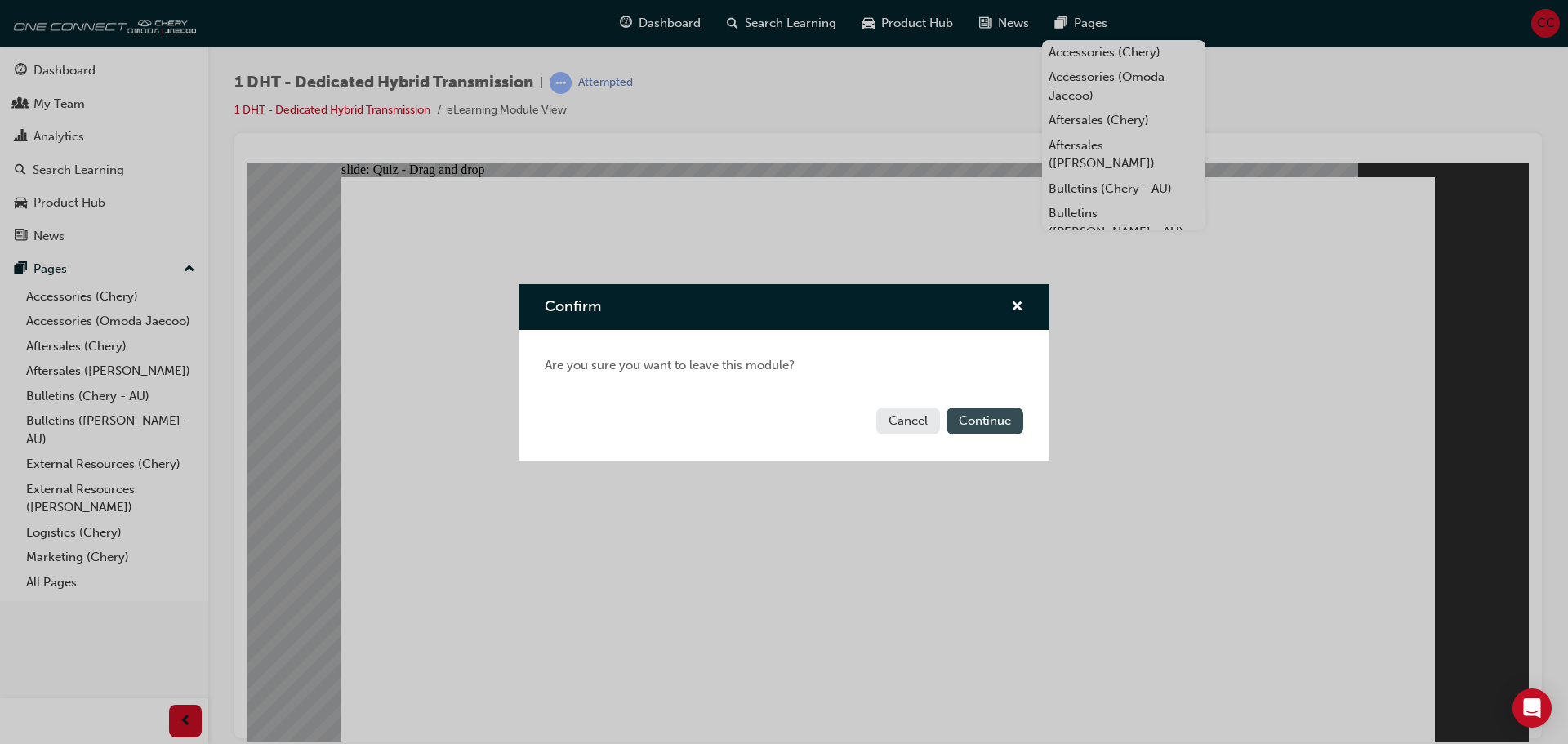
click at [975, 425] on button "Continue" at bounding box center [985, 420] width 77 height 27
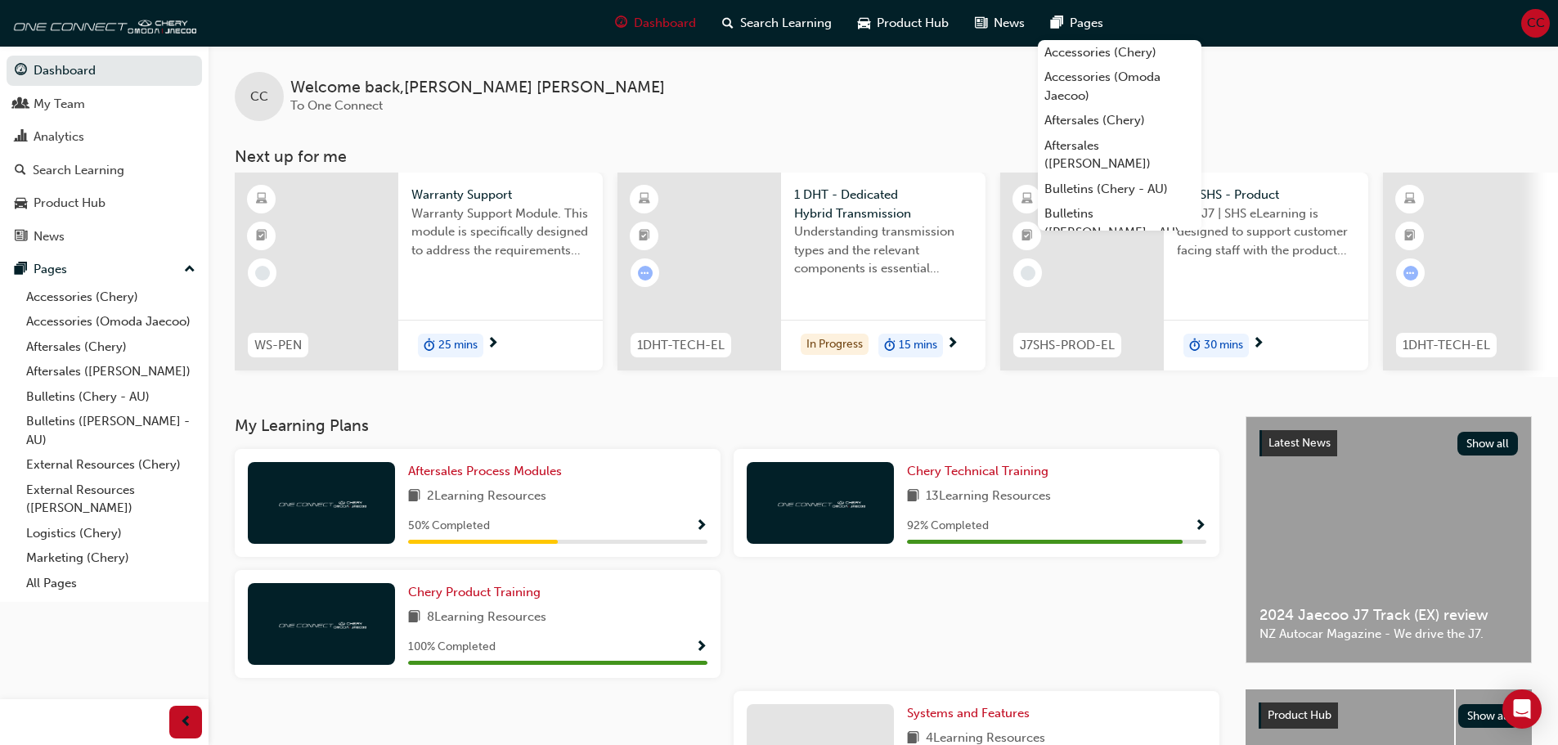
click at [891, 213] on span "1 DHT - Dedicated Hybrid Transmission" at bounding box center [883, 204] width 178 height 37
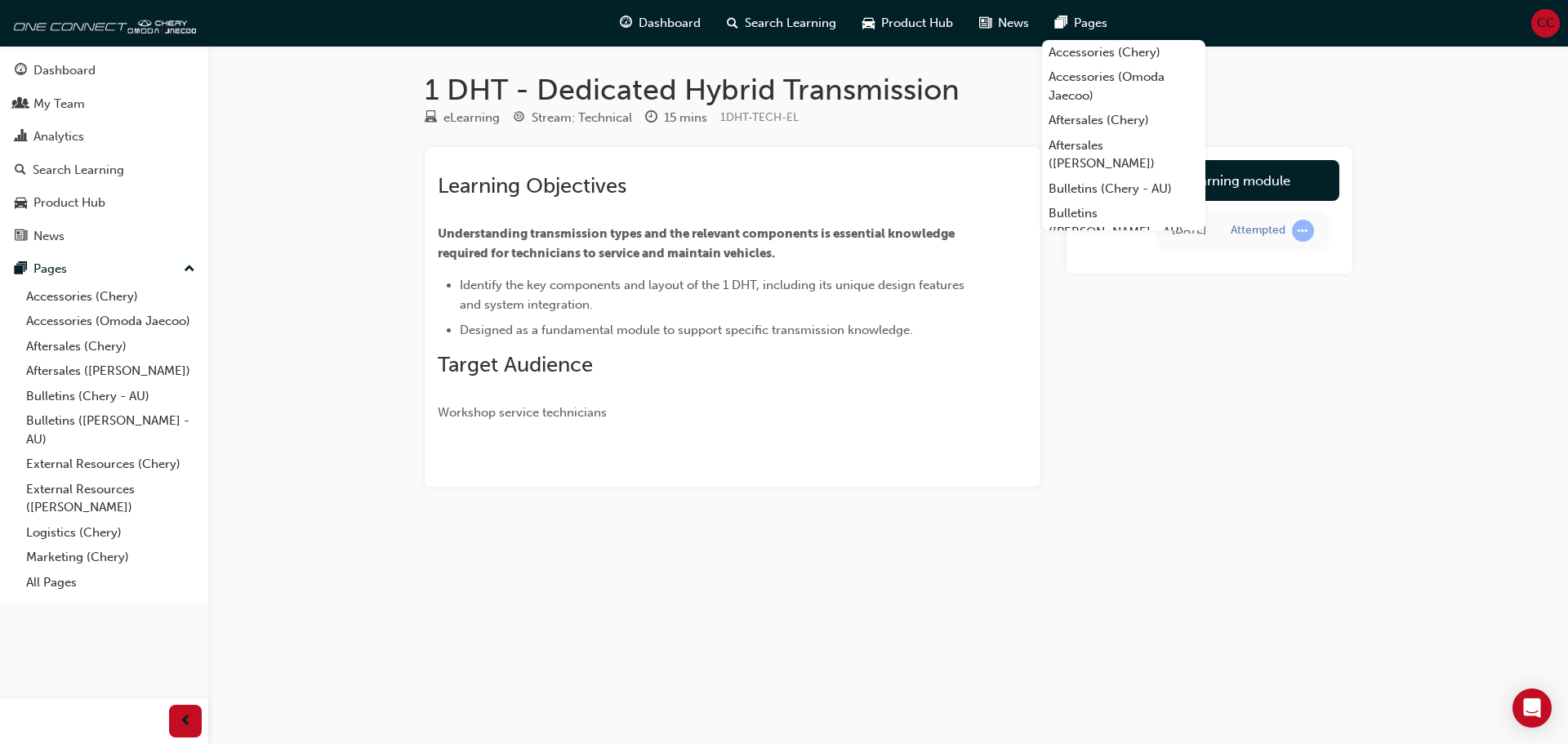
click at [1305, 277] on div "Launch eLearning module Today Attempted" at bounding box center [1209, 317] width 286 height 340
click at [1249, 182] on link "Launch eLearning module" at bounding box center [1209, 180] width 260 height 41
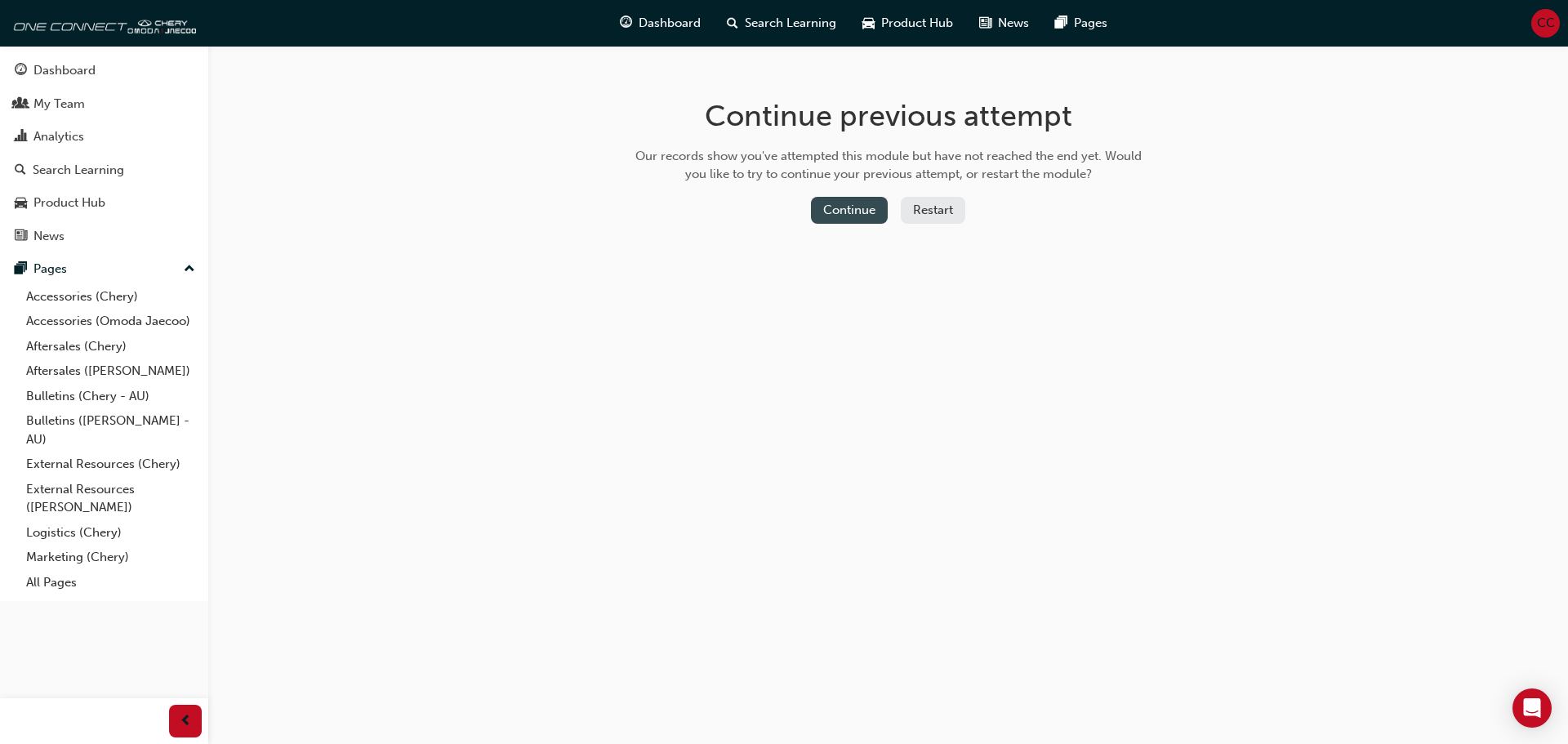
click at [846, 205] on button "Continue" at bounding box center [849, 210] width 77 height 27
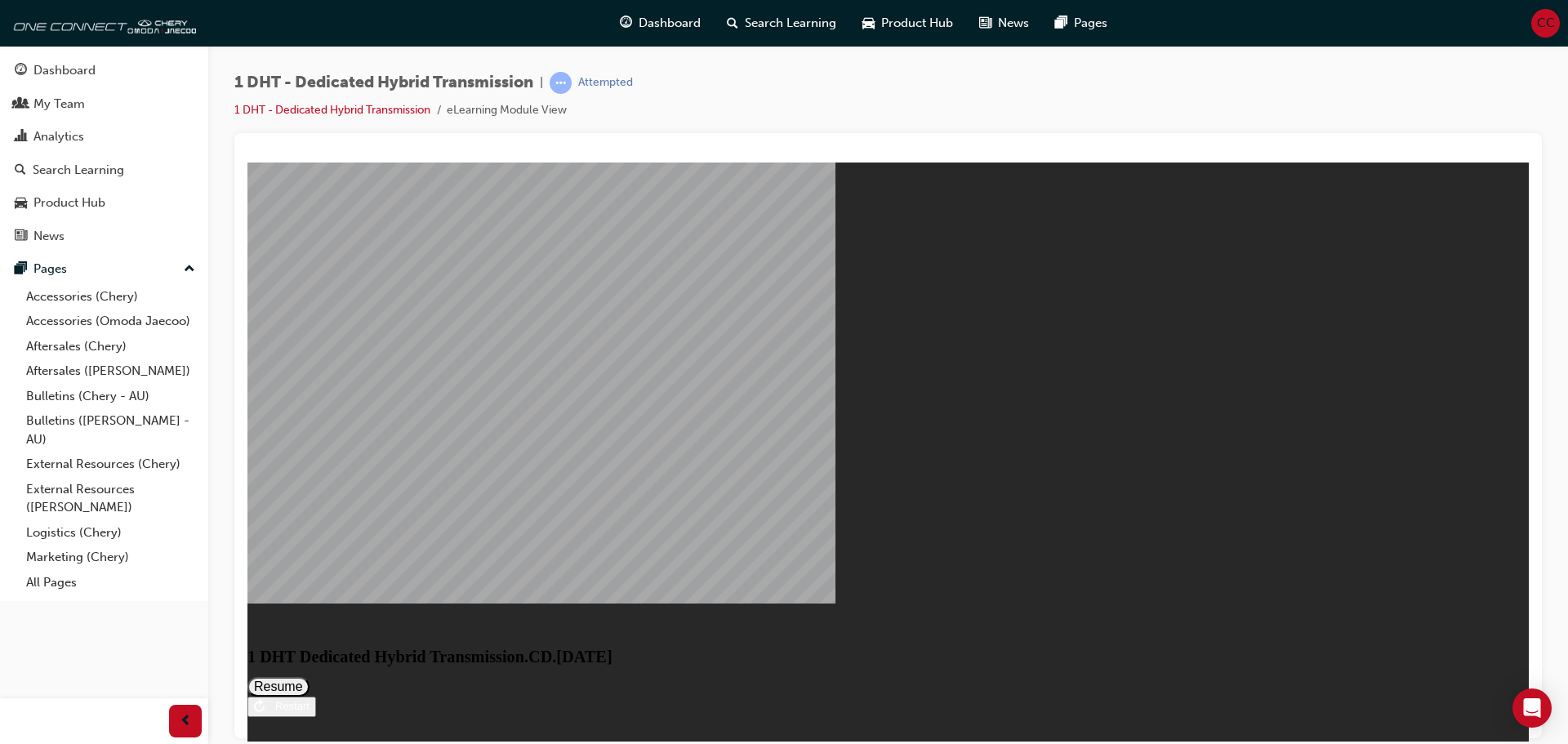
click at [310, 676] on button "Resume" at bounding box center [279, 686] width 62 height 20
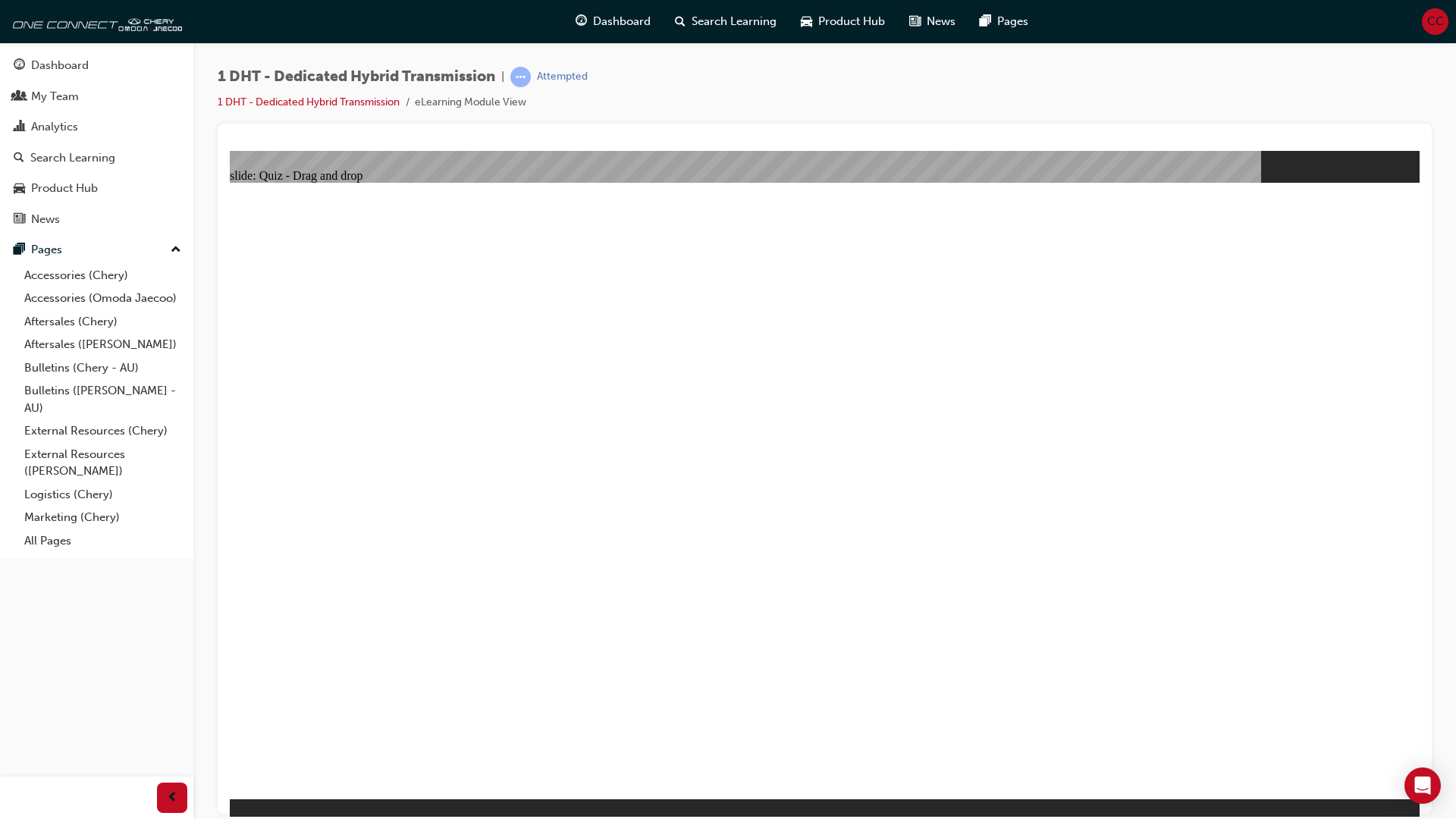
drag, startPoint x: 461, startPoint y: 669, endPoint x: 530, endPoint y: 609, distance: 91.4
drag, startPoint x: 170, startPoint y: 801, endPoint x: 83, endPoint y: 647, distance: 176.9
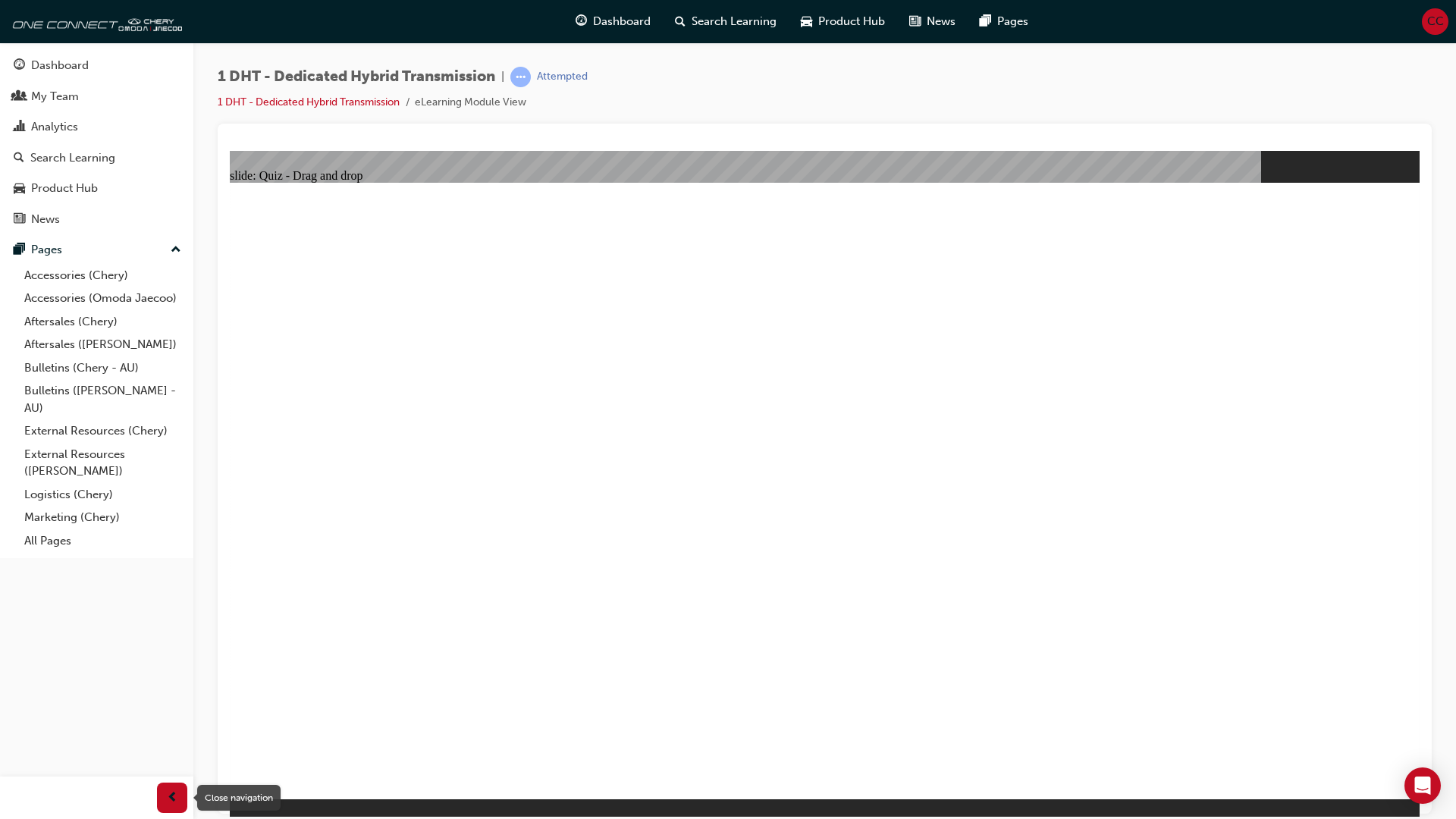
click at [170, 690] on span "prev-icon" at bounding box center [172, 799] width 11 height 19
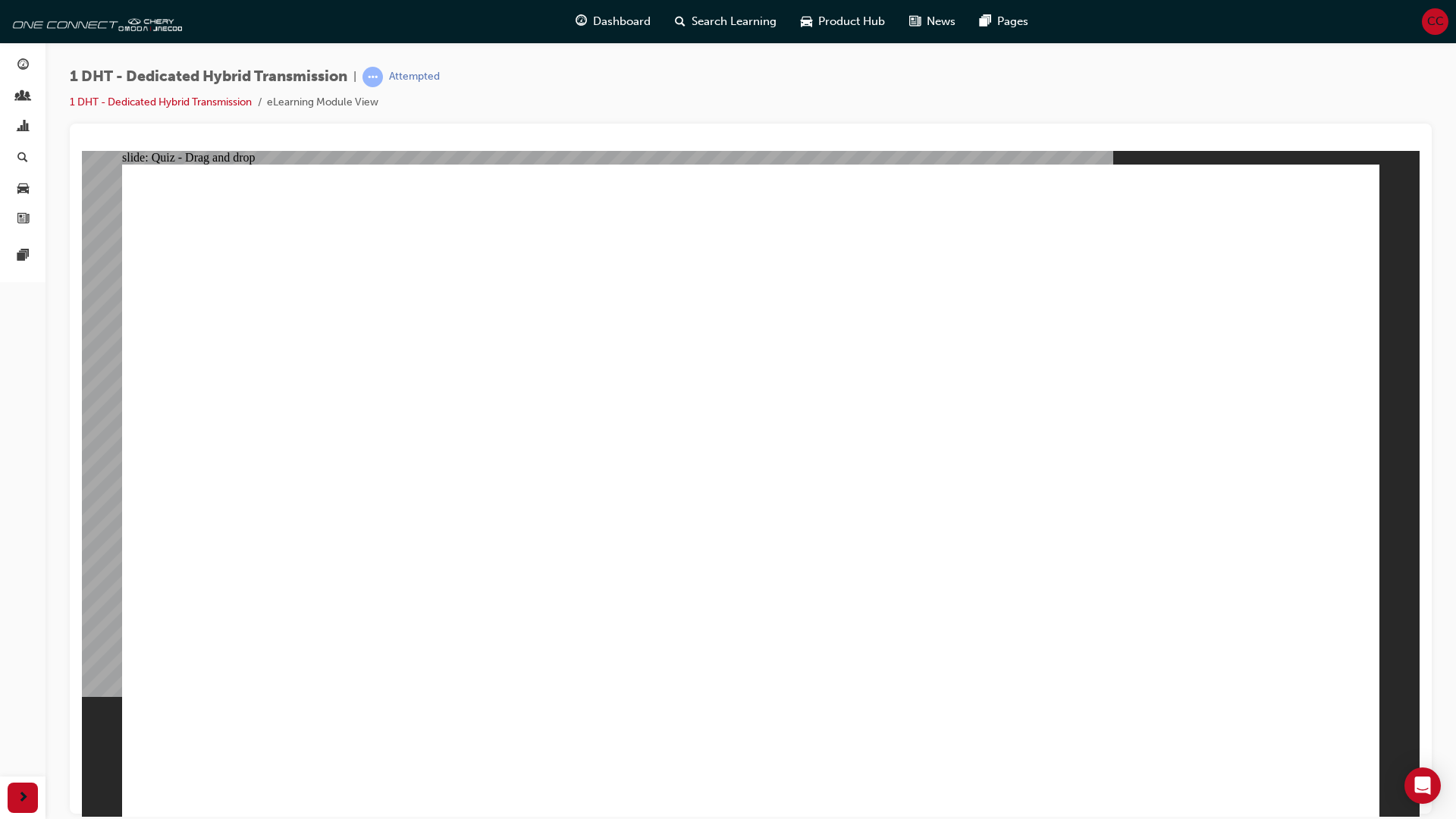
drag, startPoint x: 343, startPoint y: 687, endPoint x: 787, endPoint y: 342, distance: 562.3
drag, startPoint x: 353, startPoint y: 652, endPoint x: 837, endPoint y: 268, distance: 617.8
drag, startPoint x: 485, startPoint y: 669, endPoint x: 851, endPoint y: 264, distance: 545.9
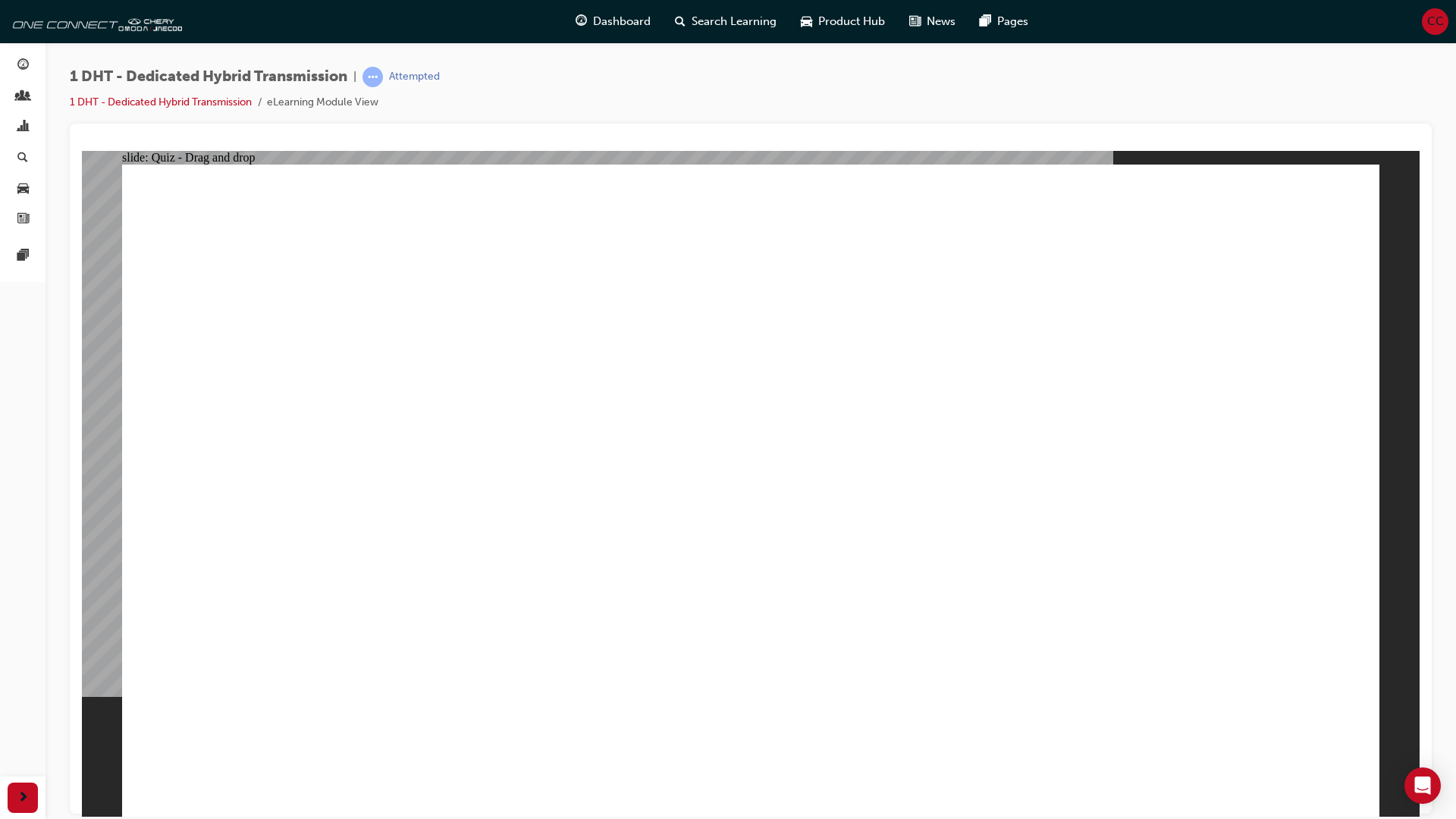
drag, startPoint x: 619, startPoint y: 644, endPoint x: 760, endPoint y: 354, distance: 322.5
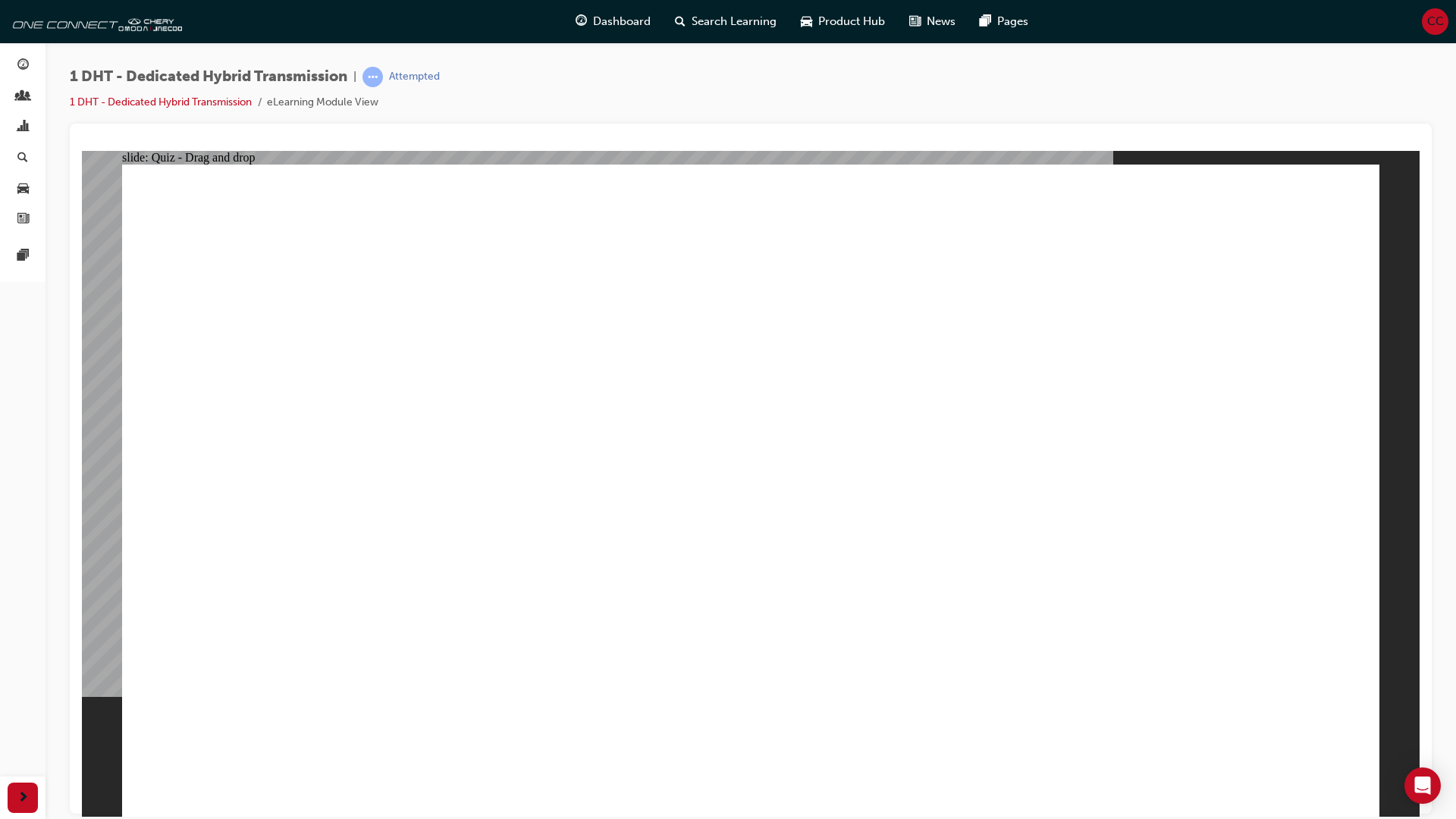
drag, startPoint x: 1079, startPoint y: 665, endPoint x: 1152, endPoint y: 448, distance: 228.9
drag, startPoint x: 1067, startPoint y: 651, endPoint x: 1181, endPoint y: 310, distance: 359.6
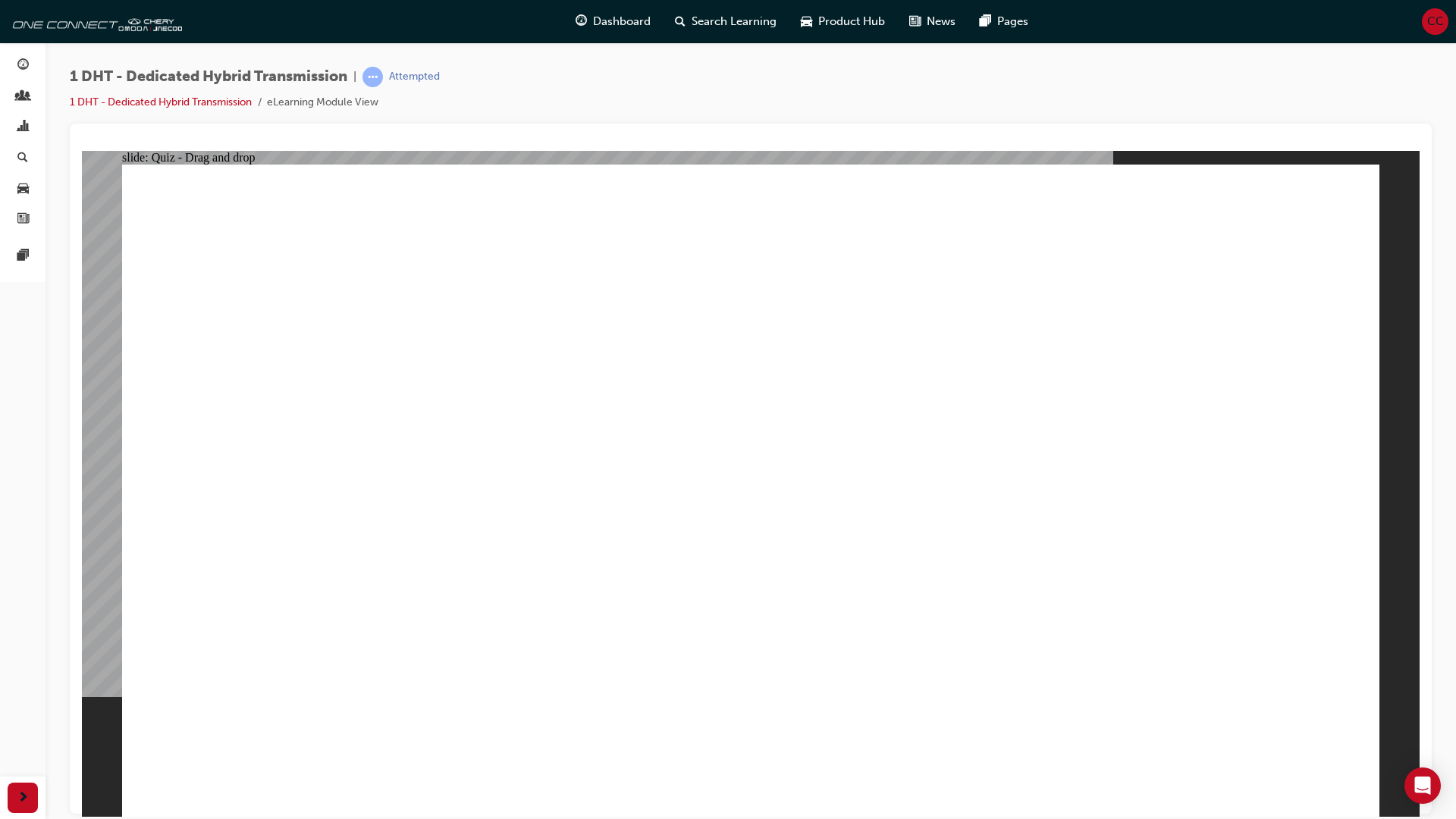
drag, startPoint x: 494, startPoint y: 664, endPoint x: 728, endPoint y: 314, distance: 421.0
drag, startPoint x: 706, startPoint y: 656, endPoint x: 722, endPoint y: 598, distance: 60.2
drag, startPoint x: 735, startPoint y: 639, endPoint x: 767, endPoint y: 283, distance: 357.4
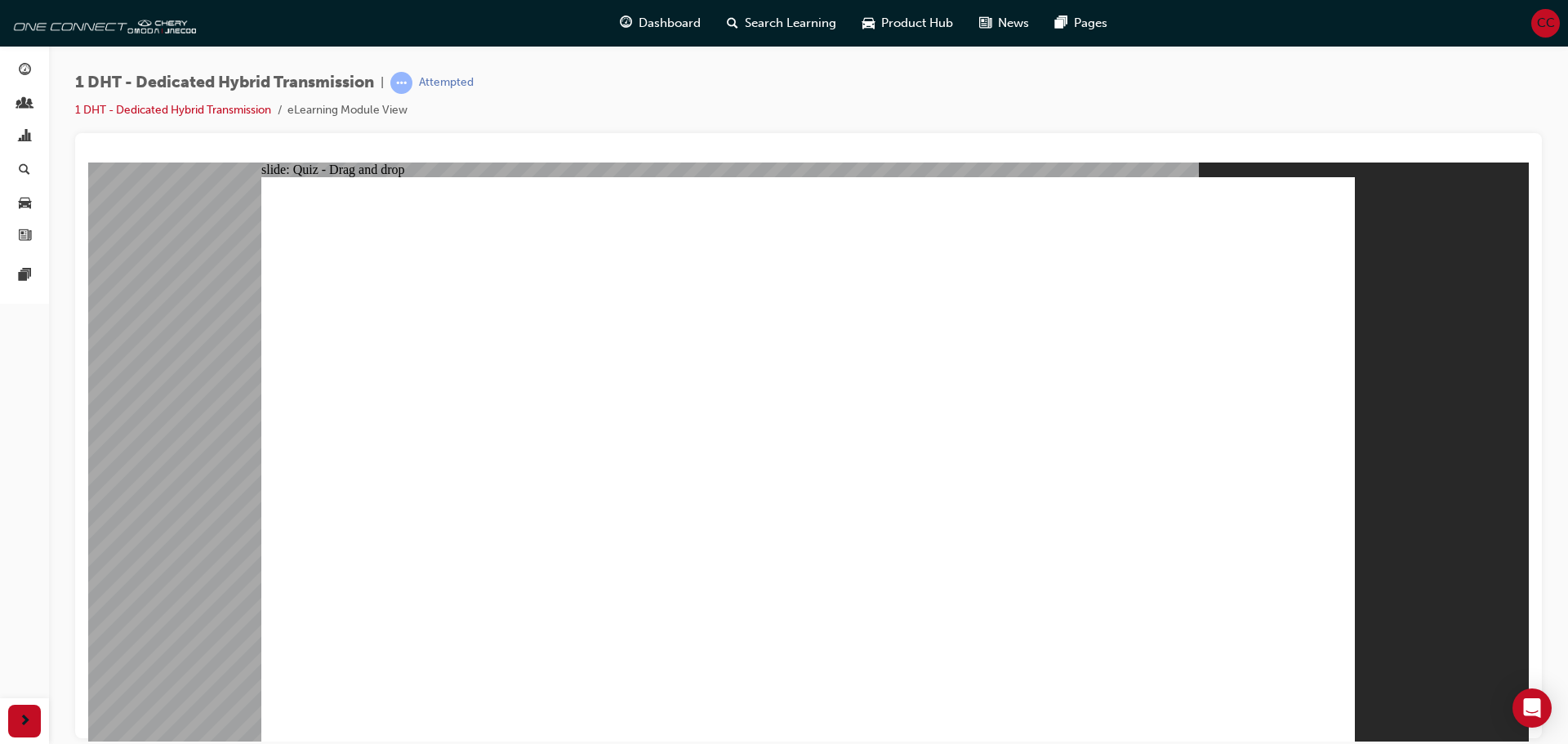
click at [700, 504] on button "OK" at bounding box center [685, 494] width 29 height 17
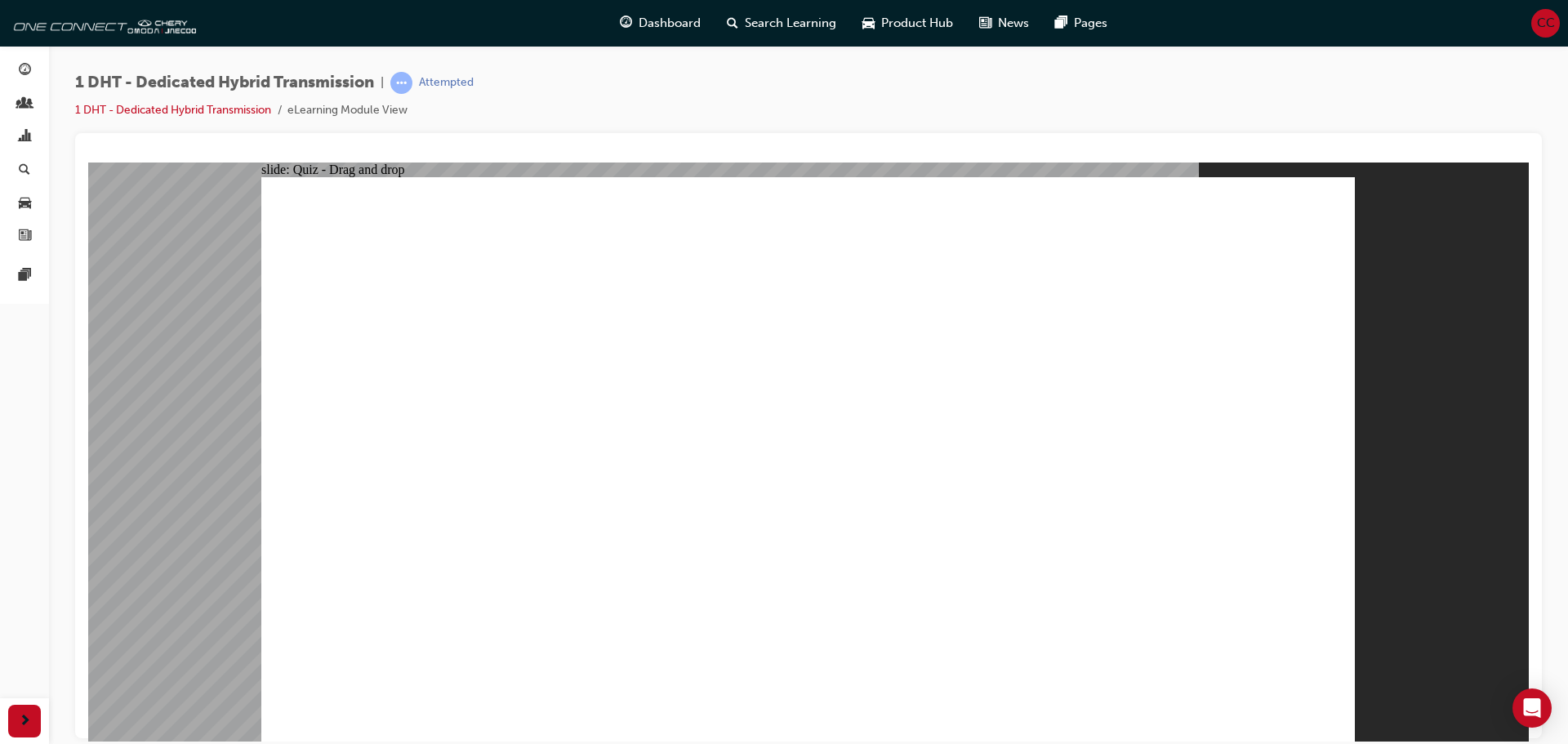
drag, startPoint x: 813, startPoint y: 621, endPoint x: 815, endPoint y: 309, distance: 312.0
drag, startPoint x: 815, startPoint y: 325, endPoint x: 601, endPoint y: 462, distance: 254.1
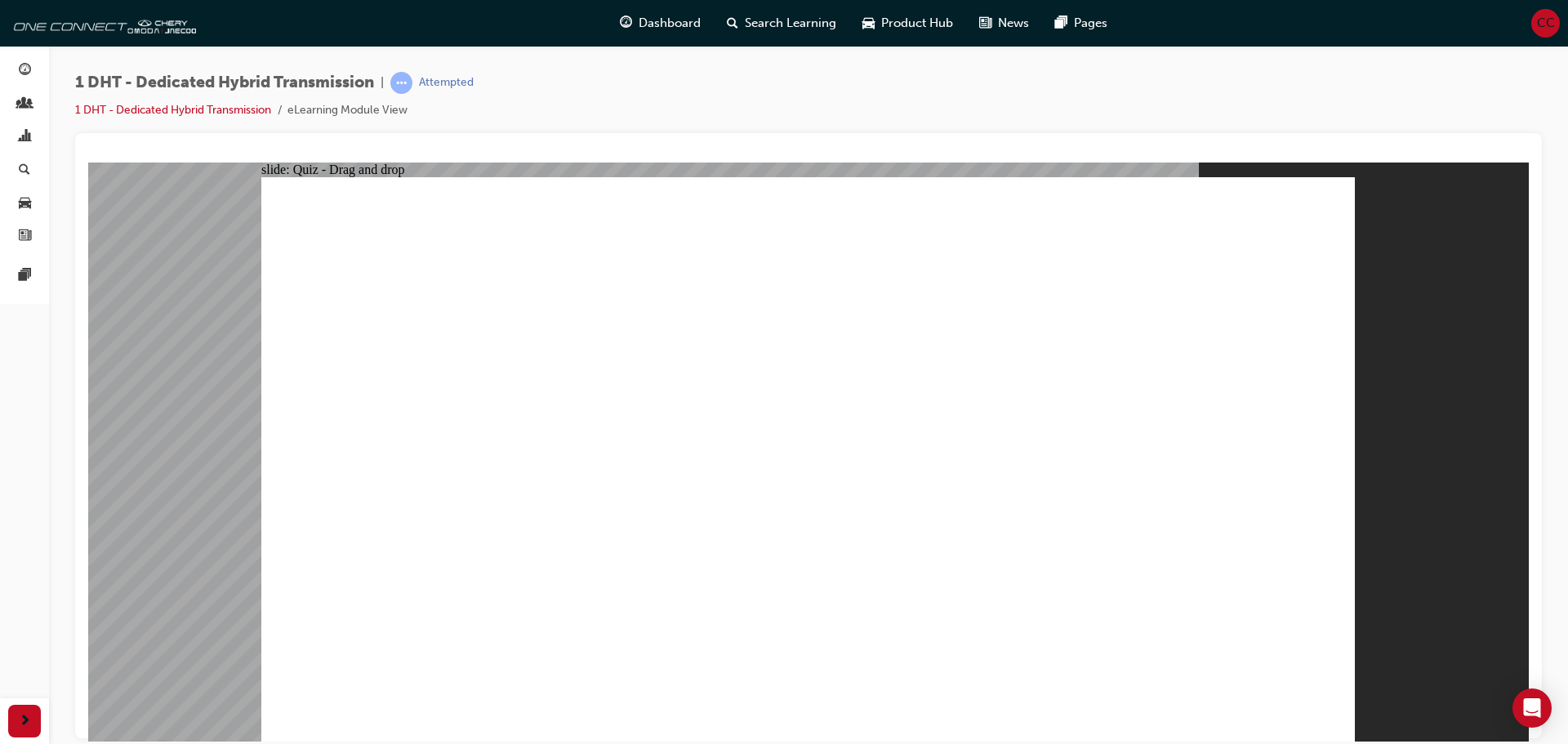
drag, startPoint x: 450, startPoint y: 619, endPoint x: 921, endPoint y: 321, distance: 557.4
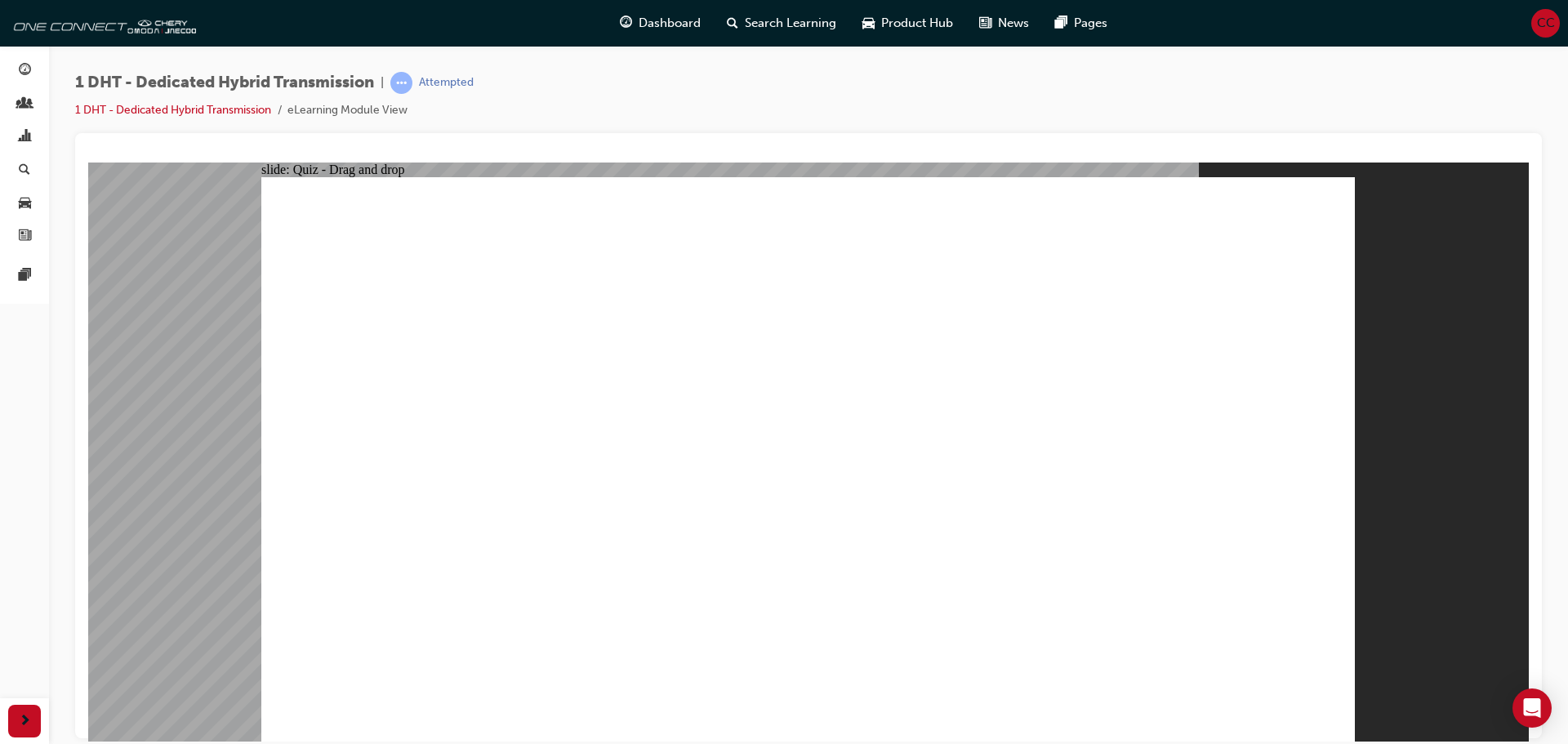
drag, startPoint x: 1093, startPoint y: 603, endPoint x: 1173, endPoint y: 294, distance: 319.2
drag, startPoint x: 1173, startPoint y: 294, endPoint x: 1159, endPoint y: 305, distance: 17.8
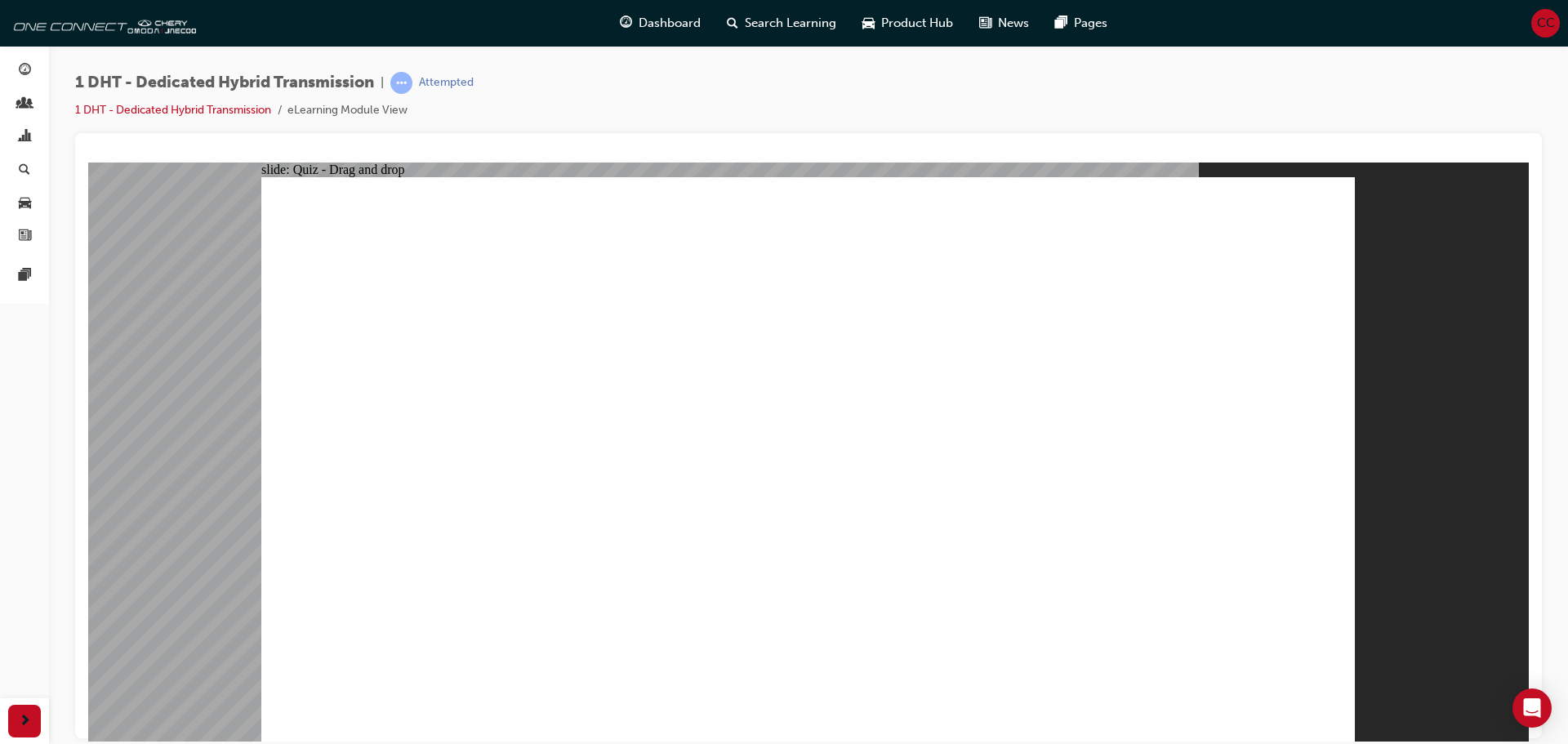
drag, startPoint x: 1159, startPoint y: 305, endPoint x: 1099, endPoint y: 720, distance: 419.3
